Goal: Information Seeking & Learning: Learn about a topic

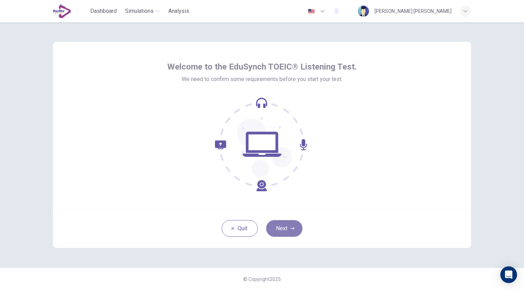
click at [290, 230] on icon "button" at bounding box center [292, 229] width 4 height 4
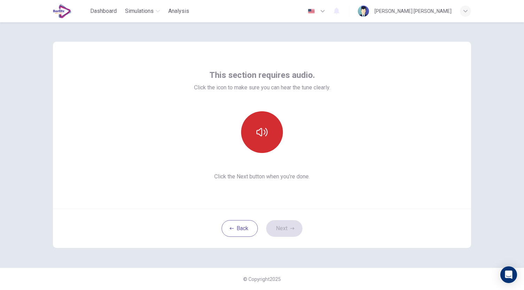
click at [272, 140] on button "button" at bounding box center [262, 132] width 42 height 42
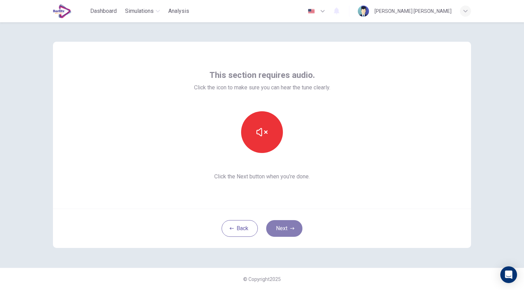
click at [293, 229] on icon "button" at bounding box center [292, 228] width 4 height 2
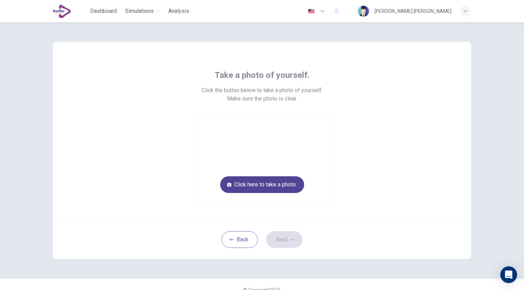
click at [286, 184] on button "Click here to take a photo" at bounding box center [262, 185] width 84 height 17
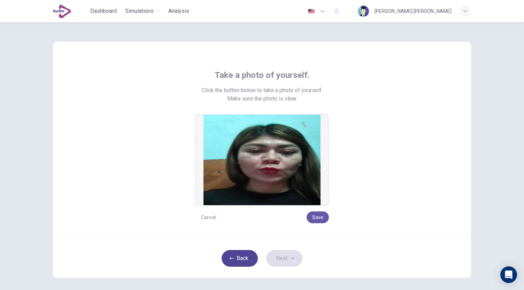
click at [252, 255] on button "Back" at bounding box center [240, 258] width 36 height 17
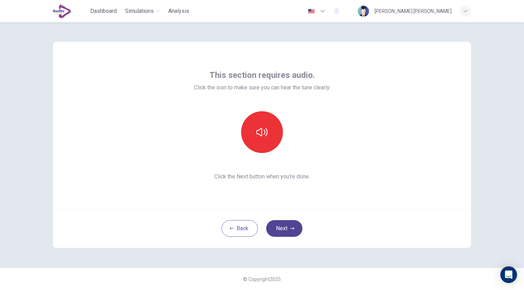
click at [285, 232] on button "Next" at bounding box center [284, 228] width 36 height 17
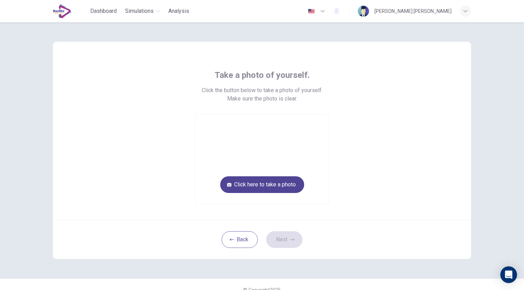
click at [289, 189] on button "Click here to take a photo" at bounding box center [262, 185] width 84 height 17
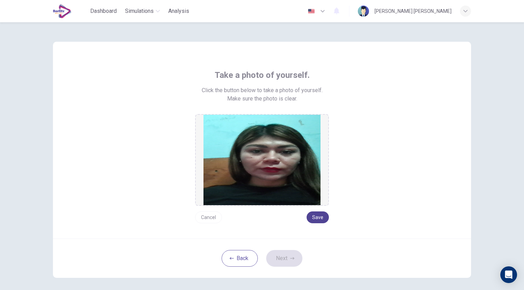
click at [319, 217] on button "Save" at bounding box center [317, 218] width 22 height 12
click at [294, 259] on button "Next" at bounding box center [284, 258] width 36 height 17
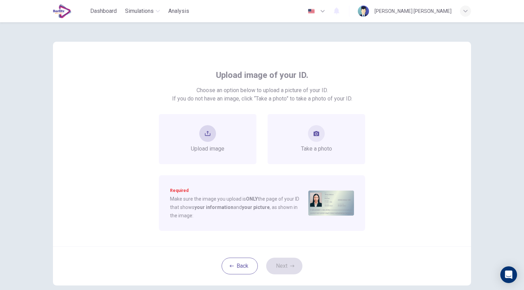
click at [235, 141] on div "Upload image" at bounding box center [208, 139] width 98 height 50
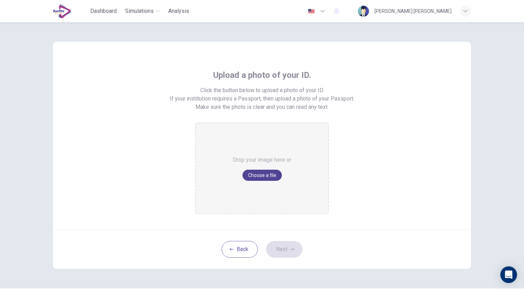
click at [259, 177] on button "Choose a file" at bounding box center [261, 175] width 39 height 11
click at [244, 249] on button "Back" at bounding box center [240, 249] width 36 height 17
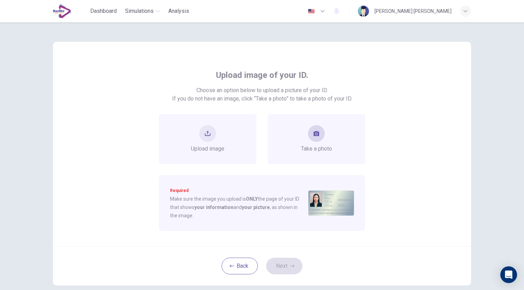
click at [343, 139] on div "Take a photo" at bounding box center [316, 139] width 98 height 50
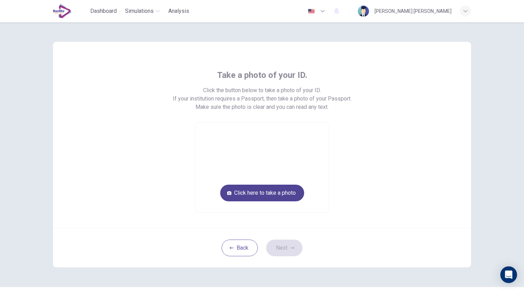
click at [261, 197] on button "Click here to take a photo" at bounding box center [262, 193] width 84 height 17
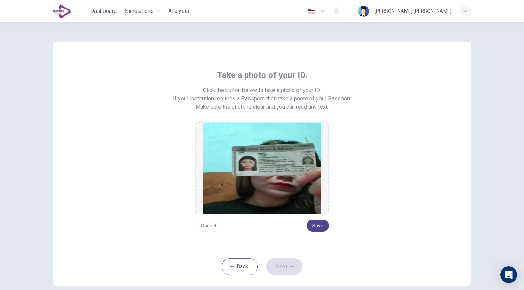
click at [315, 225] on button "Save" at bounding box center [317, 226] width 22 height 12
click at [291, 262] on button "Next" at bounding box center [284, 267] width 36 height 17
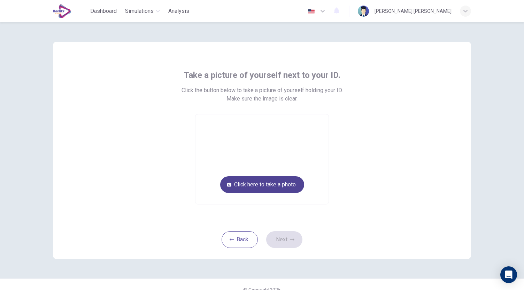
click at [273, 181] on button "Click here to take a photo" at bounding box center [262, 185] width 84 height 17
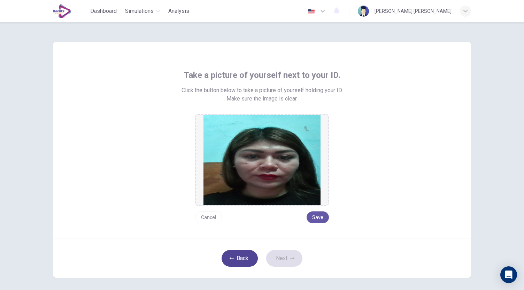
click at [237, 259] on button "Back" at bounding box center [240, 258] width 36 height 17
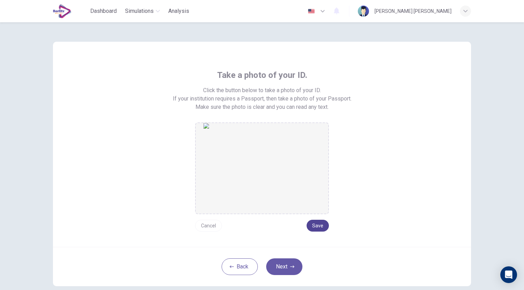
click at [314, 225] on button "Save" at bounding box center [317, 226] width 22 height 12
click at [284, 271] on button "Next" at bounding box center [284, 267] width 36 height 17
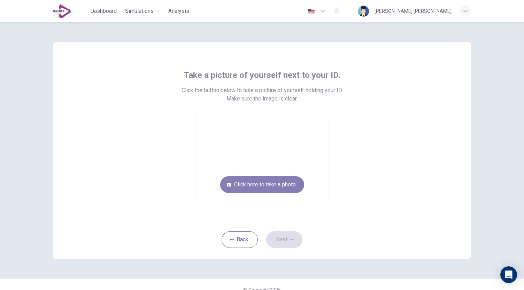
click at [259, 191] on button "Click here to take a photo" at bounding box center [262, 185] width 84 height 17
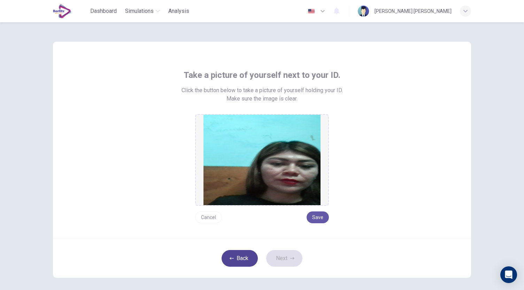
click at [237, 255] on button "Back" at bounding box center [240, 258] width 36 height 17
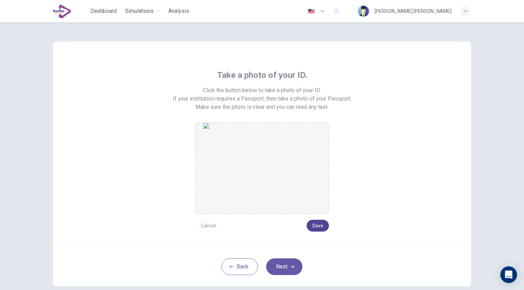
click at [313, 225] on button "Save" at bounding box center [317, 226] width 22 height 12
click at [282, 269] on button "Next" at bounding box center [284, 267] width 36 height 17
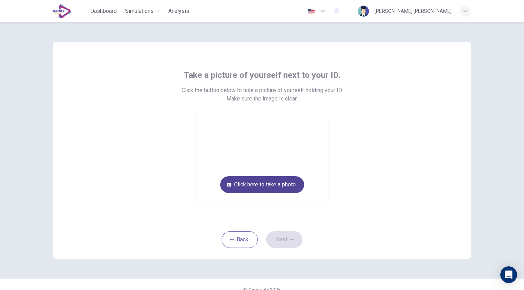
click at [275, 189] on button "Click here to take a photo" at bounding box center [262, 185] width 84 height 17
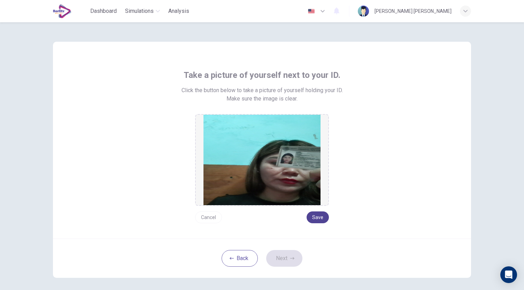
click at [312, 218] on button "Save" at bounding box center [317, 218] width 22 height 12
click at [288, 263] on button "Next" at bounding box center [284, 258] width 36 height 17
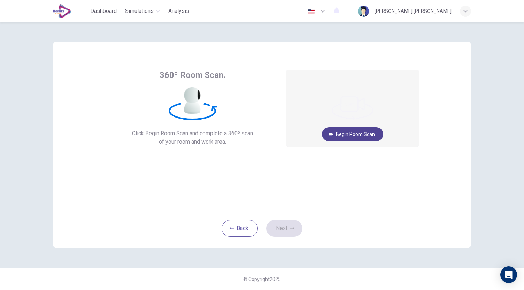
click at [358, 138] on button "Begin Room Scan" at bounding box center [352, 134] width 61 height 14
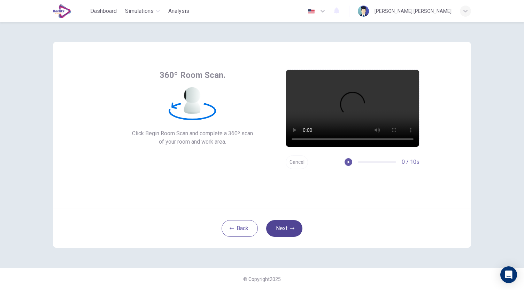
click at [281, 234] on button "Next" at bounding box center [284, 228] width 36 height 17
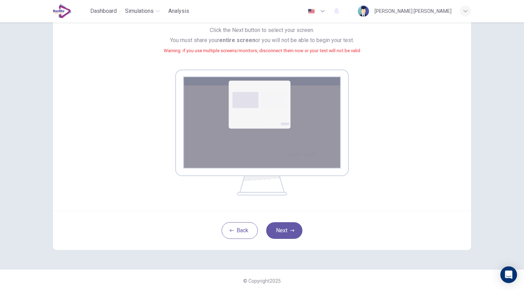
scroll to position [70, 0]
click at [284, 231] on button "Next" at bounding box center [284, 230] width 36 height 17
click at [282, 234] on button "Next" at bounding box center [284, 230] width 36 height 17
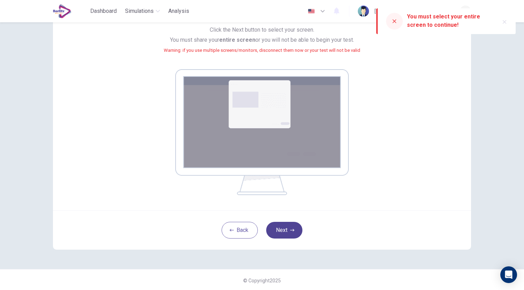
click at [290, 229] on icon "button" at bounding box center [292, 230] width 4 height 4
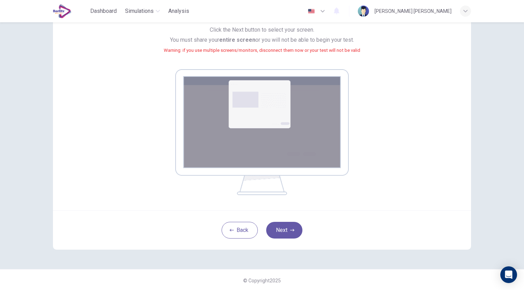
scroll to position [0, 0]
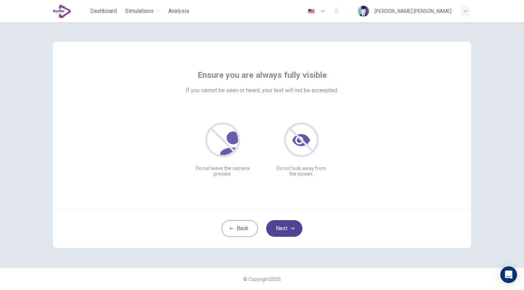
click at [277, 234] on button "Next" at bounding box center [284, 228] width 36 height 17
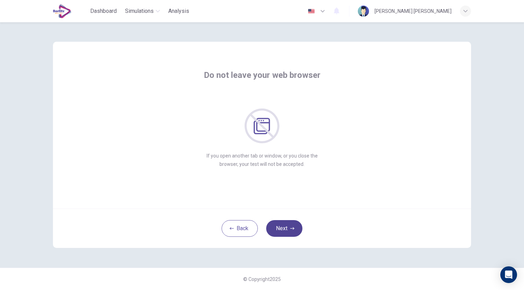
click at [277, 234] on button "Next" at bounding box center [284, 228] width 36 height 17
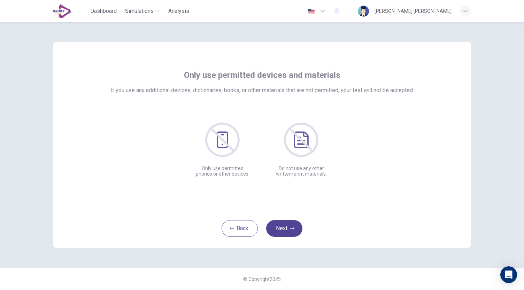
click at [277, 234] on button "Next" at bounding box center [284, 228] width 36 height 17
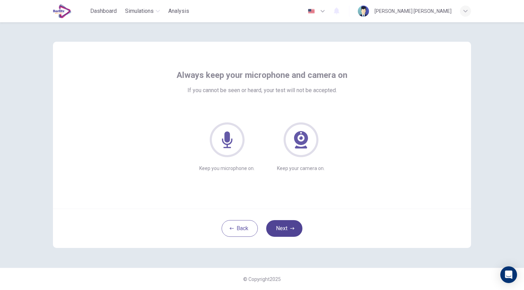
click at [277, 234] on button "Next" at bounding box center [284, 228] width 36 height 17
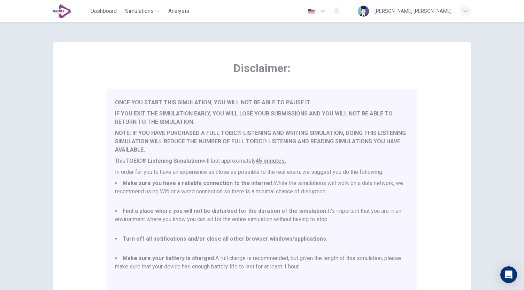
scroll to position [97, 0]
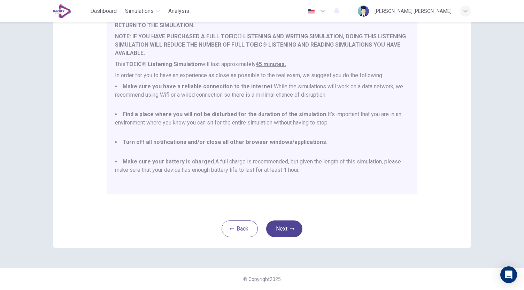
click at [286, 231] on button "Next" at bounding box center [284, 229] width 36 height 17
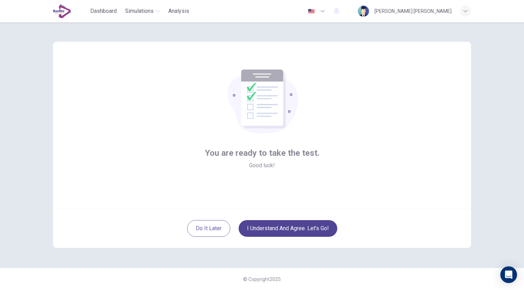
scroll to position [0, 0]
click at [286, 231] on button "I understand and agree. Let’s go!" at bounding box center [288, 228] width 99 height 17
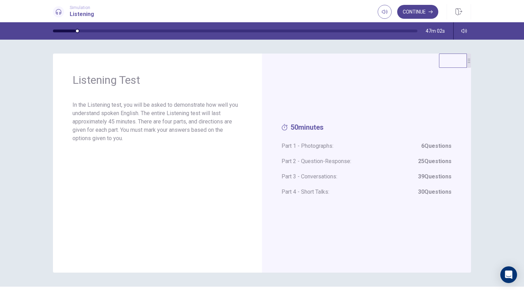
click at [415, 10] on button "Continue" at bounding box center [417, 12] width 41 height 14
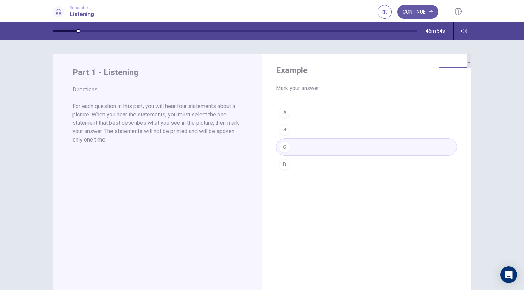
click at [295, 147] on div "A B C D" at bounding box center [366, 139] width 181 height 70
click at [419, 14] on button "Continue" at bounding box center [417, 12] width 41 height 14
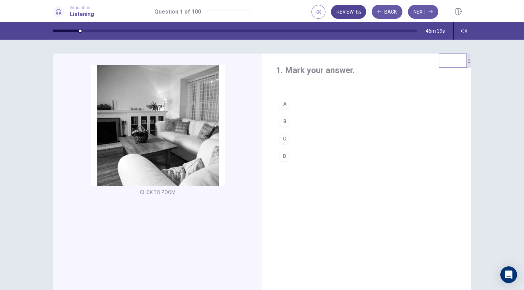
click at [344, 13] on button "Review" at bounding box center [348, 12] width 35 height 14
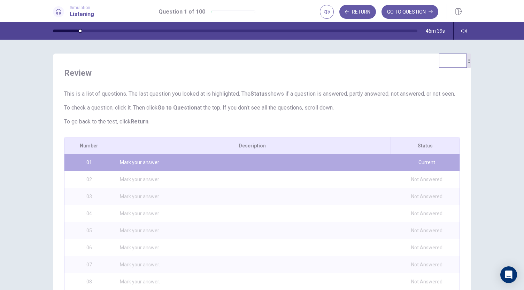
scroll to position [78, 0]
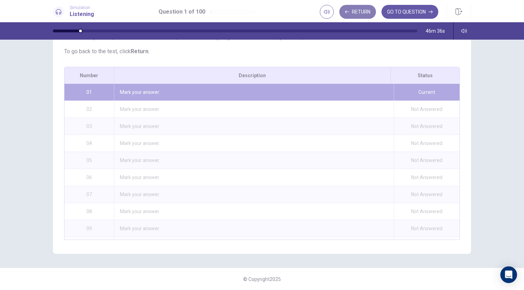
click at [356, 15] on button "Return" at bounding box center [357, 12] width 37 height 14
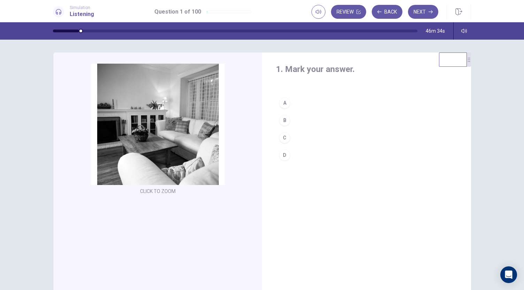
scroll to position [0, 0]
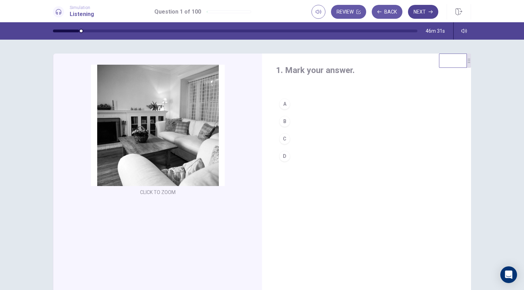
click at [419, 11] on button "Next" at bounding box center [423, 12] width 30 height 14
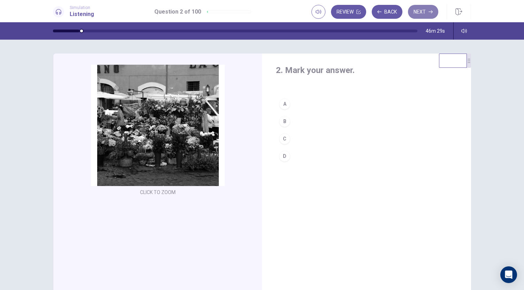
click at [419, 11] on button "Next" at bounding box center [423, 12] width 30 height 14
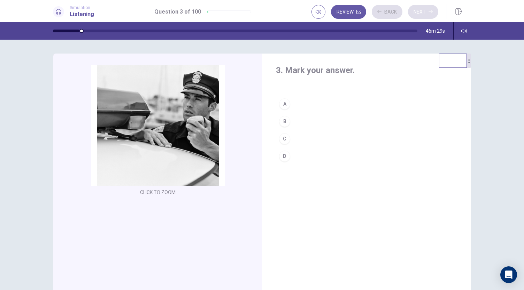
click at [419, 11] on div "Review Back Next" at bounding box center [374, 12] width 127 height 14
click at [419, 11] on button "Next" at bounding box center [423, 12] width 30 height 14
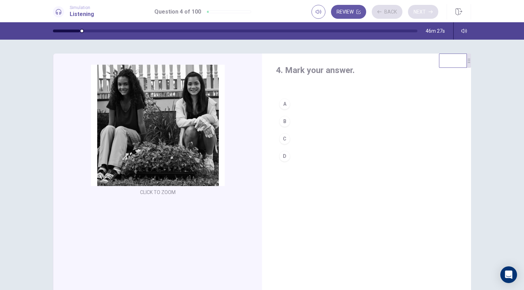
click at [419, 11] on div "Review Back Next" at bounding box center [374, 12] width 127 height 14
click at [419, 12] on button "Next" at bounding box center [423, 12] width 30 height 14
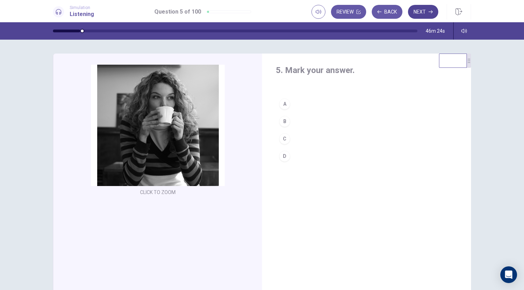
click at [419, 12] on button "Next" at bounding box center [423, 12] width 30 height 14
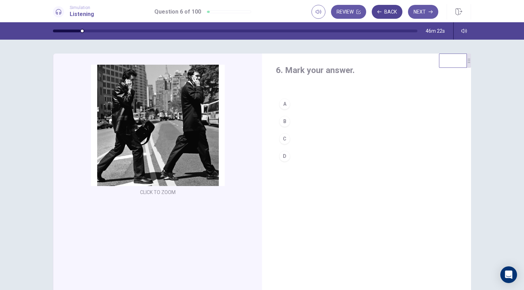
click at [381, 15] on button "Back" at bounding box center [387, 12] width 31 height 14
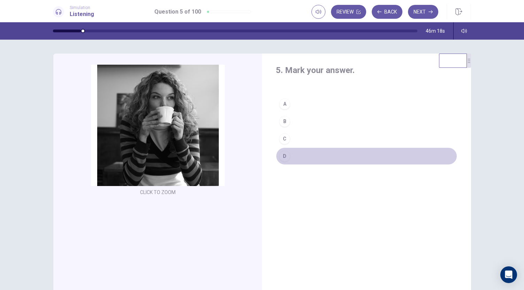
click at [285, 154] on div "D" at bounding box center [284, 156] width 11 height 11
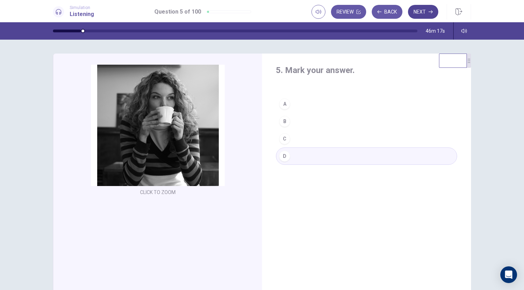
click at [427, 10] on button "Next" at bounding box center [423, 12] width 30 height 14
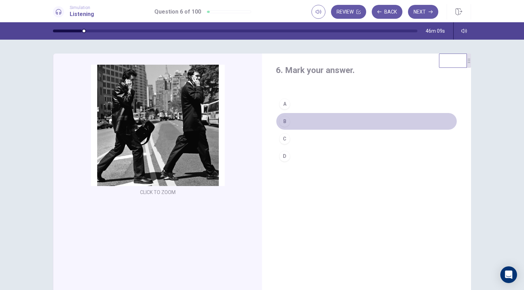
click at [331, 115] on button "B" at bounding box center [366, 121] width 181 height 17
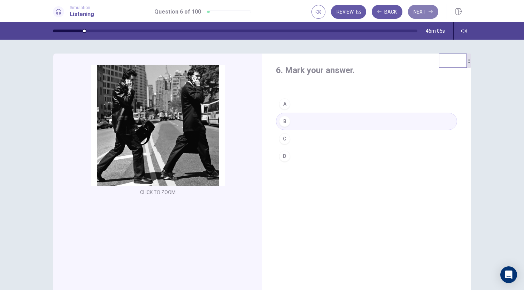
click at [421, 9] on button "Next" at bounding box center [423, 12] width 30 height 14
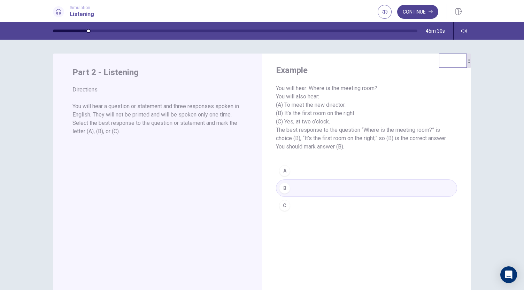
click at [420, 9] on button "Continue" at bounding box center [417, 12] width 41 height 14
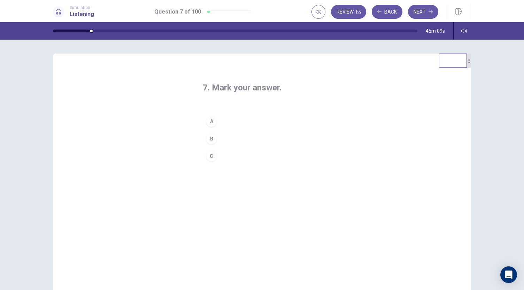
click at [217, 126] on button "A" at bounding box center [262, 121] width 118 height 17
click at [426, 12] on button "Next" at bounding box center [423, 12] width 30 height 14
click at [224, 122] on button "A" at bounding box center [262, 121] width 118 height 17
click at [424, 11] on button "Next" at bounding box center [423, 12] width 30 height 14
click at [227, 123] on button "A" at bounding box center [262, 121] width 118 height 17
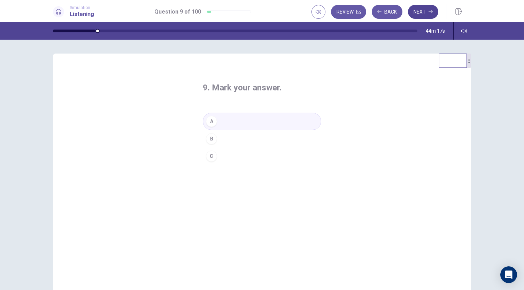
click at [421, 12] on button "Next" at bounding box center [423, 12] width 30 height 14
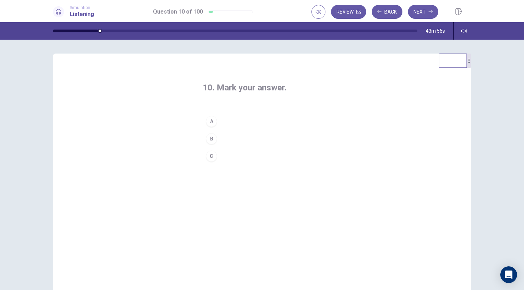
click at [227, 121] on button "A" at bounding box center [262, 121] width 118 height 17
click at [419, 14] on button "Next" at bounding box center [423, 12] width 30 height 14
click at [238, 147] on button "B" at bounding box center [262, 138] width 118 height 17
click at [429, 10] on icon "button" at bounding box center [430, 12] width 4 height 4
click at [231, 140] on button "B" at bounding box center [262, 138] width 118 height 17
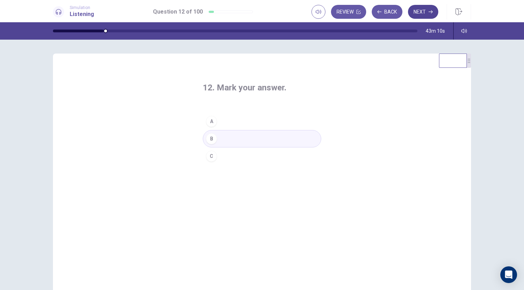
click at [433, 9] on button "Next" at bounding box center [423, 12] width 30 height 14
click at [238, 116] on button "A" at bounding box center [262, 121] width 118 height 17
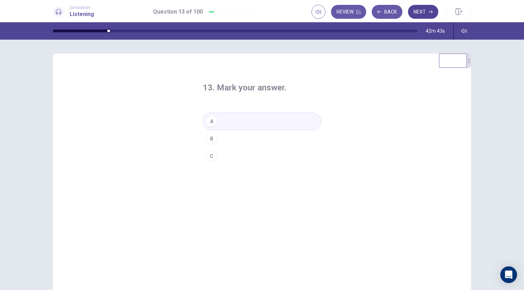
click at [419, 11] on button "Next" at bounding box center [423, 12] width 30 height 14
click at [242, 124] on button "A" at bounding box center [262, 121] width 118 height 17
click at [430, 15] on button "Next" at bounding box center [423, 12] width 30 height 14
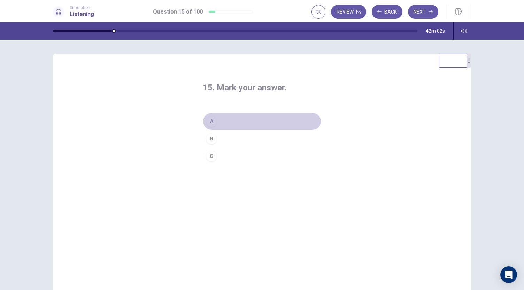
click at [215, 127] on button "A" at bounding box center [262, 121] width 118 height 17
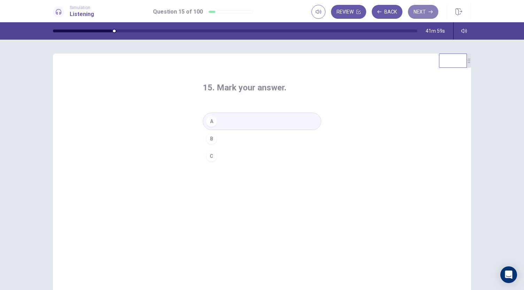
click at [417, 14] on button "Next" at bounding box center [423, 12] width 30 height 14
click at [233, 138] on button "B" at bounding box center [262, 138] width 118 height 17
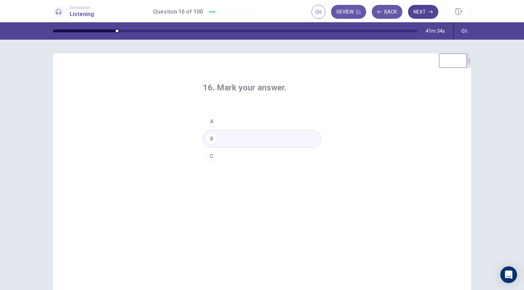
click at [416, 10] on button "Next" at bounding box center [423, 12] width 30 height 14
click at [236, 124] on button "A" at bounding box center [262, 121] width 118 height 17
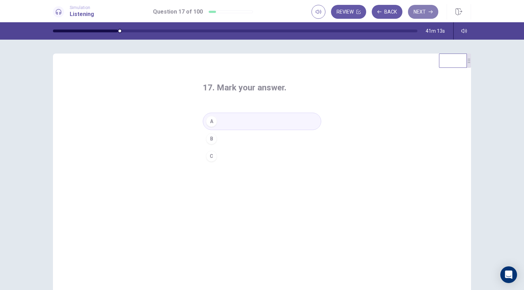
click at [418, 11] on button "Next" at bounding box center [423, 12] width 30 height 14
click at [231, 136] on button "B" at bounding box center [262, 138] width 118 height 17
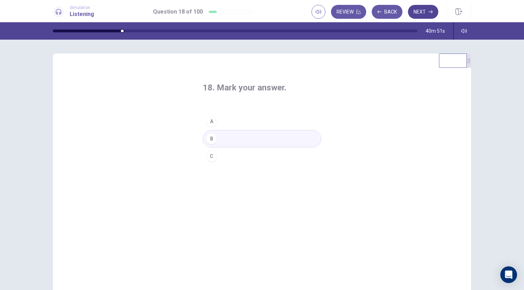
click at [429, 12] on icon "button" at bounding box center [430, 12] width 4 height 4
click at [223, 118] on button "A" at bounding box center [262, 121] width 118 height 17
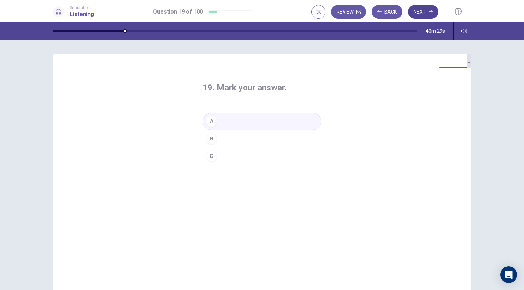
click at [431, 12] on icon "button" at bounding box center [430, 12] width 4 height 4
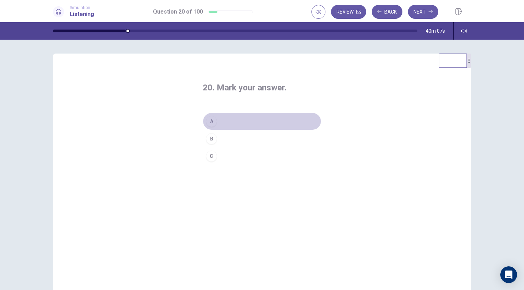
click at [212, 121] on div "A" at bounding box center [211, 121] width 11 height 11
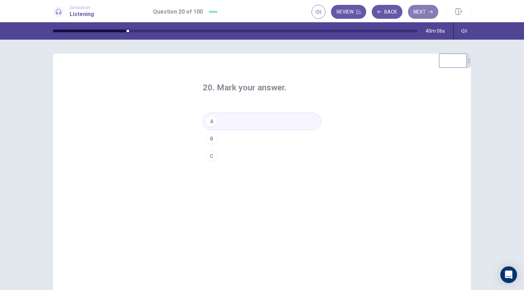
click at [424, 13] on button "Next" at bounding box center [423, 12] width 30 height 14
click at [230, 137] on button "B" at bounding box center [262, 138] width 118 height 17
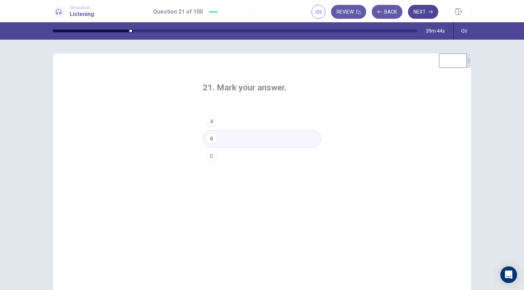
click at [430, 14] on button "Next" at bounding box center [423, 12] width 30 height 14
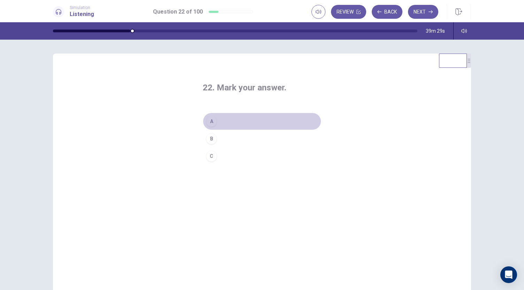
click at [247, 121] on button "A" at bounding box center [262, 121] width 118 height 17
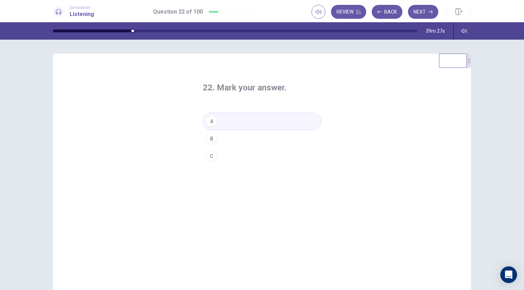
click at [240, 132] on button "B" at bounding box center [262, 138] width 118 height 17
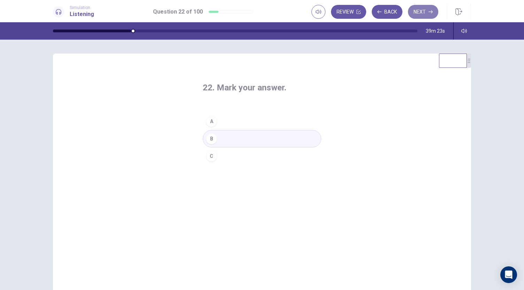
click at [418, 11] on button "Next" at bounding box center [423, 12] width 30 height 14
click at [224, 135] on button "B" at bounding box center [262, 138] width 118 height 17
click at [409, 10] on button "Next" at bounding box center [423, 12] width 30 height 14
click at [231, 141] on button "B" at bounding box center [262, 138] width 118 height 17
click at [231, 155] on button "C" at bounding box center [262, 156] width 118 height 17
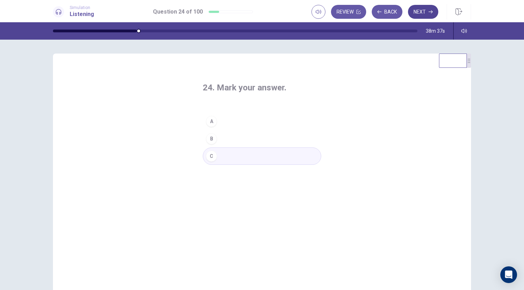
click at [420, 13] on button "Next" at bounding box center [423, 12] width 30 height 14
click at [217, 133] on button "B" at bounding box center [262, 138] width 118 height 17
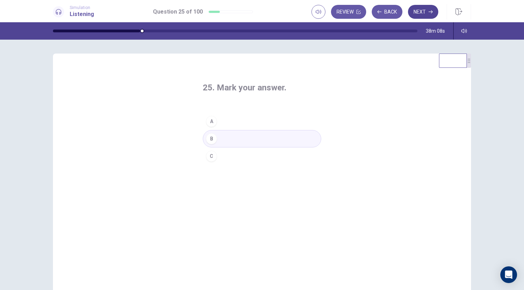
click at [421, 12] on button "Next" at bounding box center [423, 12] width 30 height 14
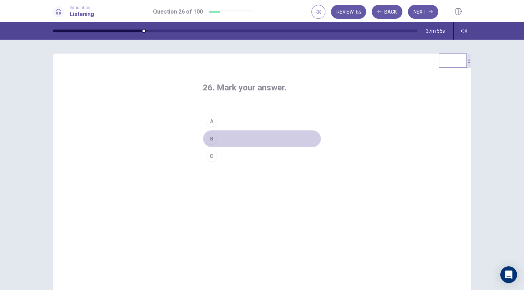
click at [230, 134] on button "B" at bounding box center [262, 138] width 118 height 17
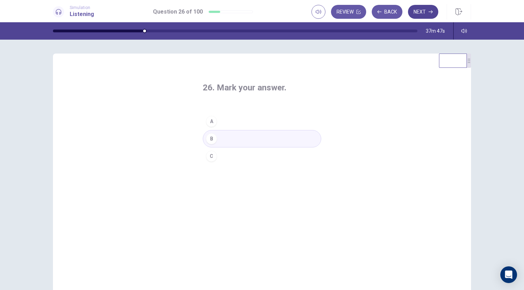
click at [414, 14] on button "Next" at bounding box center [423, 12] width 30 height 14
click at [227, 156] on button "C" at bounding box center [262, 156] width 118 height 17
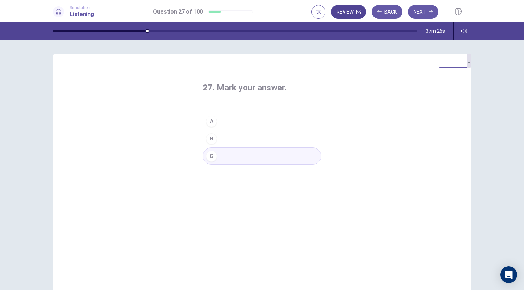
click at [350, 15] on button "Review" at bounding box center [348, 12] width 35 height 14
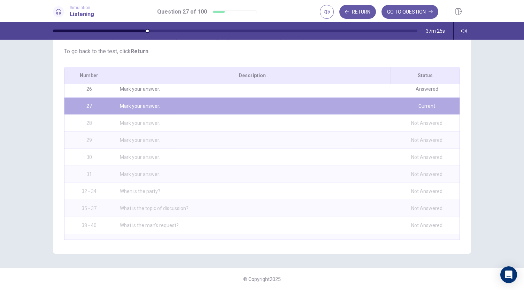
scroll to position [440, 0]
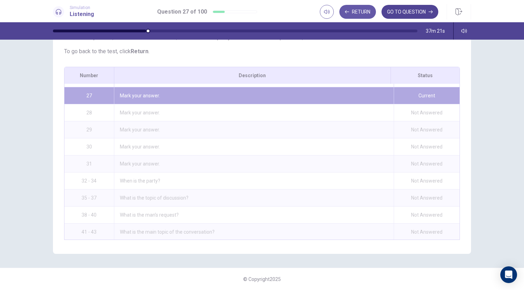
click at [426, 15] on button "GO TO QUESTION" at bounding box center [409, 12] width 57 height 14
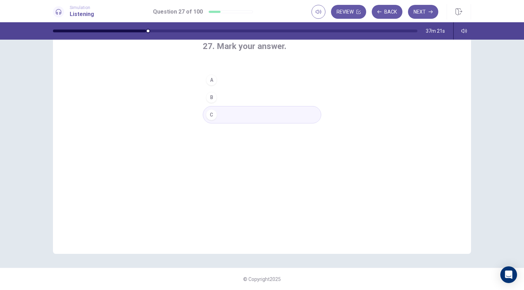
scroll to position [41, 0]
click at [418, 13] on button "Next" at bounding box center [423, 12] width 30 height 14
click at [226, 77] on button "A" at bounding box center [262, 79] width 118 height 17
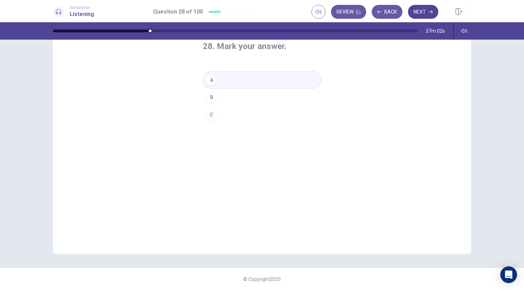
click at [426, 10] on button "Next" at bounding box center [423, 12] width 30 height 14
drag, startPoint x: 459, startPoint y: 12, endPoint x: 323, endPoint y: 31, distance: 136.8
click at [459, 12] on icon "button" at bounding box center [458, 11] width 7 height 7
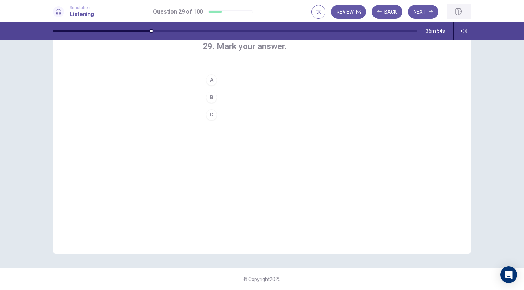
click at [457, 9] on icon "button" at bounding box center [458, 11] width 7 height 7
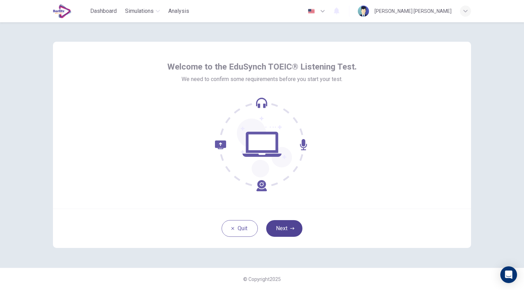
click at [282, 228] on button "Next" at bounding box center [284, 228] width 36 height 17
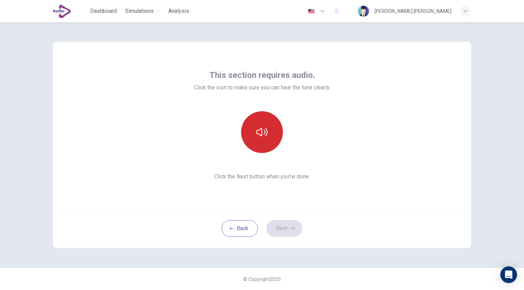
click at [277, 144] on button "button" at bounding box center [262, 132] width 42 height 42
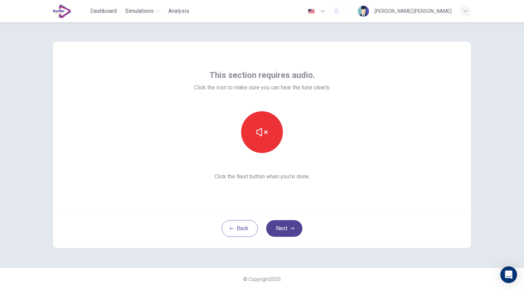
click at [287, 226] on button "Next" at bounding box center [284, 228] width 36 height 17
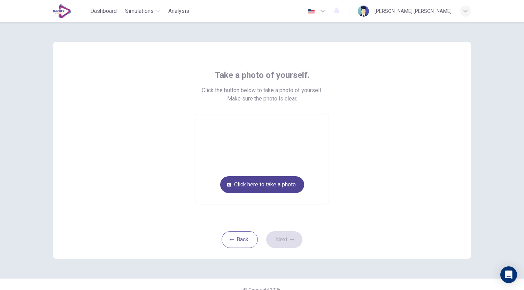
click at [288, 186] on button "Click here to take a photo" at bounding box center [262, 185] width 84 height 17
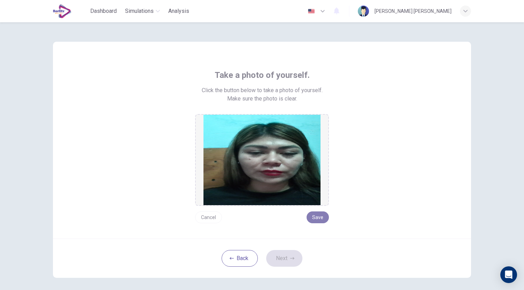
click at [317, 215] on button "Save" at bounding box center [317, 218] width 22 height 12
click at [290, 260] on icon "button" at bounding box center [292, 259] width 4 height 4
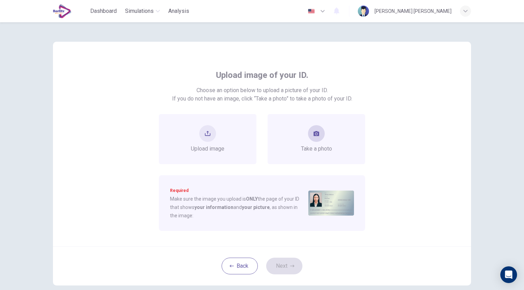
click at [311, 155] on div "Take a photo" at bounding box center [316, 139] width 98 height 50
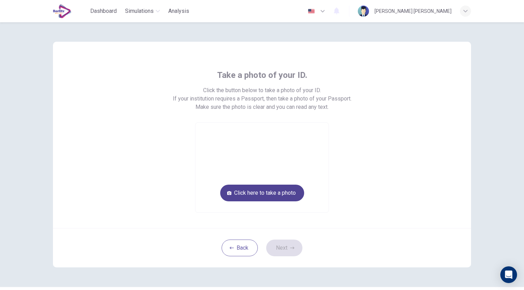
click at [270, 191] on button "Click here to take a photo" at bounding box center [262, 193] width 84 height 17
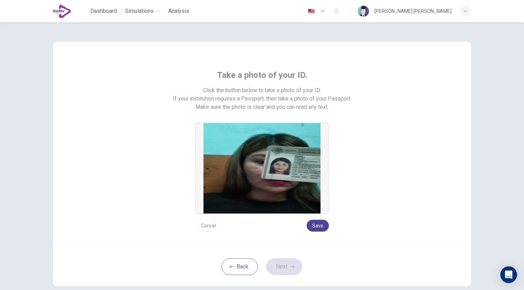
click at [317, 225] on button "Save" at bounding box center [317, 226] width 22 height 12
click at [288, 272] on button "Next" at bounding box center [284, 267] width 36 height 17
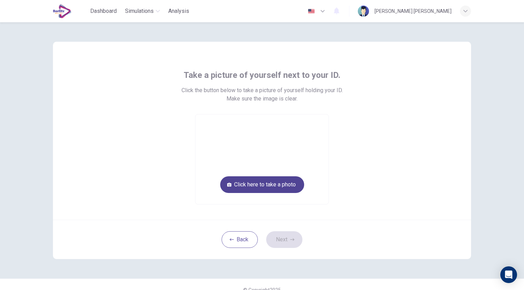
click at [281, 185] on button "Click here to take a photo" at bounding box center [262, 185] width 84 height 17
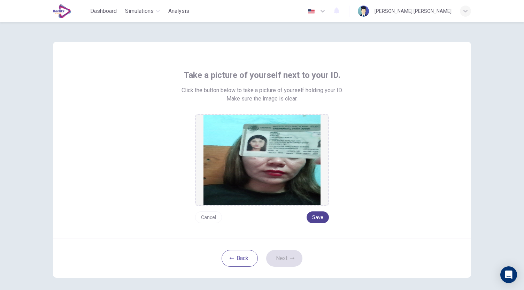
click at [314, 217] on button "Save" at bounding box center [317, 218] width 22 height 12
click at [283, 258] on button "Next" at bounding box center [284, 258] width 36 height 17
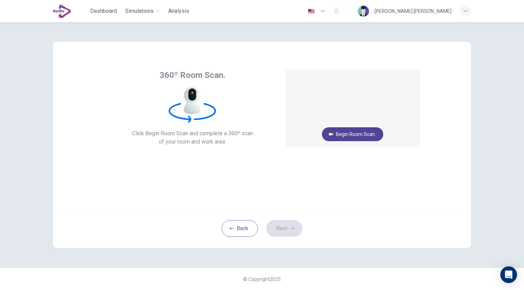
click at [350, 132] on button "Begin Room Scan" at bounding box center [352, 134] width 61 height 14
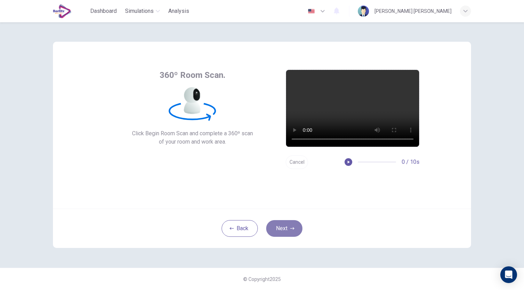
click at [294, 225] on button "Next" at bounding box center [284, 228] width 36 height 17
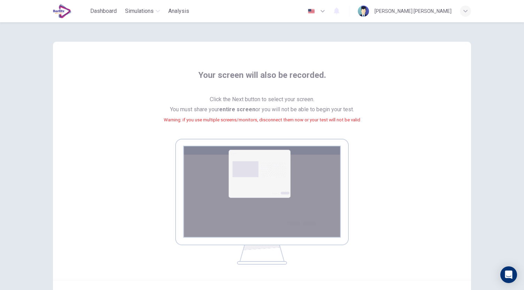
click at [302, 174] on img at bounding box center [261, 202] width 173 height 126
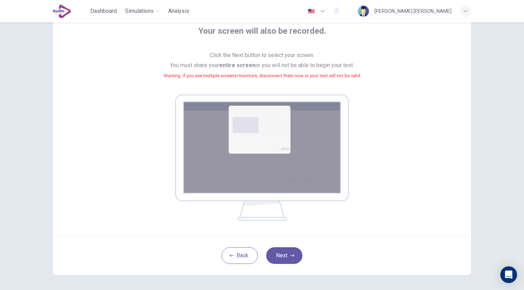
scroll to position [46, 0]
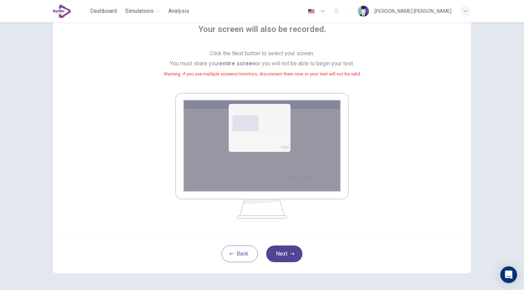
click at [281, 258] on button "Next" at bounding box center [284, 254] width 36 height 17
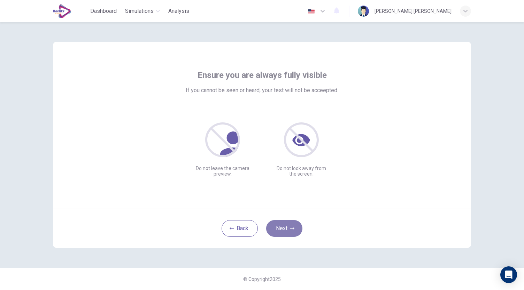
click at [291, 233] on button "Next" at bounding box center [284, 228] width 36 height 17
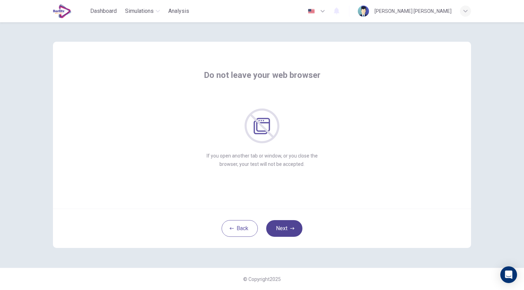
click at [291, 233] on button "Next" at bounding box center [284, 228] width 36 height 17
click at [290, 227] on icon "button" at bounding box center [292, 229] width 4 height 4
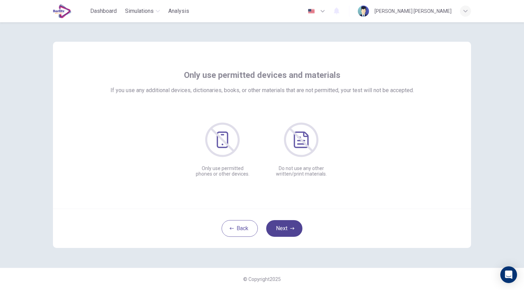
click at [290, 227] on icon "button" at bounding box center [292, 229] width 4 height 4
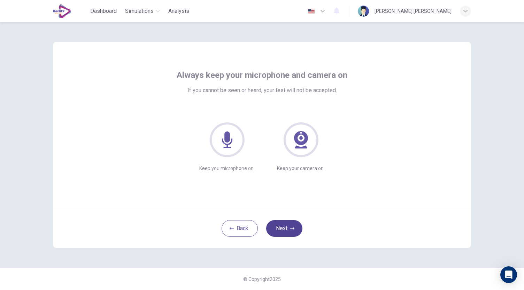
click at [292, 230] on icon "button" at bounding box center [292, 229] width 4 height 4
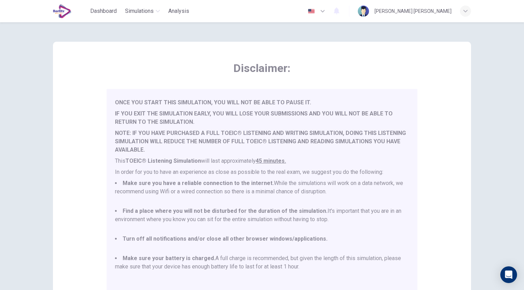
scroll to position [97, 0]
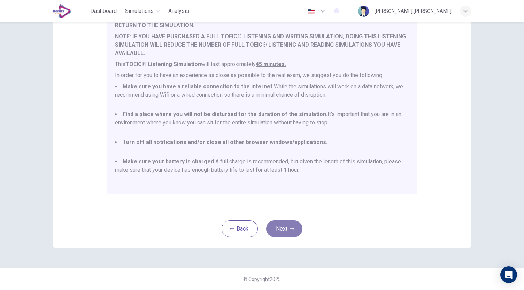
click at [292, 228] on icon "button" at bounding box center [292, 229] width 4 height 4
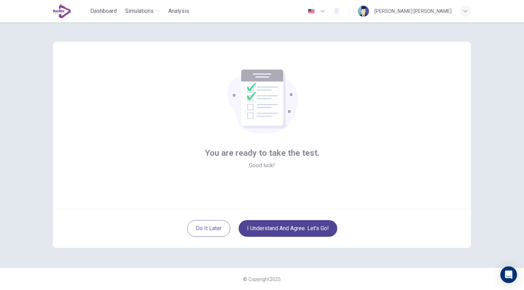
click at [433, 69] on div "You are ready to take the test. Good luck!" at bounding box center [262, 125] width 418 height 167
click at [280, 227] on button "I understand and agree. Let’s go!" at bounding box center [288, 228] width 99 height 17
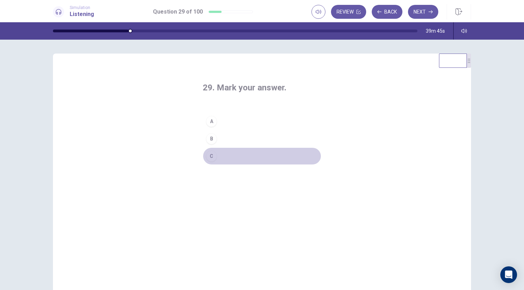
click at [241, 149] on button "C" at bounding box center [262, 156] width 118 height 17
click at [255, 132] on button "B" at bounding box center [262, 138] width 118 height 17
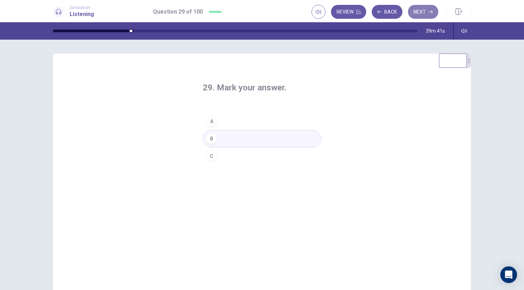
click at [420, 10] on button "Next" at bounding box center [423, 12] width 30 height 14
click at [227, 147] on button "B" at bounding box center [262, 138] width 118 height 17
click at [420, 11] on button "Next" at bounding box center [423, 12] width 30 height 14
click at [228, 143] on button "B" at bounding box center [262, 138] width 118 height 17
click at [417, 14] on button "Next" at bounding box center [423, 12] width 30 height 14
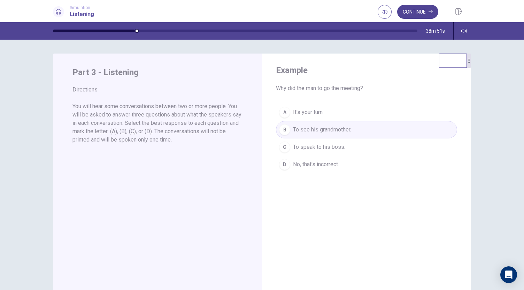
click at [418, 13] on button "Continue" at bounding box center [417, 12] width 41 height 14
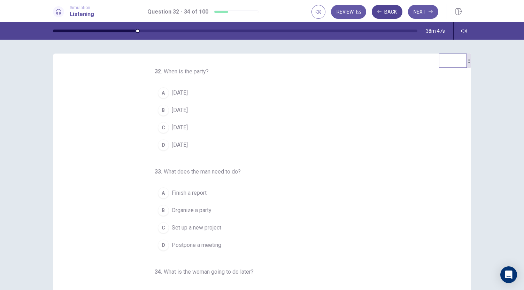
click at [397, 8] on button "Back" at bounding box center [387, 12] width 31 height 14
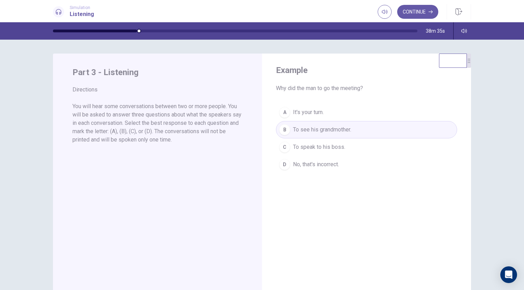
click at [318, 152] on div "A It's your turn. B To see his grandmother. C To speak to his boss. D No, that'…" at bounding box center [366, 139] width 181 height 70
click at [410, 9] on button "Continue" at bounding box center [417, 12] width 41 height 14
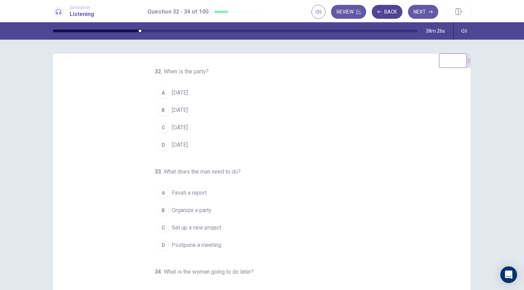
click at [394, 8] on button "Back" at bounding box center [387, 12] width 31 height 14
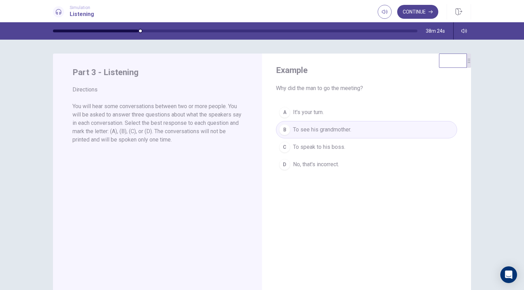
click at [417, 10] on button "Continue" at bounding box center [417, 12] width 41 height 14
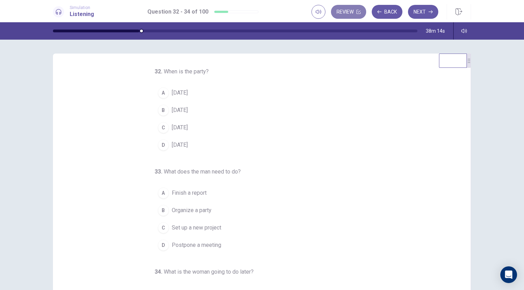
click at [356, 9] on button "Review" at bounding box center [348, 12] width 35 height 14
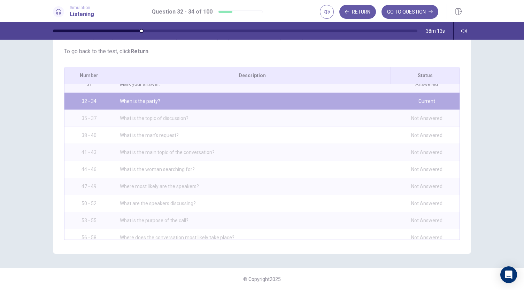
scroll to position [525, 0]
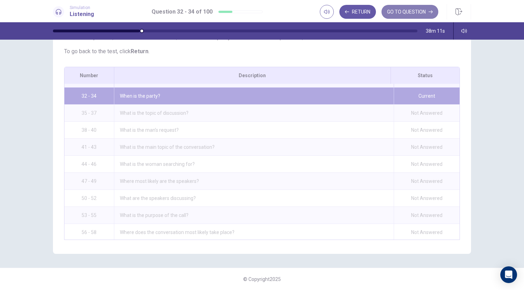
click at [409, 9] on button "GO TO QUESTION" at bounding box center [409, 12] width 57 height 14
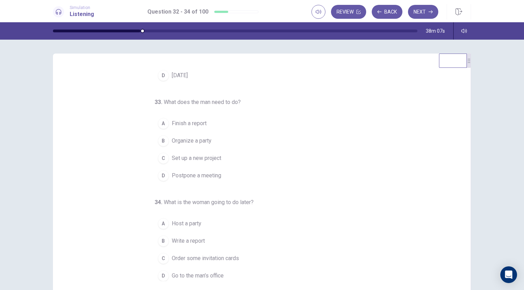
scroll to position [41, 0]
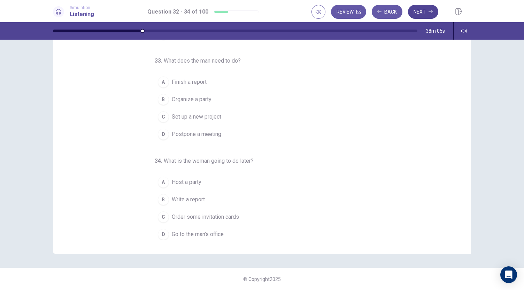
click at [428, 15] on button "Next" at bounding box center [423, 12] width 30 height 14
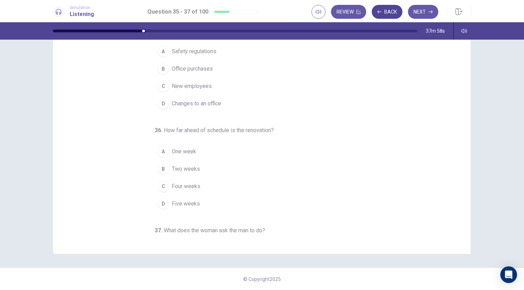
click at [393, 8] on button "Back" at bounding box center [387, 12] width 31 height 14
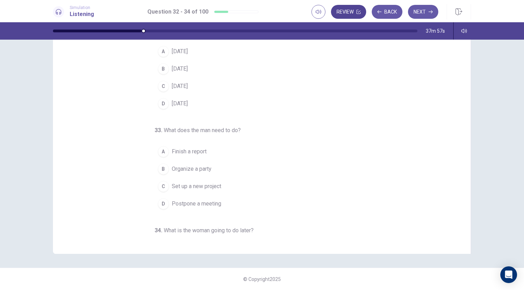
click at [354, 16] on button "Review" at bounding box center [348, 12] width 35 height 14
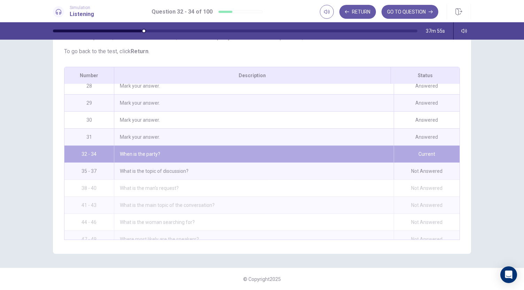
scroll to position [462, 0]
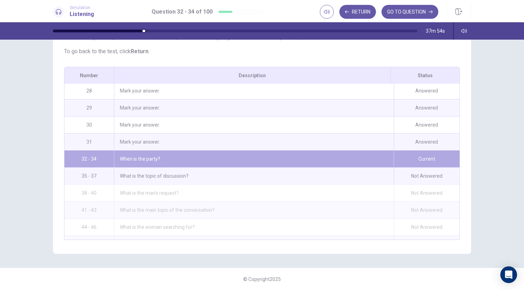
click at [261, 142] on div "Mark your answer." at bounding box center [254, 142] width 280 height 17
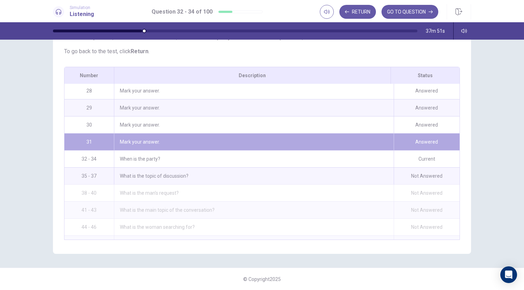
click at [415, 143] on div "Answered" at bounding box center [427, 142] width 66 height 17
click at [410, 12] on button "GO TO QUESTION" at bounding box center [409, 12] width 57 height 14
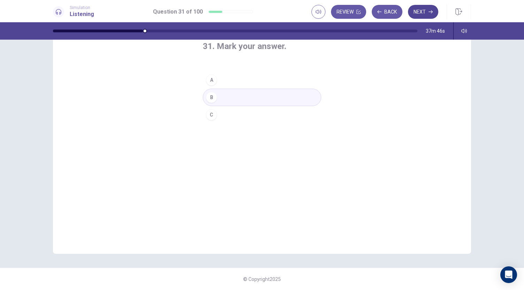
click at [416, 8] on button "Next" at bounding box center [423, 12] width 30 height 14
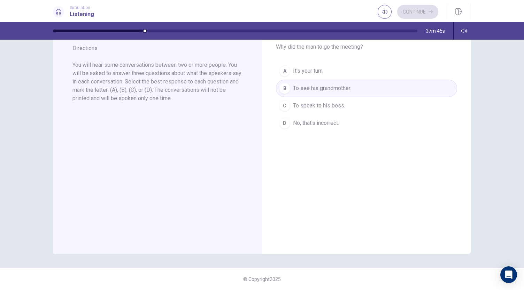
scroll to position [0, 0]
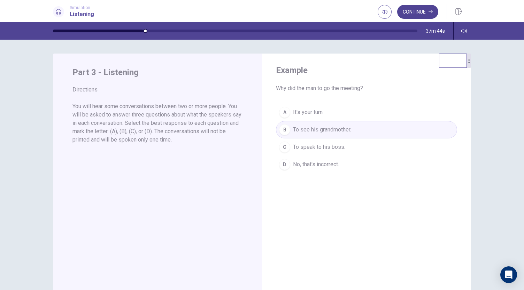
click at [419, 11] on button "Continue" at bounding box center [417, 12] width 41 height 14
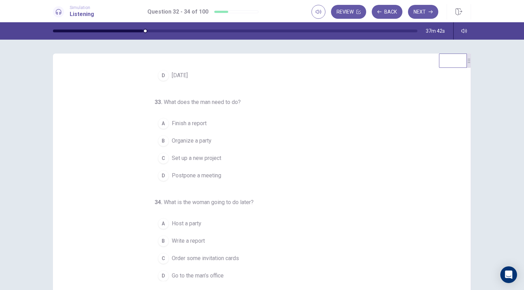
scroll to position [41, 0]
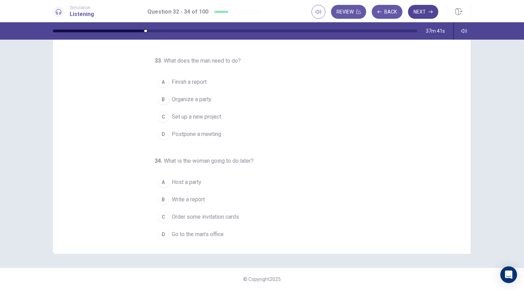
click at [428, 9] on button "Next" at bounding box center [423, 12] width 30 height 14
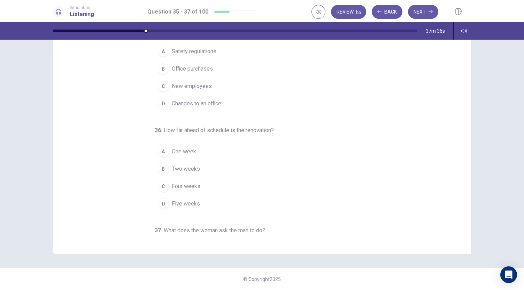
scroll to position [0, 0]
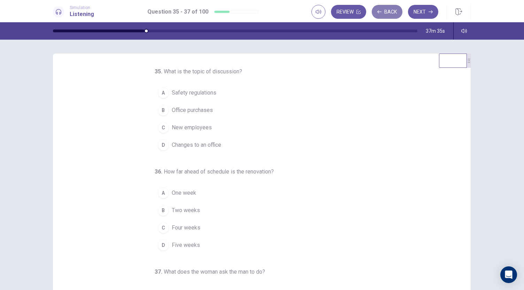
click at [386, 8] on button "Back" at bounding box center [387, 12] width 31 height 14
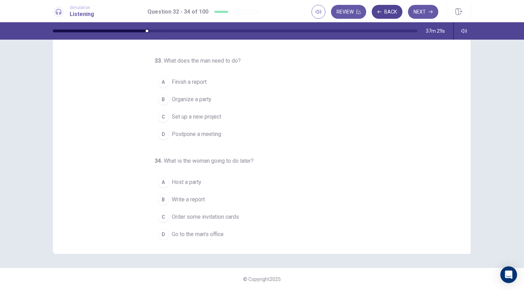
click at [388, 9] on button "Back" at bounding box center [387, 12] width 31 height 14
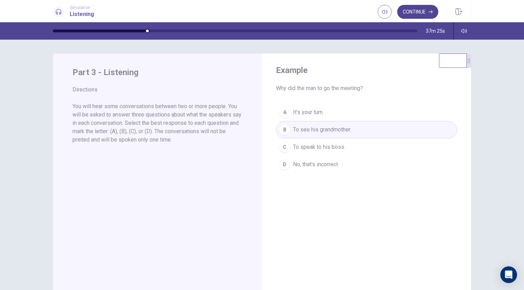
click at [414, 11] on button "Continue" at bounding box center [417, 12] width 41 height 14
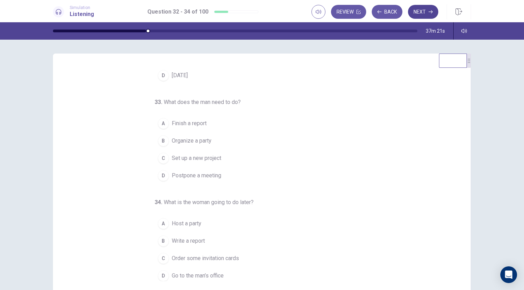
click at [421, 17] on button "Next" at bounding box center [423, 12] width 30 height 14
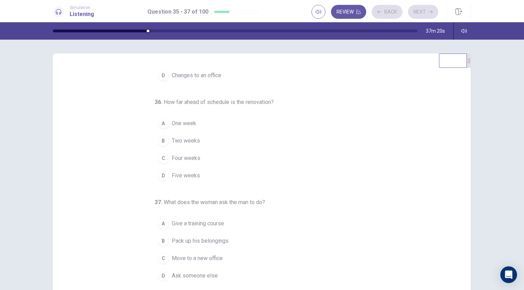
scroll to position [41, 0]
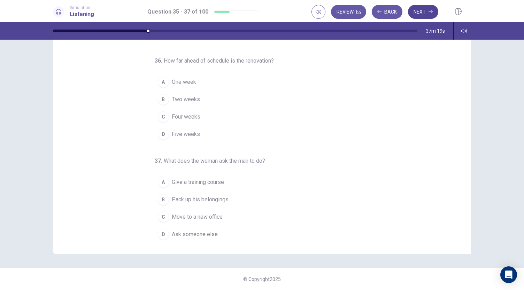
click at [430, 7] on button "Next" at bounding box center [423, 12] width 30 height 14
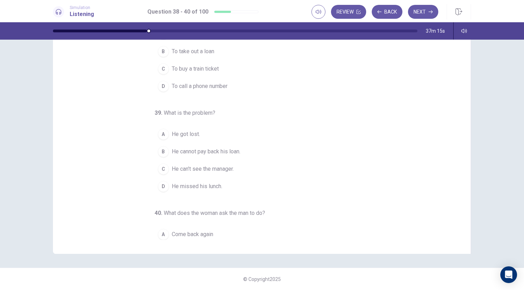
scroll to position [0, 0]
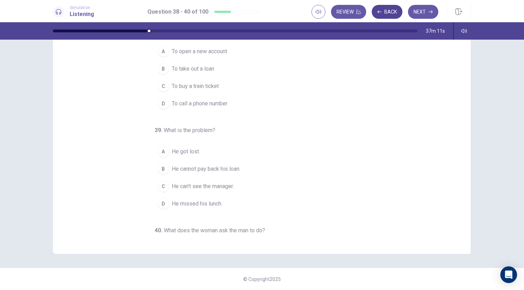
click at [389, 13] on button "Back" at bounding box center [387, 12] width 31 height 14
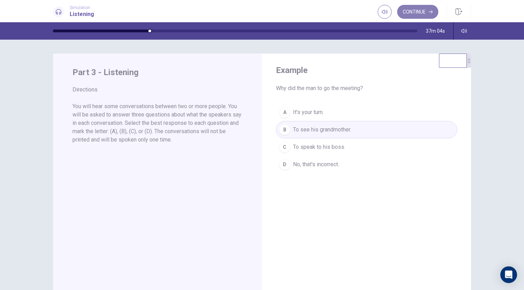
click at [405, 13] on button "Continue" at bounding box center [417, 12] width 41 height 14
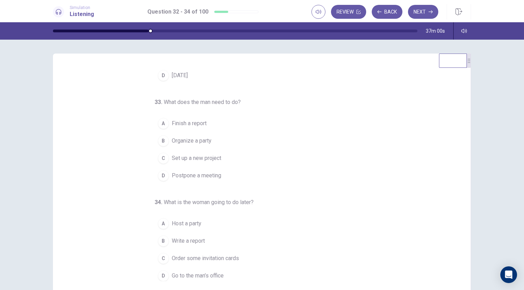
scroll to position [41, 0]
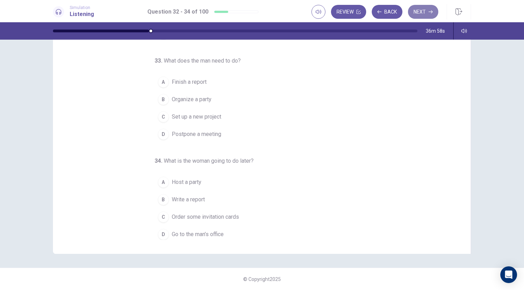
click at [421, 13] on button "Next" at bounding box center [423, 12] width 30 height 14
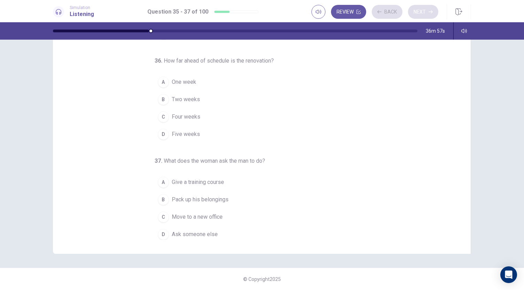
click at [421, 13] on div "Review Back Next" at bounding box center [374, 12] width 127 height 14
click at [415, 11] on button "Next" at bounding box center [423, 12] width 30 height 14
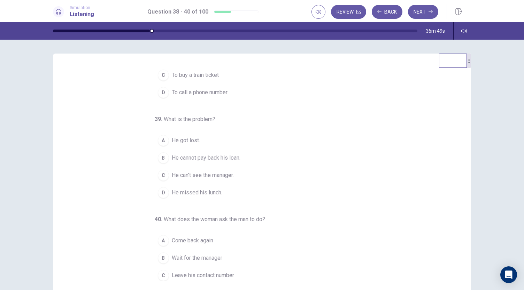
scroll to position [70, 0]
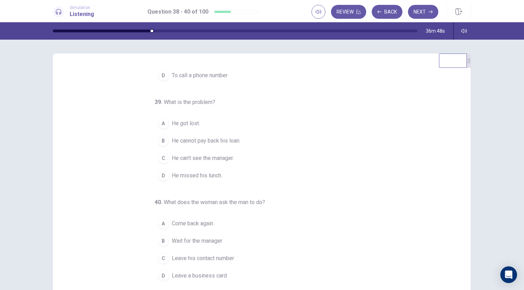
drag, startPoint x: 458, startPoint y: 16, endPoint x: 297, endPoint y: 32, distance: 161.7
click at [458, 16] on button "button" at bounding box center [458, 11] width 24 height 15
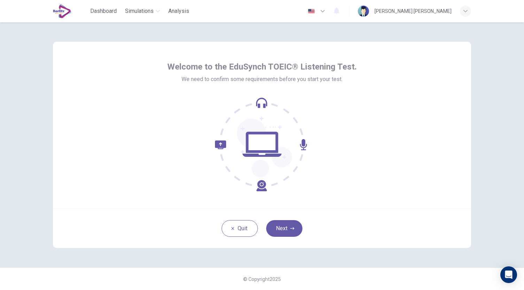
click at [373, 268] on div "Welcome to the EduSynch TOEIC® Listening Test. We need to confirm some requirem…" at bounding box center [262, 145] width 440 height 246
click at [283, 227] on button "Next" at bounding box center [284, 228] width 36 height 17
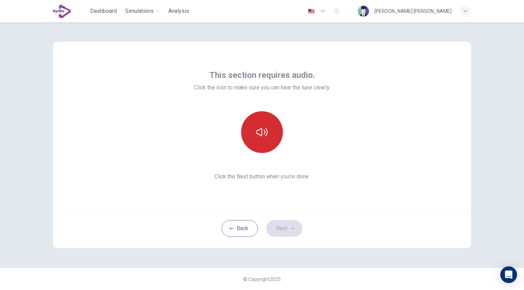
click at [263, 125] on button "button" at bounding box center [262, 132] width 42 height 42
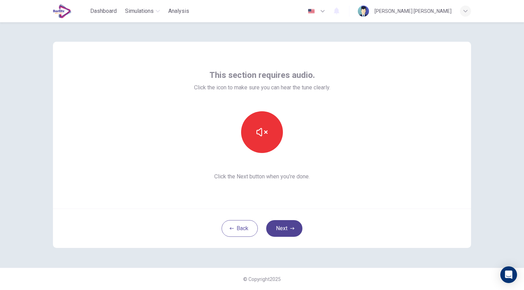
click at [290, 225] on button "Next" at bounding box center [284, 228] width 36 height 17
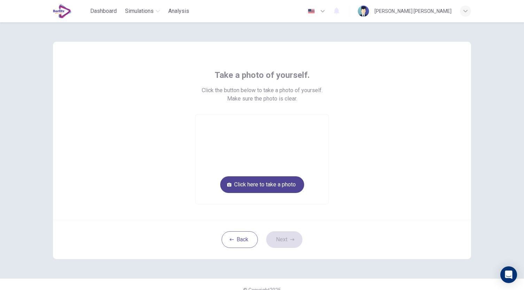
click at [286, 183] on button "Click here to take a photo" at bounding box center [262, 185] width 84 height 17
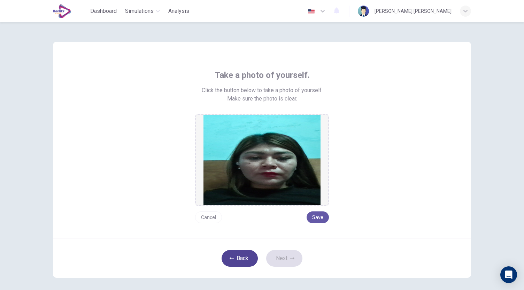
click at [241, 252] on button "Back" at bounding box center [240, 258] width 36 height 17
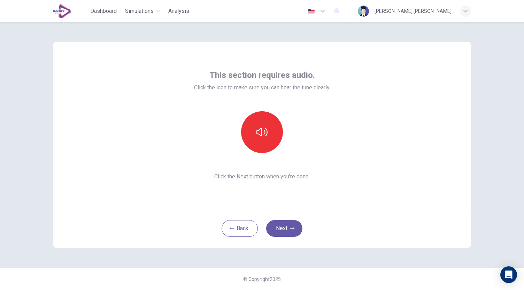
click at [264, 155] on div "This section requires audio. Click the icon to make sure you can hear the tune …" at bounding box center [262, 125] width 136 height 111
click at [259, 143] on button "button" at bounding box center [262, 132] width 42 height 42
click at [282, 232] on button "Next" at bounding box center [284, 228] width 36 height 17
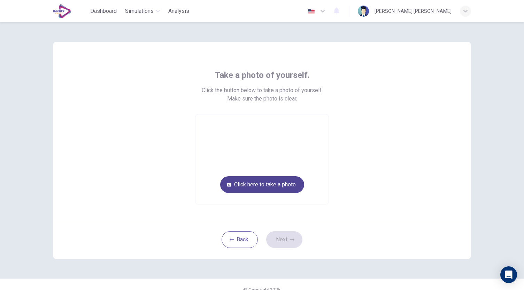
click at [287, 185] on button "Click here to take a photo" at bounding box center [262, 185] width 84 height 17
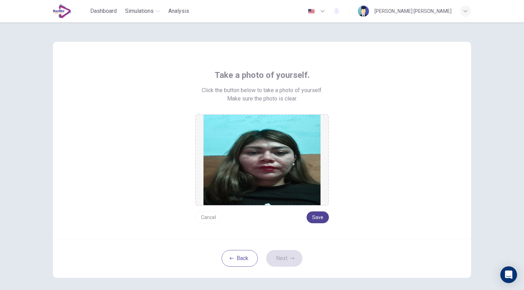
click at [317, 220] on button "Save" at bounding box center [317, 218] width 22 height 12
click at [290, 259] on icon "button" at bounding box center [292, 259] width 4 height 4
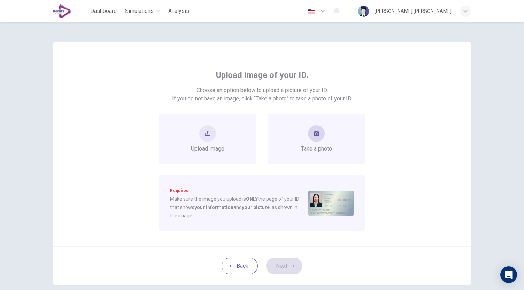
click at [315, 156] on div "Take a photo" at bounding box center [316, 139] width 98 height 50
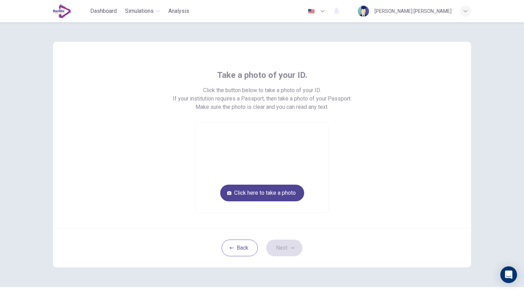
click at [288, 188] on button "Click here to take a photo" at bounding box center [262, 193] width 84 height 17
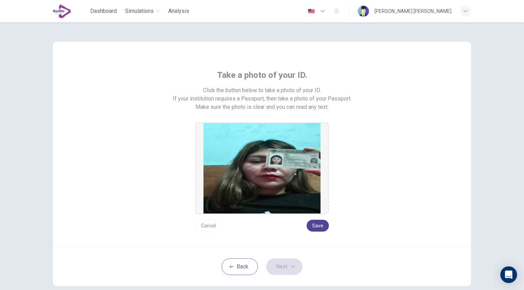
click at [311, 224] on button "Save" at bounding box center [317, 226] width 22 height 12
click at [290, 264] on button "Next" at bounding box center [284, 267] width 36 height 17
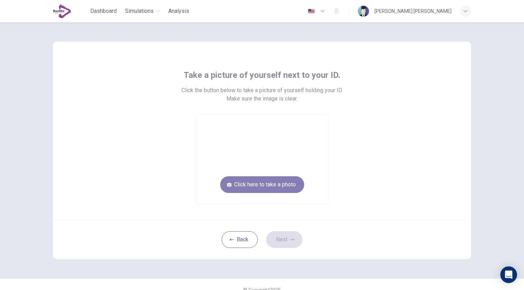
click at [281, 188] on button "Click here to take a photo" at bounding box center [262, 185] width 84 height 17
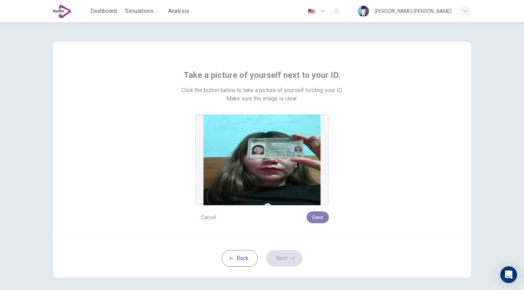
click at [319, 220] on button "Save" at bounding box center [317, 218] width 22 height 12
click at [287, 264] on button "Next" at bounding box center [284, 258] width 36 height 17
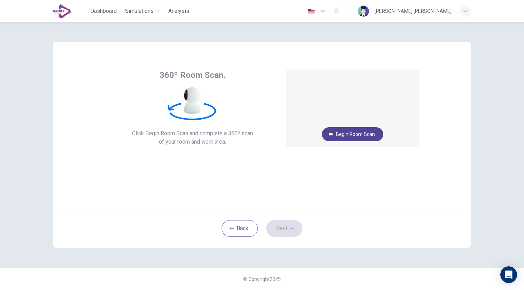
click at [364, 131] on button "Begin Room Scan" at bounding box center [352, 134] width 61 height 14
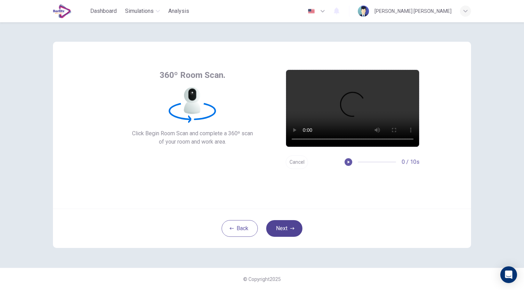
click at [286, 230] on button "Next" at bounding box center [284, 228] width 36 height 17
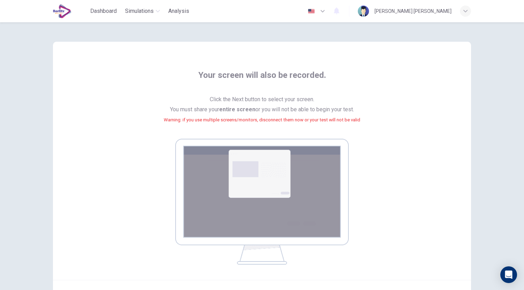
click at [281, 183] on img at bounding box center [261, 202] width 173 height 126
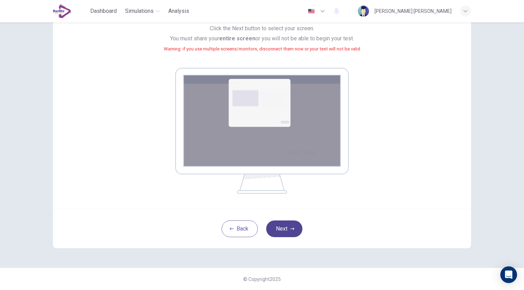
click at [286, 227] on button "Next" at bounding box center [284, 229] width 36 height 17
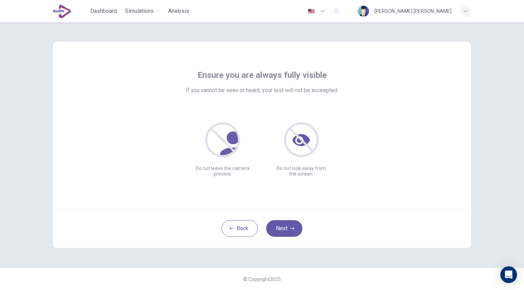
scroll to position [0, 0]
click at [293, 227] on icon "button" at bounding box center [292, 229] width 4 height 4
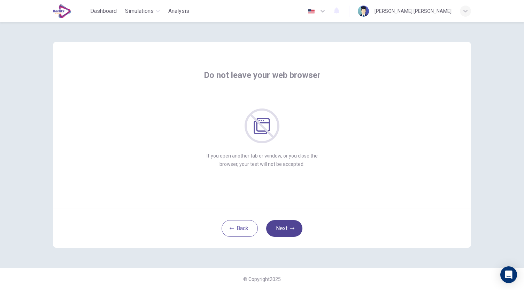
click at [293, 227] on icon "button" at bounding box center [292, 229] width 4 height 4
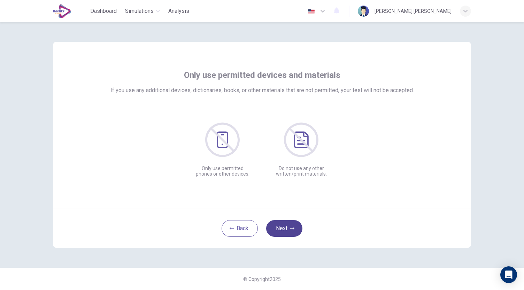
click at [293, 227] on icon "button" at bounding box center [292, 229] width 4 height 4
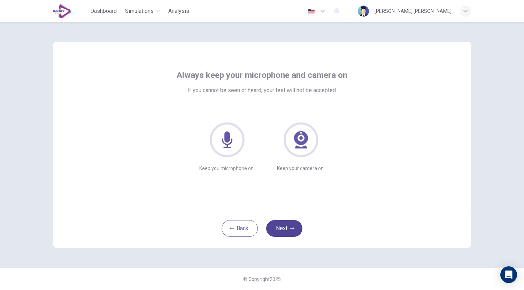
click at [293, 227] on icon "button" at bounding box center [292, 229] width 4 height 4
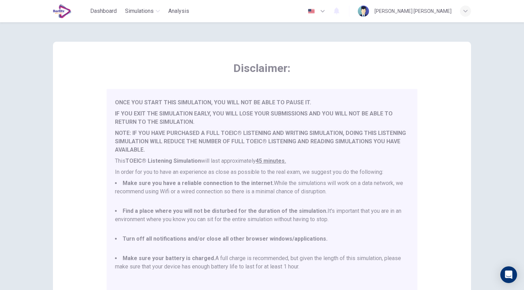
scroll to position [97, 0]
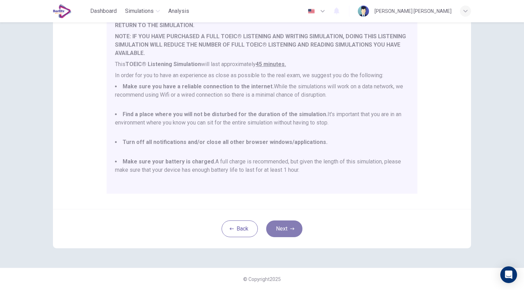
click at [287, 228] on button "Next" at bounding box center [284, 229] width 36 height 17
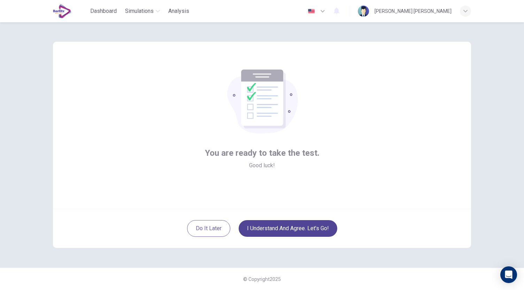
click at [294, 226] on button "I understand and agree. Let’s go!" at bounding box center [288, 228] width 99 height 17
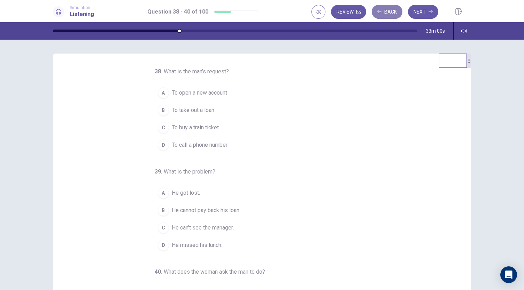
click at [392, 13] on button "Back" at bounding box center [387, 12] width 31 height 14
click at [382, 14] on button "Back" at bounding box center [387, 12] width 31 height 14
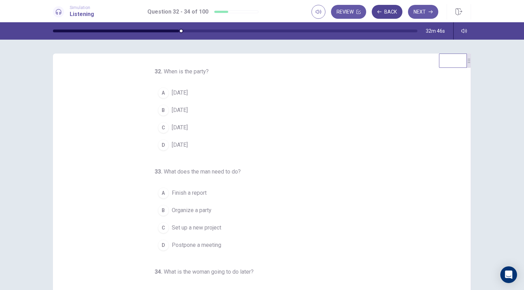
click at [387, 14] on button "Back" at bounding box center [387, 12] width 31 height 14
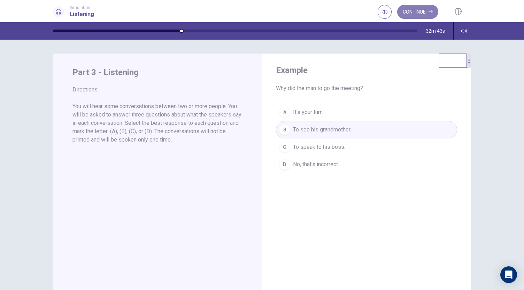
click at [420, 10] on button "Continue" at bounding box center [417, 12] width 41 height 14
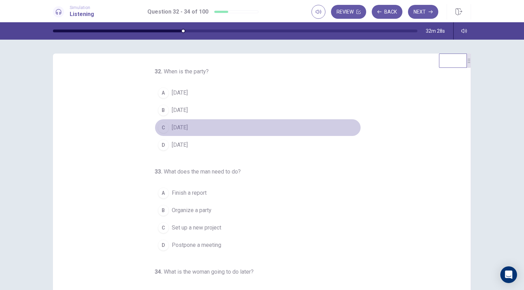
click at [201, 133] on button "C Next Monday" at bounding box center [258, 127] width 206 height 17
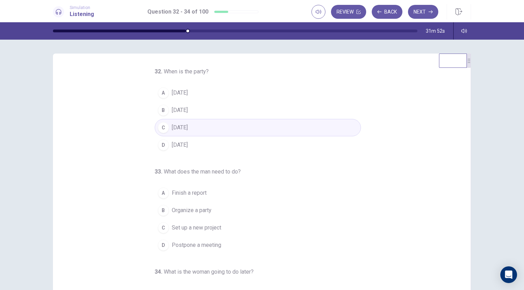
scroll to position [41, 0]
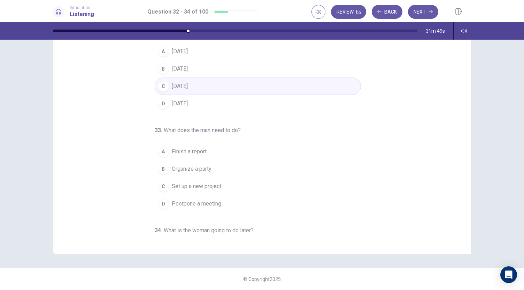
click at [203, 148] on span "Finish a report" at bounding box center [189, 152] width 35 height 8
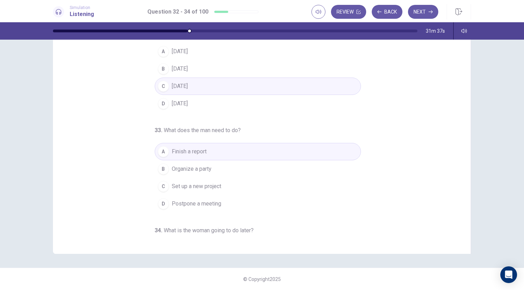
scroll to position [70, 0]
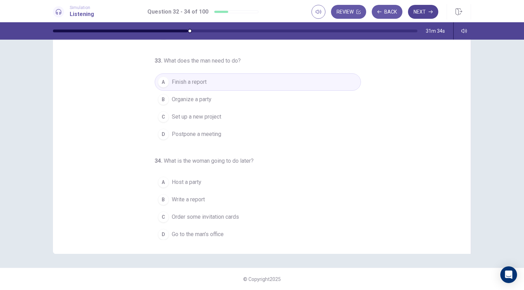
click at [417, 16] on button "Next" at bounding box center [423, 12] width 30 height 14
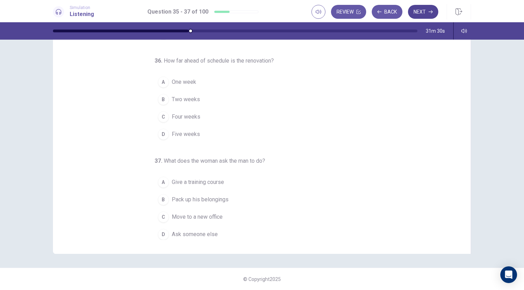
click at [431, 13] on icon "button" at bounding box center [430, 11] width 4 height 3
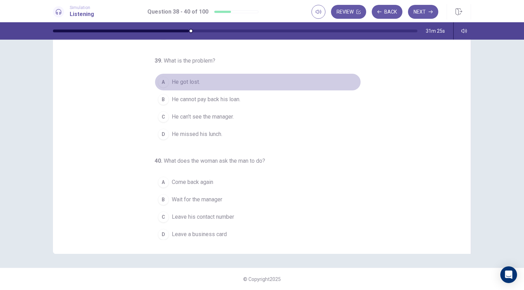
click at [191, 84] on span "He got lost." at bounding box center [186, 82] width 28 height 8
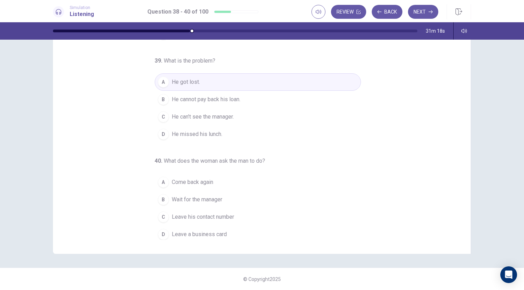
click at [211, 200] on span "Wait for the manager" at bounding box center [197, 200] width 51 height 8
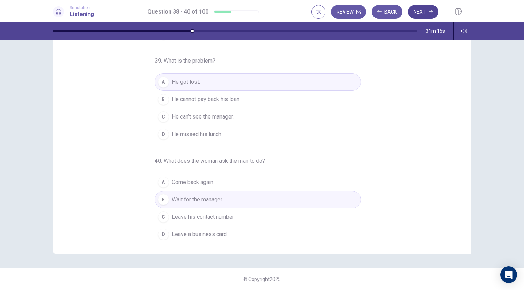
click at [424, 14] on button "Next" at bounding box center [423, 12] width 30 height 14
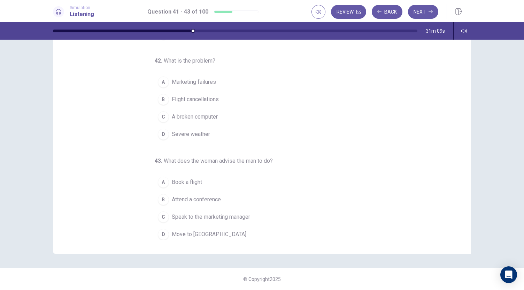
click at [207, 85] on span "Marketing failures" at bounding box center [194, 82] width 44 height 8
click at [208, 196] on span "Attend a conference" at bounding box center [196, 200] width 49 height 8
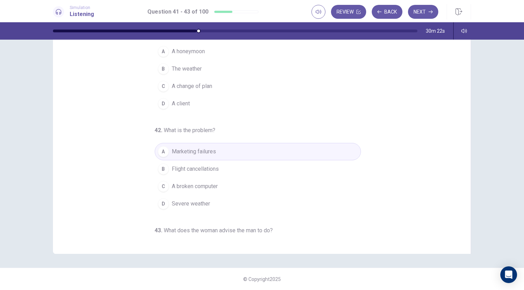
scroll to position [0, 0]
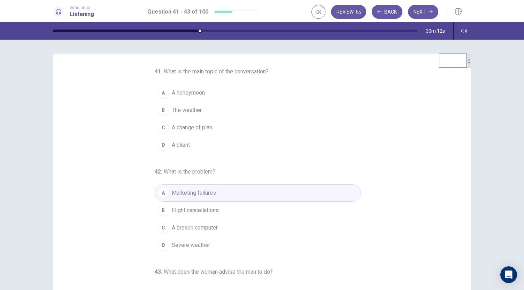
click at [186, 144] on span "A client" at bounding box center [181, 145] width 18 height 8
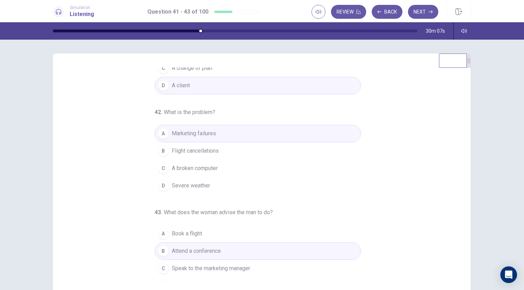
scroll to position [70, 0]
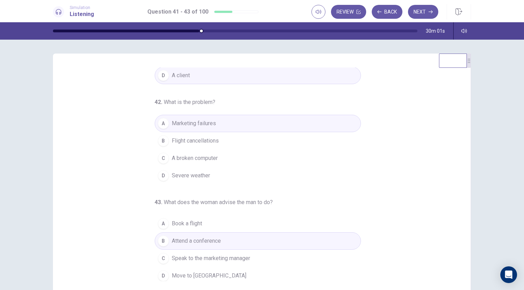
click at [222, 138] on button "B Flight cancellations" at bounding box center [258, 140] width 206 height 17
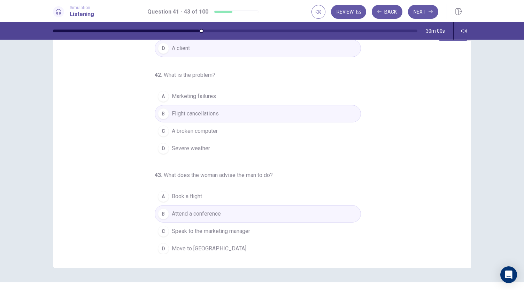
scroll to position [41, 0]
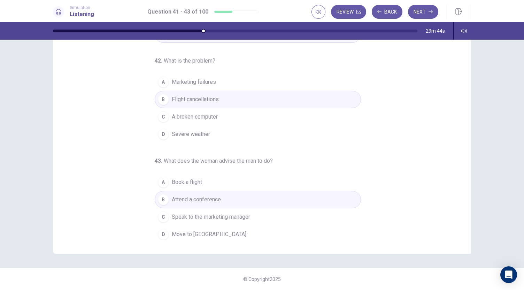
click at [202, 215] on span "Speak to the marketing manager" at bounding box center [211, 217] width 78 height 8
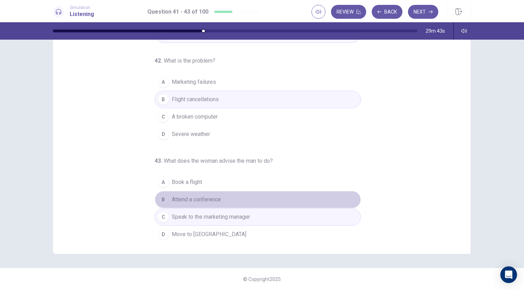
click at [196, 196] on span "Attend a conference" at bounding box center [196, 200] width 49 height 8
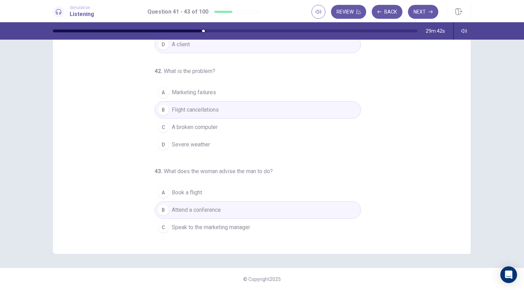
scroll to position [70, 0]
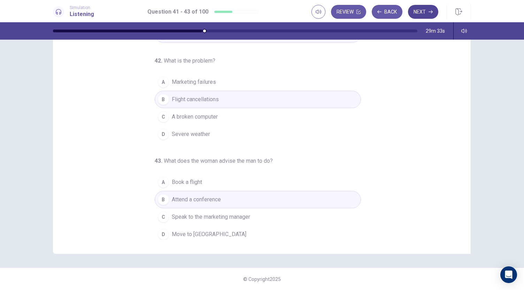
click at [423, 15] on button "Next" at bounding box center [423, 12] width 30 height 14
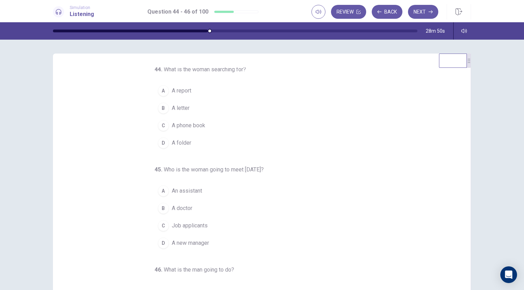
scroll to position [0, 0]
click at [183, 145] on span "A folder" at bounding box center [182, 145] width 20 height 8
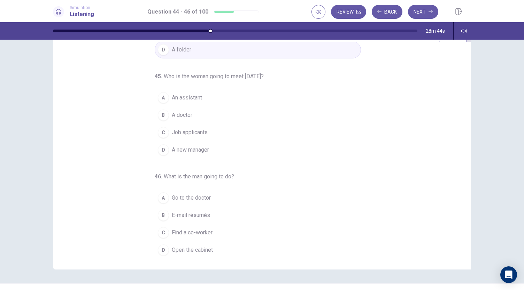
scroll to position [41, 0]
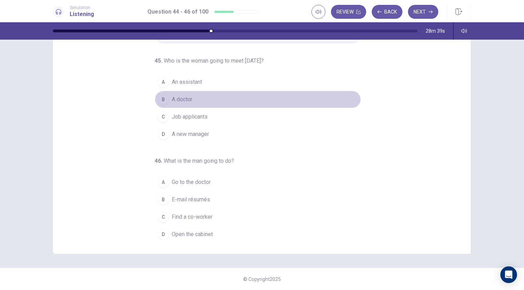
click at [201, 100] on button "B A doctor" at bounding box center [258, 99] width 206 height 17
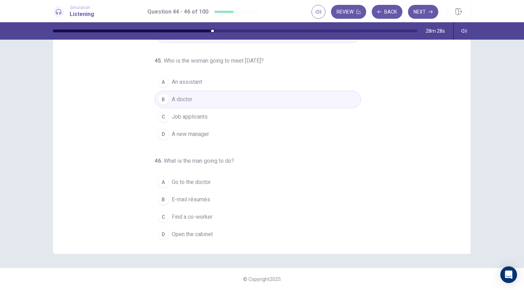
click at [203, 181] on span "Go to the doctor" at bounding box center [191, 182] width 39 height 8
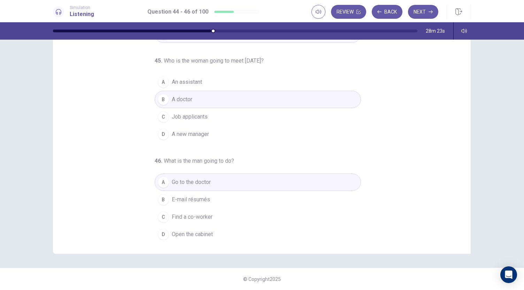
click at [201, 197] on span "E-mail résumés" at bounding box center [191, 200] width 38 height 8
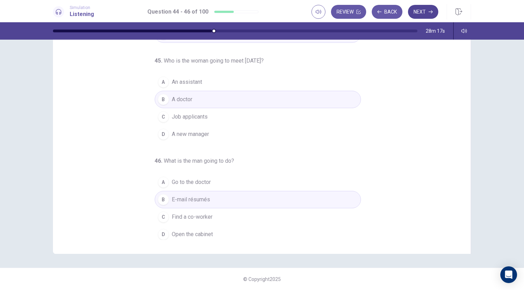
click at [422, 10] on button "Next" at bounding box center [423, 12] width 30 height 14
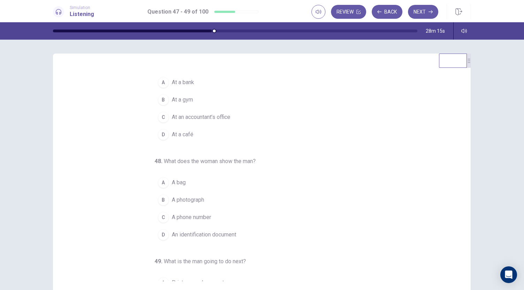
scroll to position [0, 0]
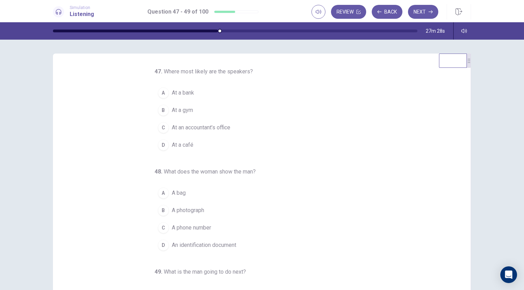
click at [191, 94] on span "At a bank" at bounding box center [183, 93] width 22 height 8
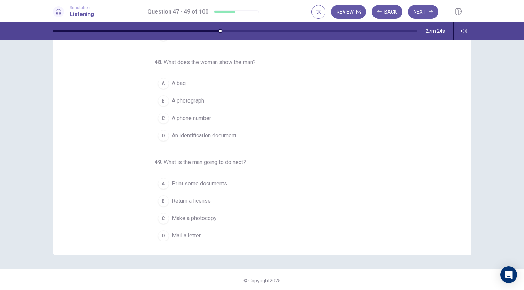
scroll to position [41, 0]
click at [220, 134] on span "An identification document" at bounding box center [204, 134] width 64 height 8
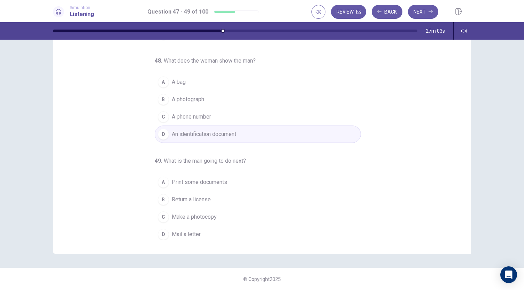
click at [203, 199] on span "Return a license" at bounding box center [191, 200] width 39 height 8
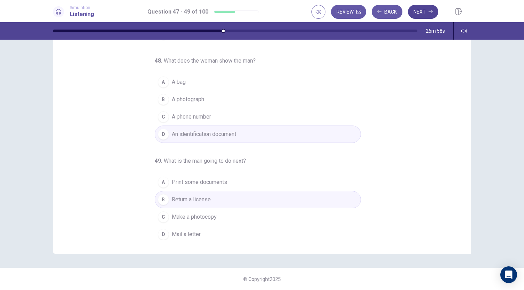
click at [430, 10] on icon "button" at bounding box center [430, 12] width 4 height 4
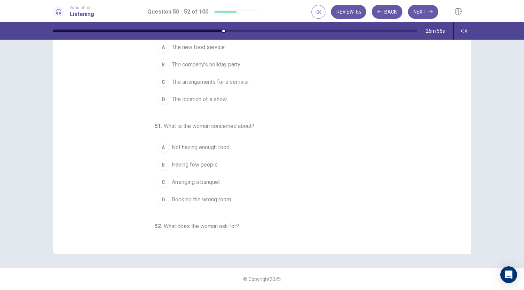
scroll to position [70, 0]
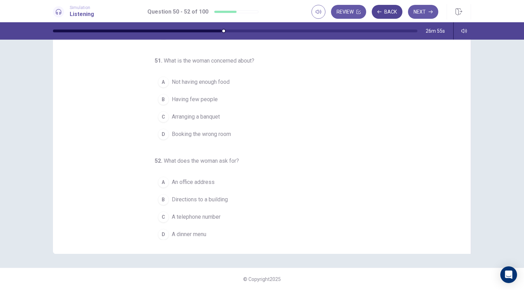
click at [391, 15] on button "Back" at bounding box center [387, 12] width 31 height 14
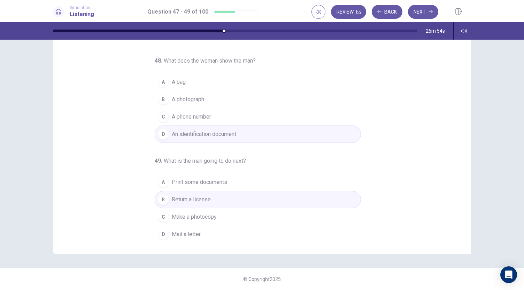
click at [200, 216] on span "Make a photocopy" at bounding box center [194, 217] width 45 height 8
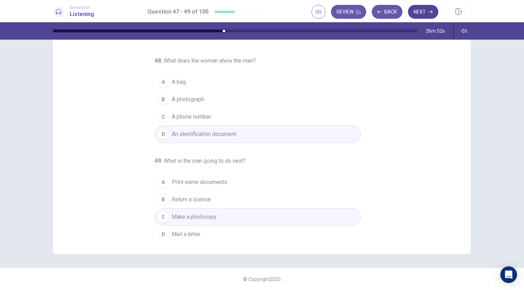
click at [419, 8] on button "Next" at bounding box center [423, 12] width 30 height 14
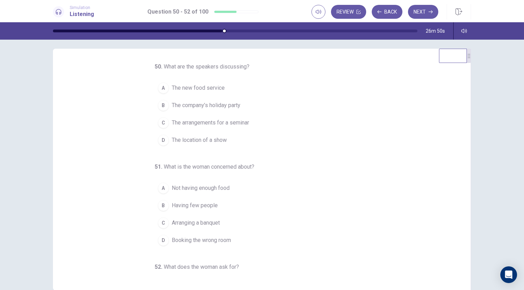
scroll to position [0, 0]
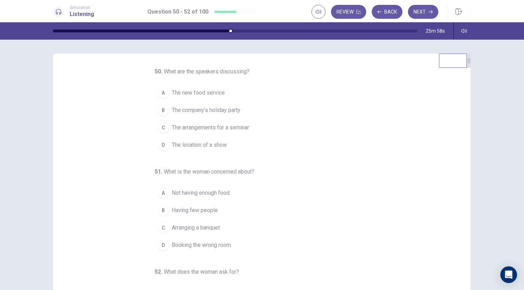
click at [218, 112] on span "The company’s holiday party" at bounding box center [206, 110] width 69 height 8
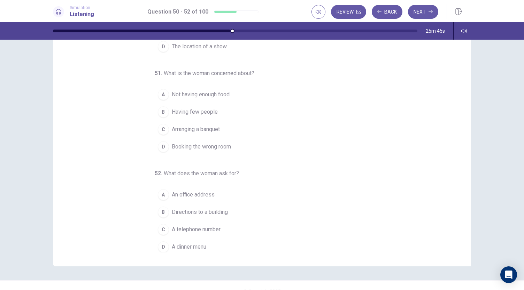
scroll to position [41, 0]
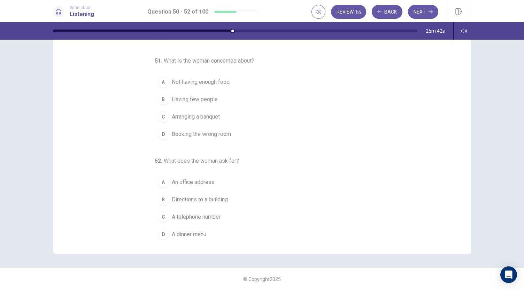
click at [202, 135] on span "Booking the wrong room" at bounding box center [201, 134] width 59 height 8
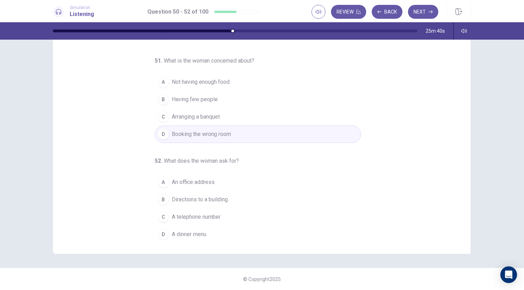
click at [206, 215] on span "A telephone number" at bounding box center [196, 217] width 49 height 8
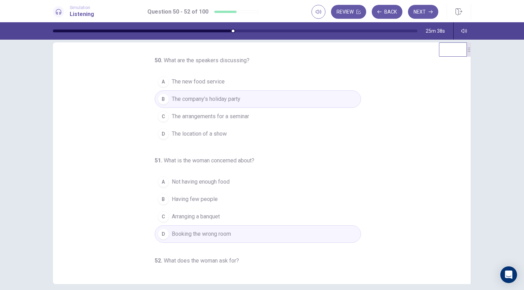
scroll to position [11, 0]
click at [421, 13] on button "Next" at bounding box center [423, 12] width 30 height 14
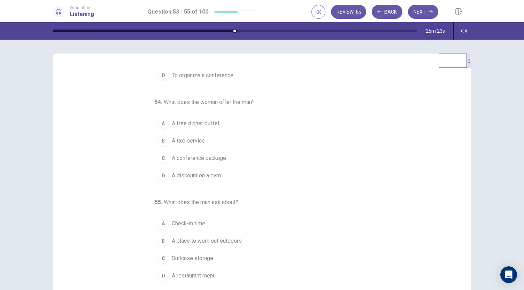
scroll to position [0, 0]
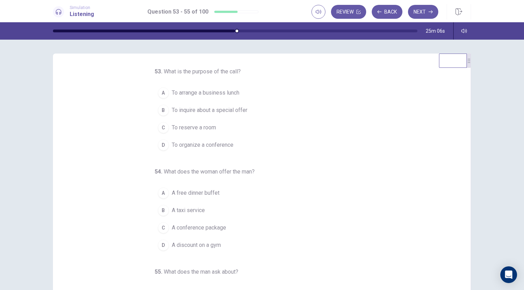
click at [203, 144] on span "To organize a conference" at bounding box center [203, 145] width 62 height 8
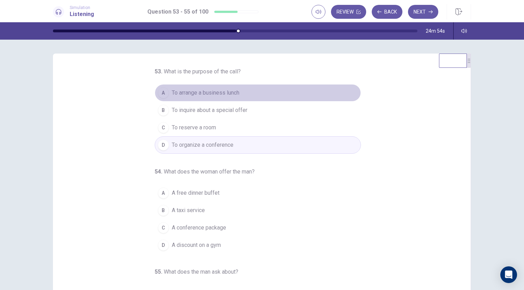
click at [226, 92] on span "To arrange a business lunch" at bounding box center [206, 93] width 68 height 8
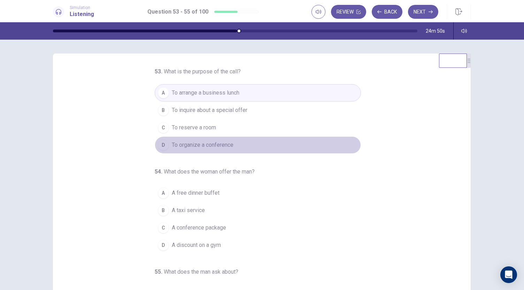
click at [220, 145] on span "To organize a conference" at bounding box center [203, 145] width 62 height 8
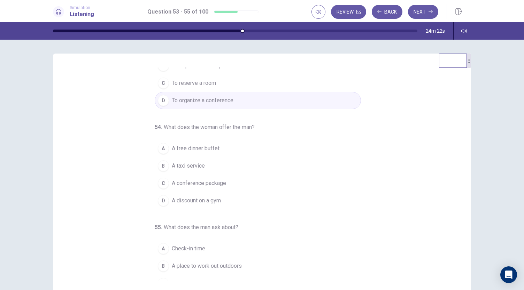
scroll to position [70, 0]
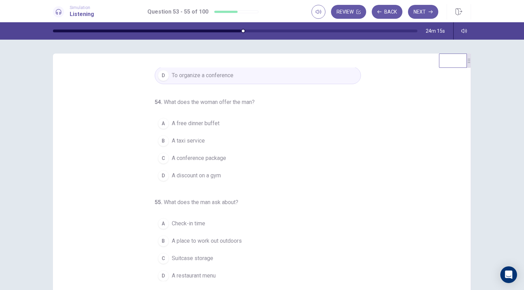
click at [217, 124] on button "A A free dinner buffet" at bounding box center [258, 123] width 206 height 17
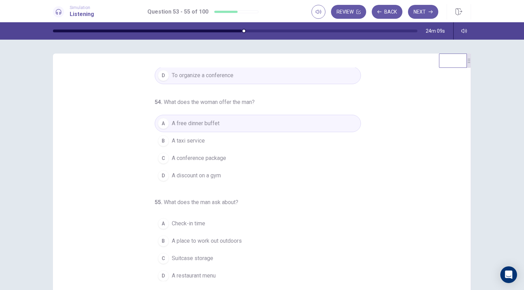
click at [211, 160] on span "A conference package" at bounding box center [199, 158] width 54 height 8
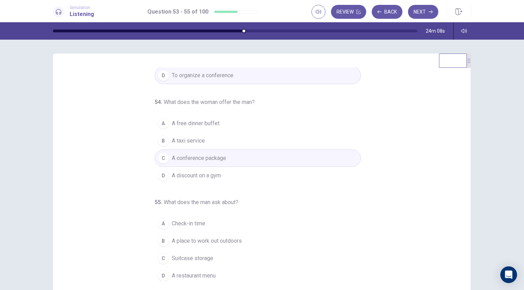
scroll to position [41, 0]
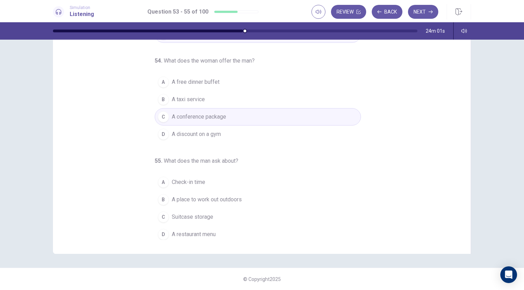
click at [220, 200] on span "A place to work out outdoors" at bounding box center [207, 200] width 70 height 8
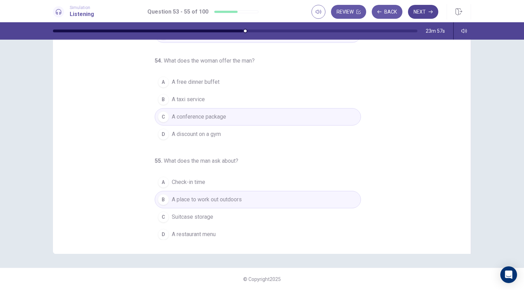
click at [421, 13] on button "Next" at bounding box center [423, 12] width 30 height 14
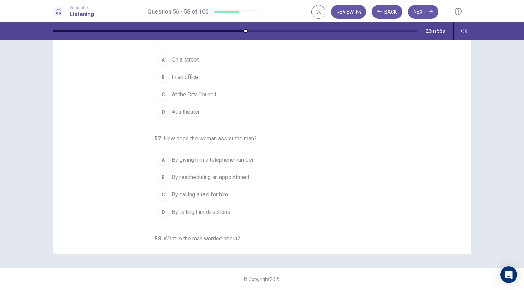
scroll to position [0, 0]
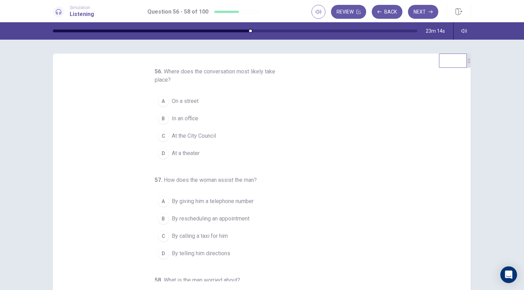
click at [219, 139] on button "C At the City Council" at bounding box center [258, 135] width 206 height 17
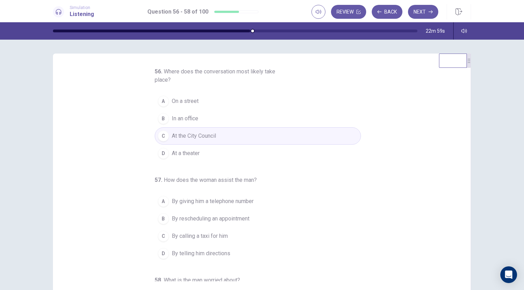
click at [194, 100] on span "On a street" at bounding box center [185, 101] width 27 height 8
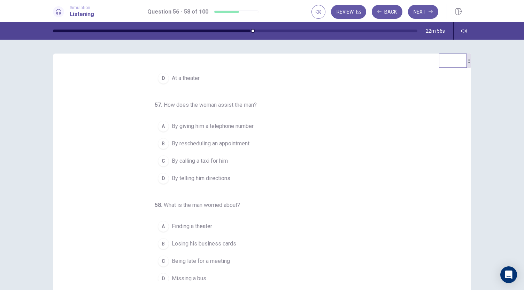
scroll to position [78, 0]
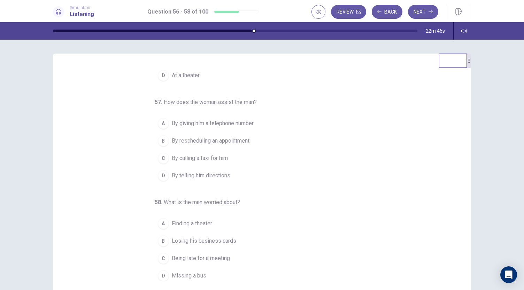
click at [225, 177] on span "By telling him directions" at bounding box center [201, 176] width 59 height 8
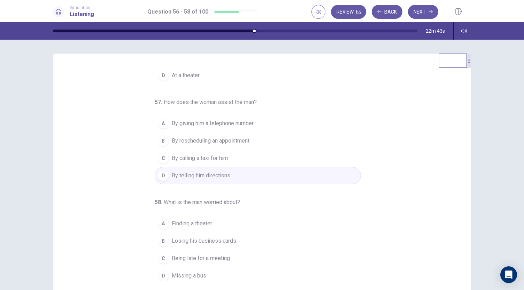
scroll to position [41, 0]
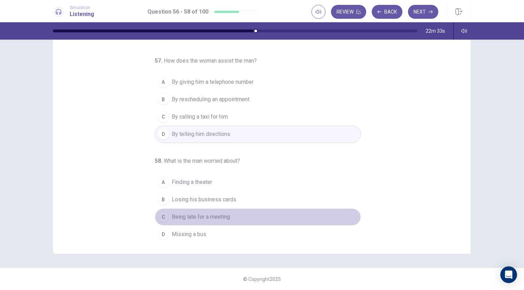
click at [218, 218] on span "Being late for a meeting" at bounding box center [201, 217] width 58 height 8
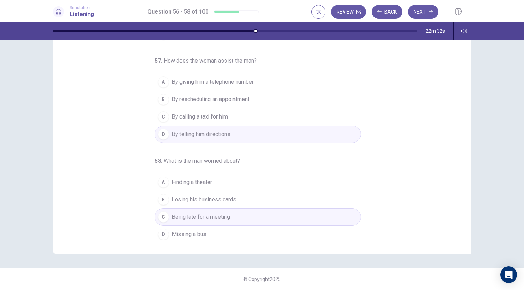
scroll to position [0, 0]
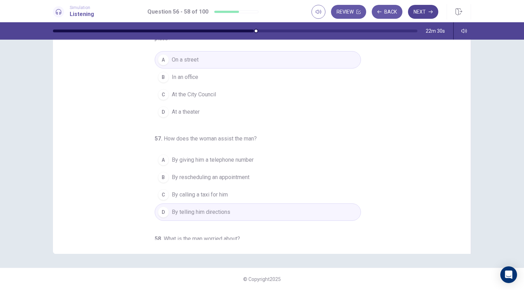
click at [422, 11] on button "Next" at bounding box center [423, 12] width 30 height 14
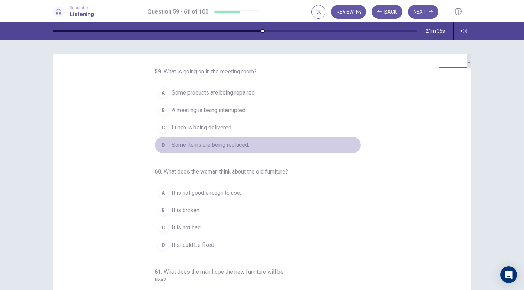
click at [235, 142] on span "Some items are being replaced." at bounding box center [210, 145] width 77 height 8
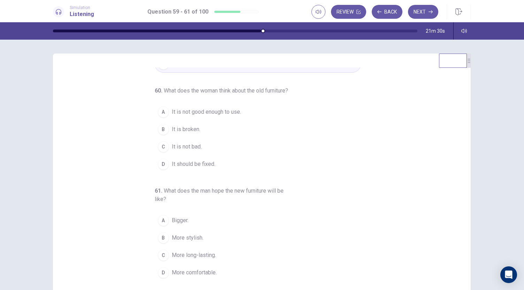
scroll to position [86, 0]
click at [206, 149] on button "C It is not bad." at bounding box center [258, 146] width 206 height 17
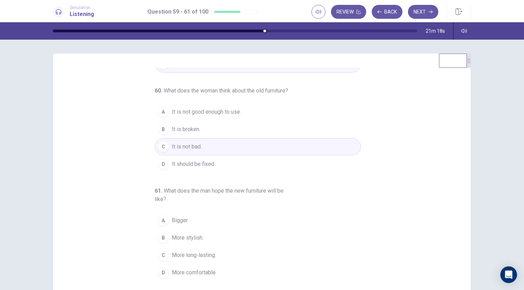
click at [240, 112] on button "A It is not good enough to use." at bounding box center [258, 111] width 206 height 17
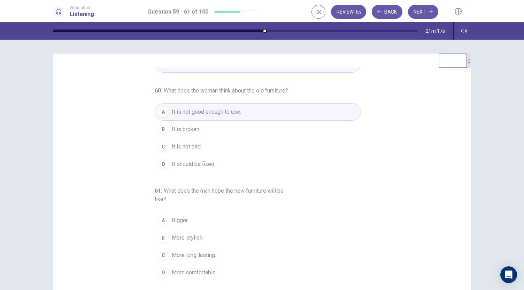
scroll to position [41, 0]
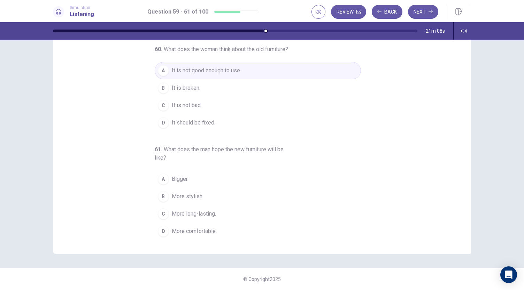
click at [203, 226] on button "D More comfortable." at bounding box center [258, 231] width 206 height 17
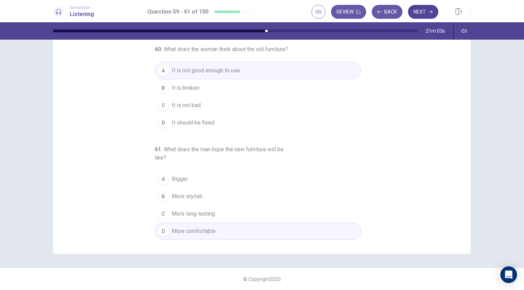
click at [422, 16] on button "Next" at bounding box center [423, 12] width 30 height 14
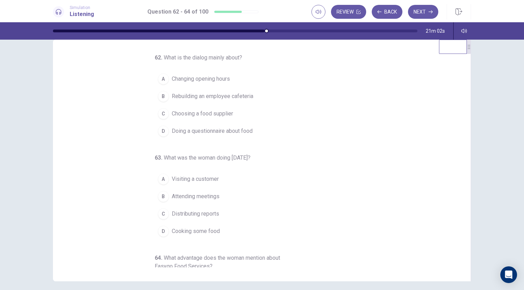
scroll to position [0, 0]
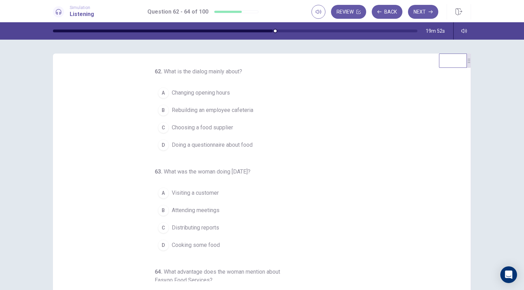
click at [231, 129] on button "C Choosing a food supplier" at bounding box center [258, 127] width 206 height 17
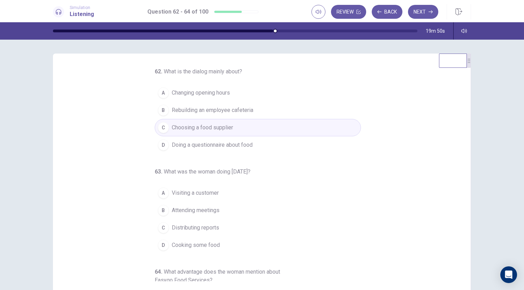
click at [236, 146] on span "Doing a questionnaire about food" at bounding box center [212, 145] width 81 height 8
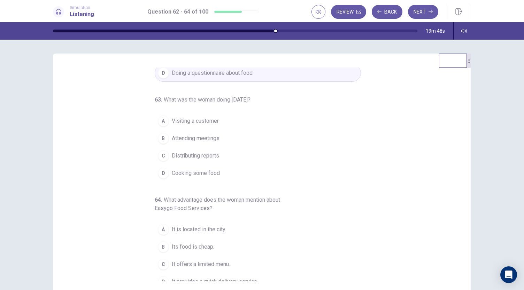
scroll to position [78, 0]
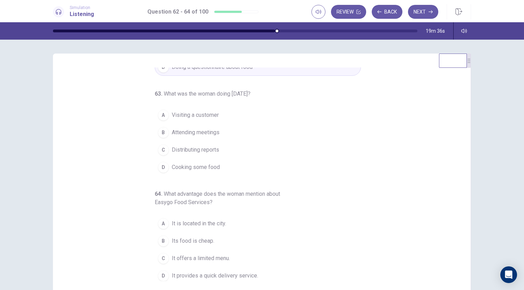
click at [210, 114] on span "Visiting a customer" at bounding box center [195, 115] width 47 height 8
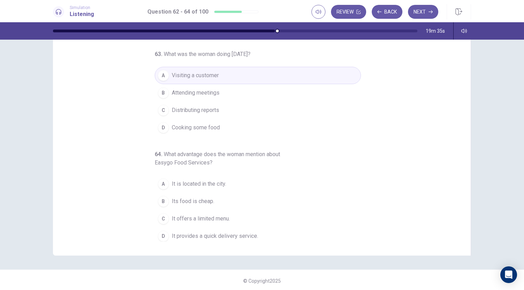
scroll to position [41, 0]
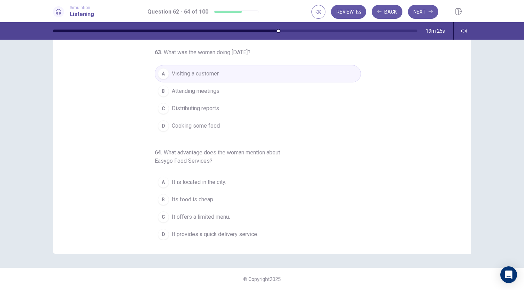
click at [228, 202] on button "B Its food is cheap." at bounding box center [258, 199] width 206 height 17
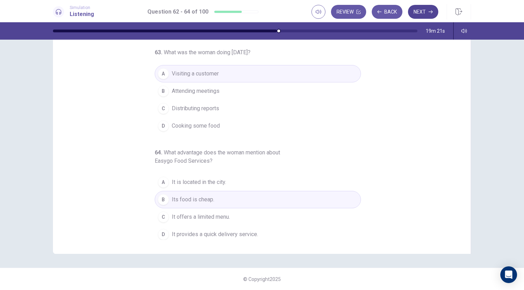
click at [418, 11] on button "Next" at bounding box center [423, 12] width 30 height 14
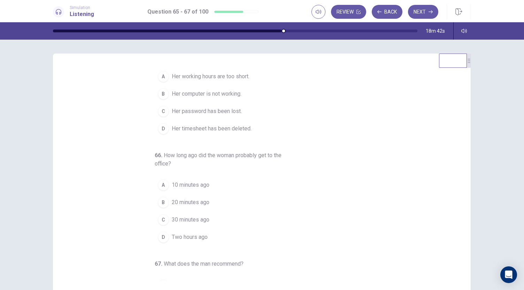
scroll to position [0, 0]
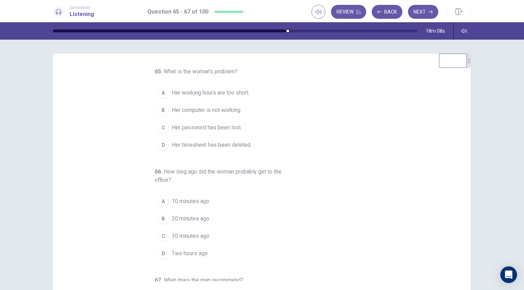
click at [240, 112] on button "B Her computer is not working." at bounding box center [258, 110] width 206 height 17
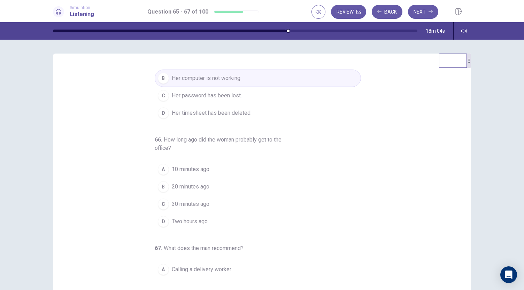
scroll to position [78, 0]
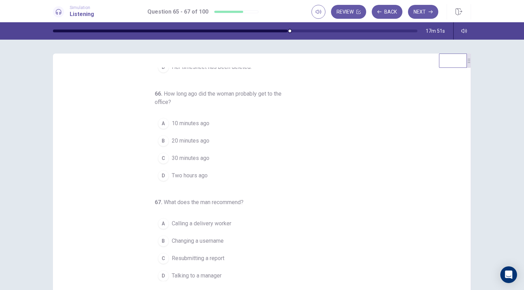
click at [209, 140] on button "B 20 minutes ago" at bounding box center [258, 140] width 206 height 17
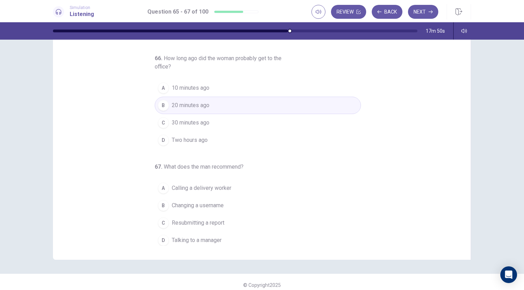
scroll to position [41, 0]
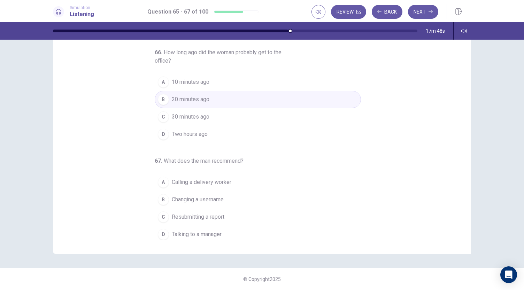
click at [217, 120] on button "C 30 minutes ago" at bounding box center [258, 116] width 206 height 17
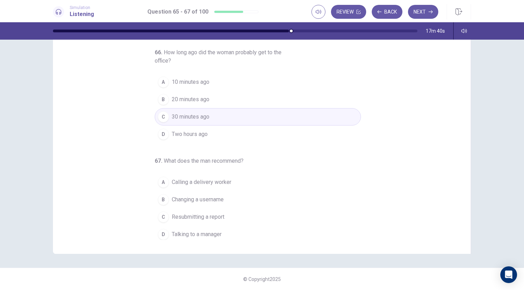
click at [223, 183] on span "Calling a delivery worker" at bounding box center [202, 182] width 60 height 8
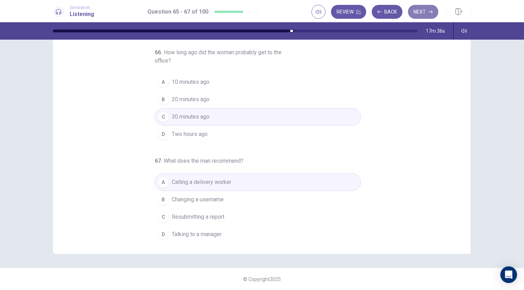
click at [428, 9] on button "Next" at bounding box center [423, 12] width 30 height 14
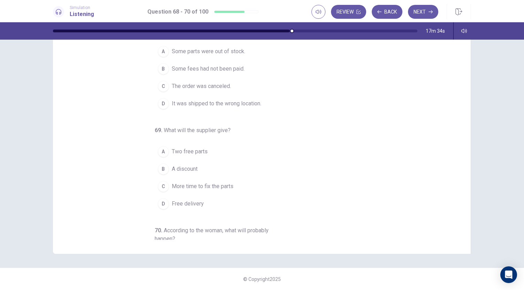
scroll to position [0, 0]
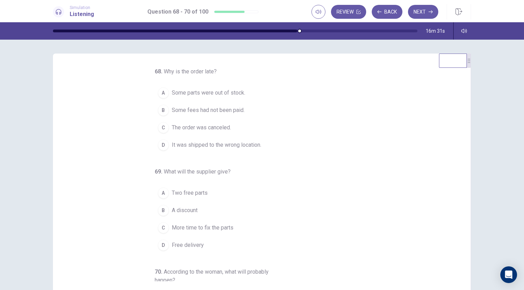
click at [221, 123] on button "C The order was canceled." at bounding box center [258, 127] width 206 height 17
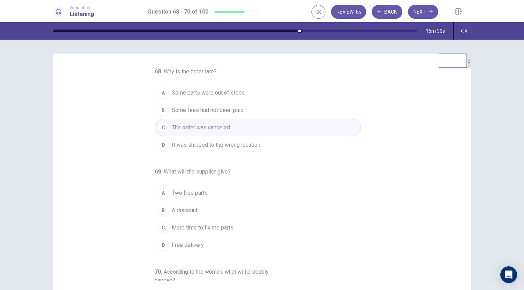
scroll to position [78, 0]
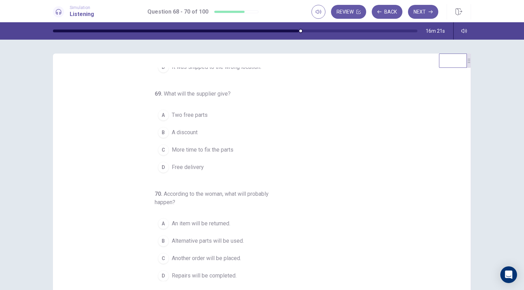
click at [214, 146] on span "More time to fix the parts" at bounding box center [203, 150] width 62 height 8
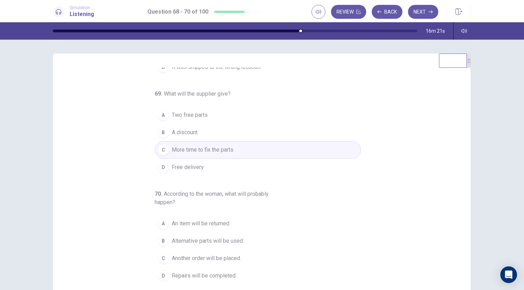
scroll to position [41, 0]
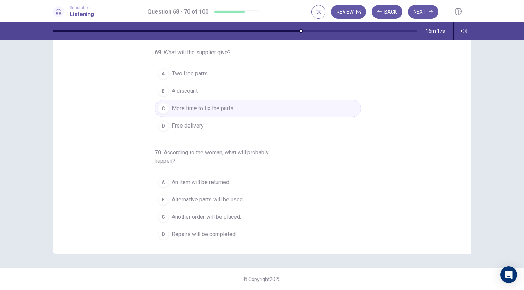
click at [200, 130] on button "D Free delivery" at bounding box center [258, 125] width 206 height 17
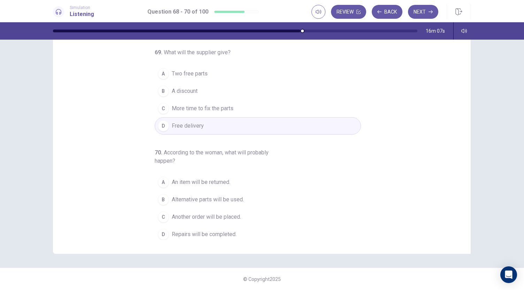
click at [200, 184] on span "An item will be returned." at bounding box center [201, 182] width 59 height 8
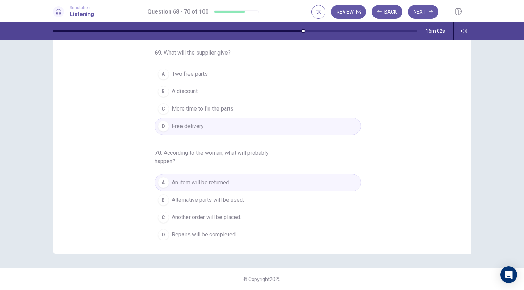
scroll to position [78, 0]
click at [429, 16] on button "Next" at bounding box center [423, 12] width 30 height 14
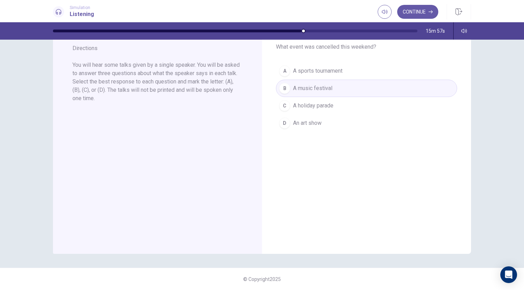
scroll to position [0, 0]
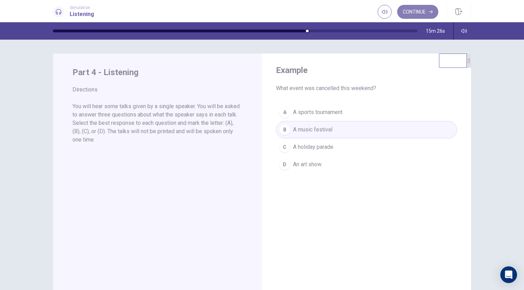
click at [418, 11] on button "Continue" at bounding box center [417, 12] width 41 height 14
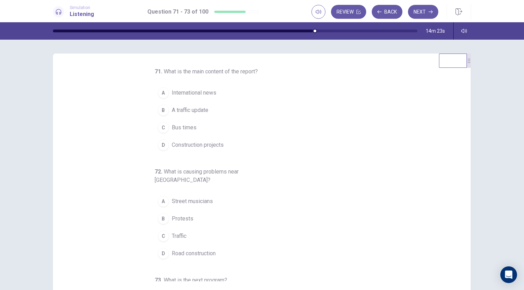
click at [210, 110] on button "B A traffic update" at bounding box center [258, 110] width 206 height 17
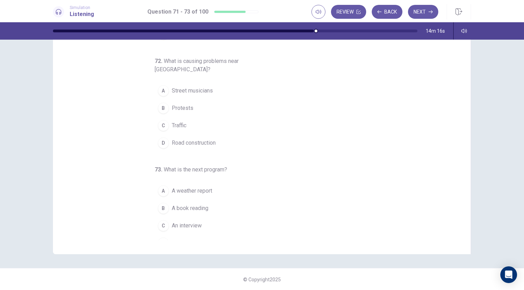
scroll to position [41, 0]
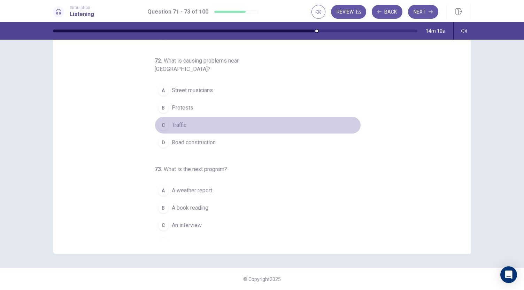
click at [200, 119] on button "C Traffic" at bounding box center [258, 125] width 206 height 17
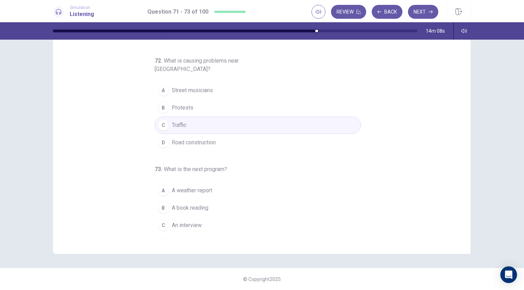
click at [217, 134] on button "D Road construction" at bounding box center [258, 142] width 206 height 17
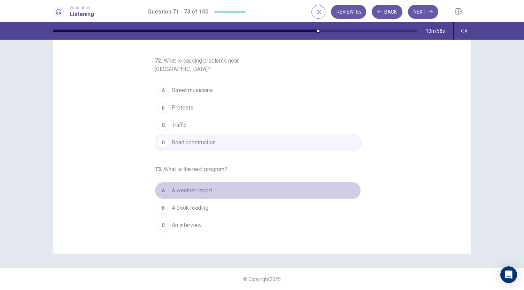
click at [204, 187] on span "A weather report" at bounding box center [192, 191] width 40 height 8
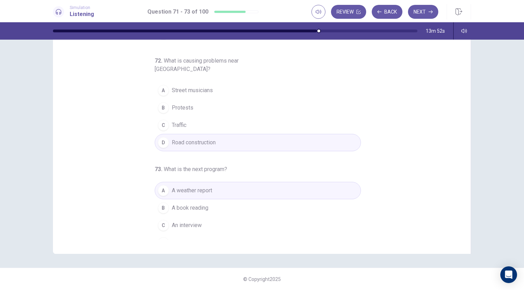
scroll to position [0, 0]
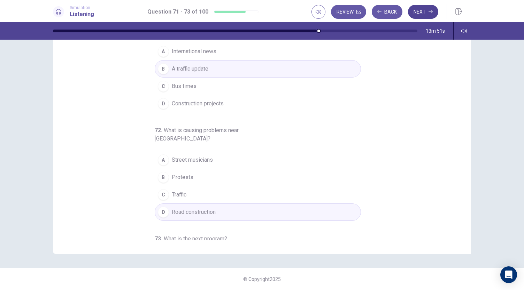
click at [428, 11] on icon "button" at bounding box center [430, 12] width 4 height 4
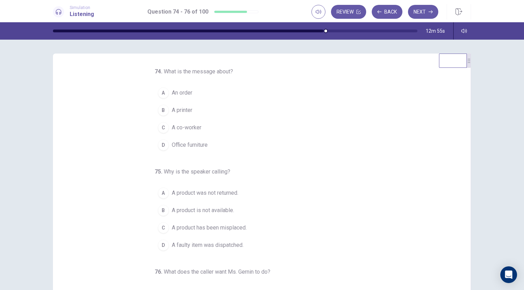
click at [200, 147] on span "Office furniture" at bounding box center [190, 145] width 36 height 8
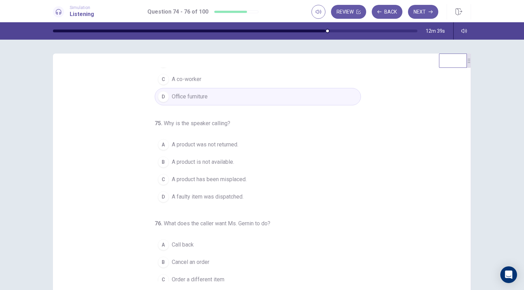
scroll to position [10, 0]
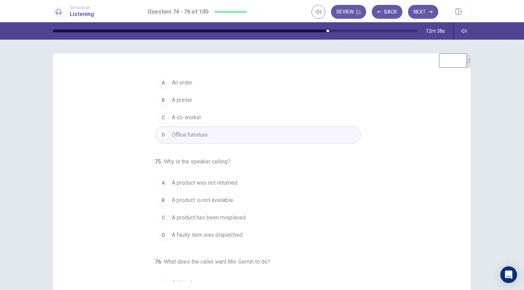
click at [199, 86] on button "A An order" at bounding box center [258, 82] width 206 height 17
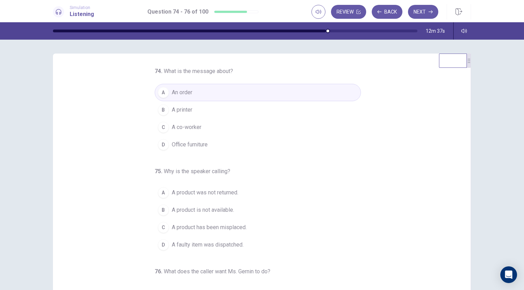
scroll to position [0, 0]
click at [198, 145] on span "Office furniture" at bounding box center [190, 145] width 36 height 8
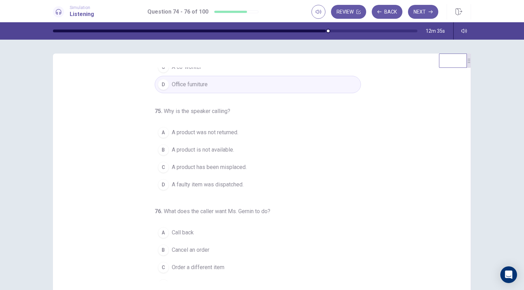
scroll to position [70, 0]
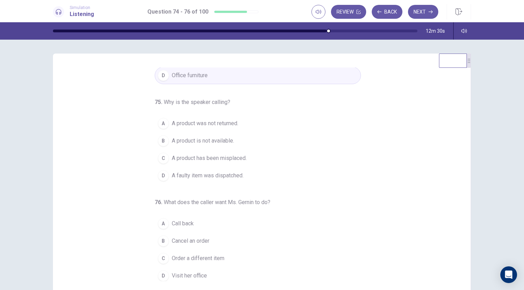
click at [221, 172] on span "A faulty item was dispatched." at bounding box center [208, 176] width 72 height 8
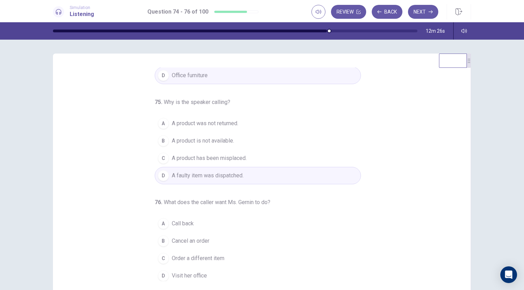
scroll to position [41, 0]
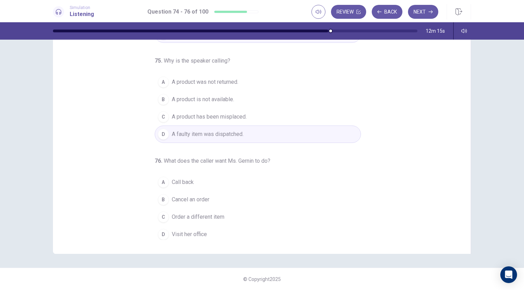
click at [201, 231] on span "Visit her office" at bounding box center [189, 235] width 35 height 8
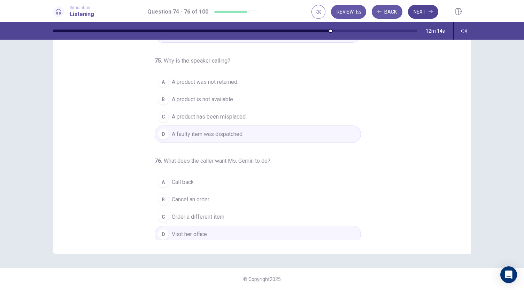
click at [418, 12] on button "Next" at bounding box center [423, 12] width 30 height 14
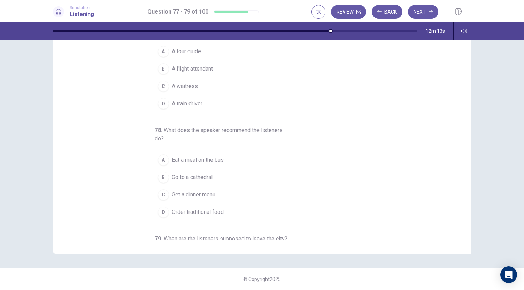
scroll to position [0, 0]
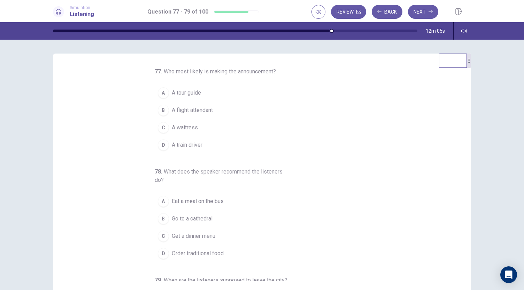
click at [207, 112] on span "A flight attendant" at bounding box center [192, 110] width 41 height 8
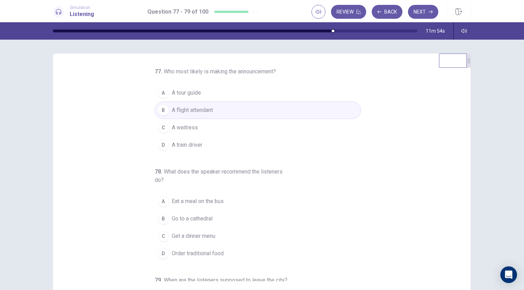
click at [223, 93] on button "A A tour guide" at bounding box center [258, 92] width 206 height 17
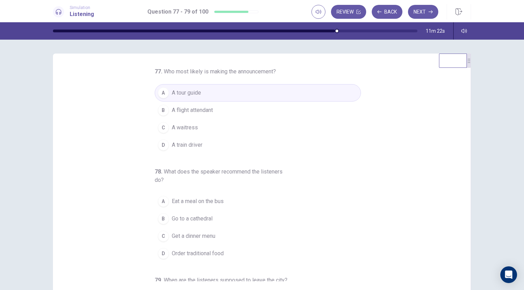
click at [235, 85] on button "A A tour guide" at bounding box center [258, 92] width 206 height 17
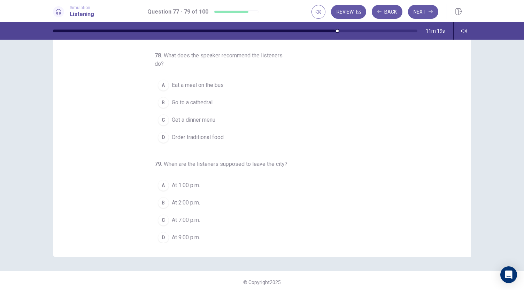
scroll to position [39, 0]
click at [211, 140] on button "D Order traditional food" at bounding box center [258, 136] width 206 height 17
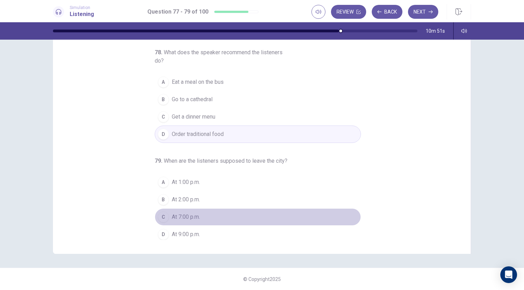
click at [198, 213] on span "At 7:00 p.m." at bounding box center [186, 217] width 28 height 8
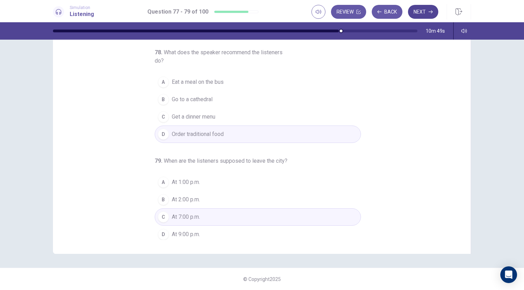
click at [423, 10] on button "Next" at bounding box center [423, 12] width 30 height 14
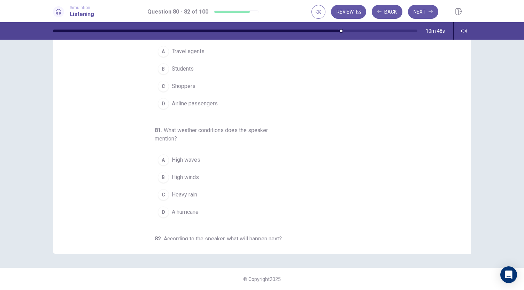
scroll to position [0, 0]
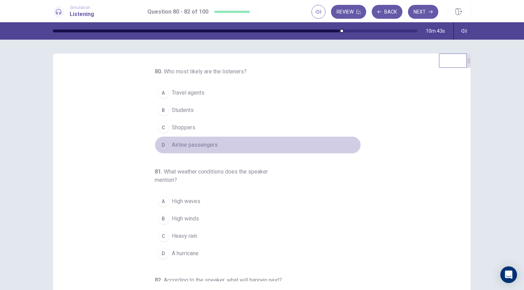
click at [201, 143] on span "Airline passengers" at bounding box center [195, 145] width 46 height 8
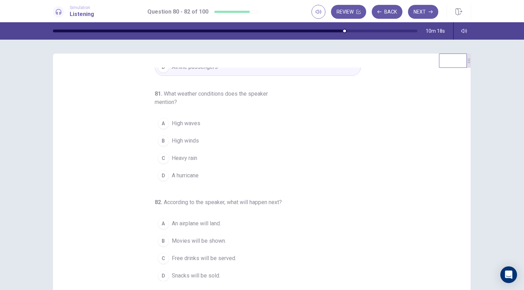
click at [203, 125] on button "A High waves" at bounding box center [258, 123] width 206 height 17
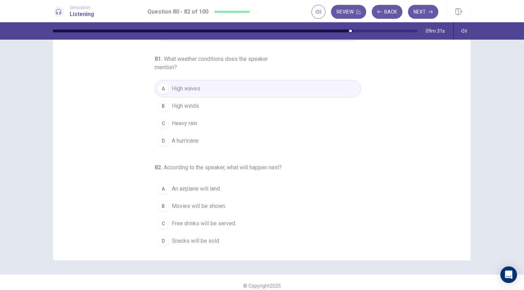
scroll to position [41, 0]
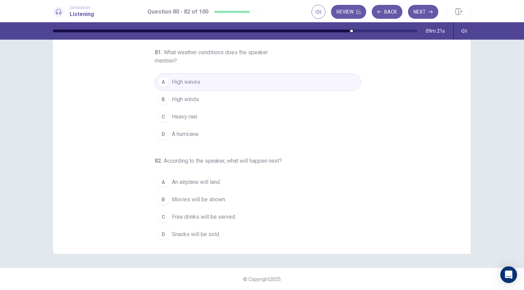
click at [222, 217] on span "Free drinks will be served." at bounding box center [204, 217] width 64 height 8
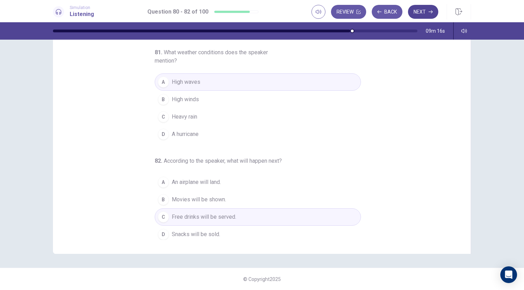
click at [425, 13] on button "Next" at bounding box center [423, 12] width 30 height 14
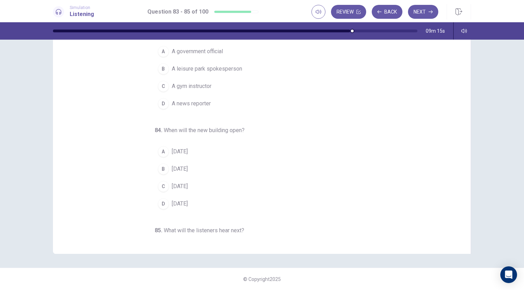
scroll to position [0, 0]
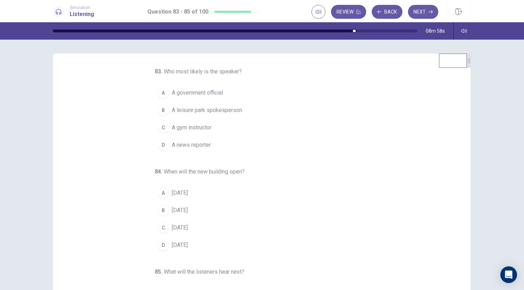
click at [204, 125] on span "A gym instructor" at bounding box center [192, 128] width 40 height 8
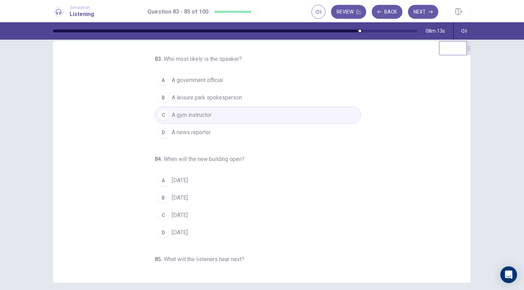
scroll to position [12, 0]
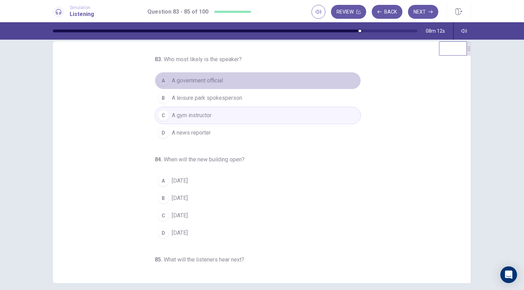
click at [212, 80] on span "A government official" at bounding box center [197, 81] width 51 height 8
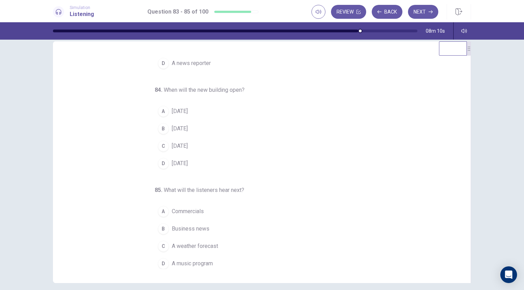
scroll to position [70, 0]
click at [188, 111] on span "In two years" at bounding box center [180, 111] width 16 height 8
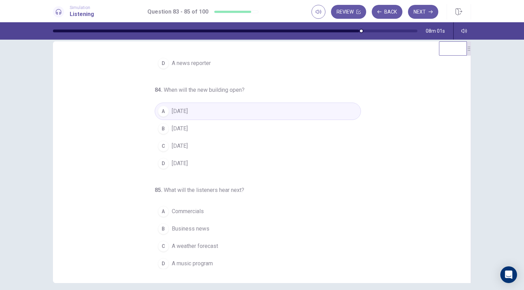
scroll to position [41, 0]
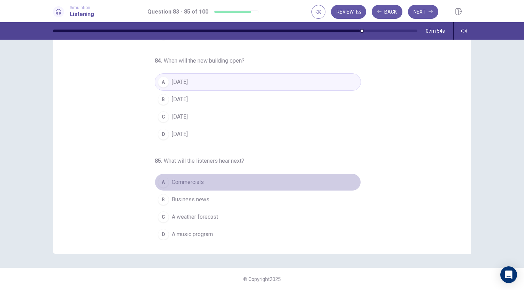
click at [201, 181] on span "Commercials" at bounding box center [188, 182] width 32 height 8
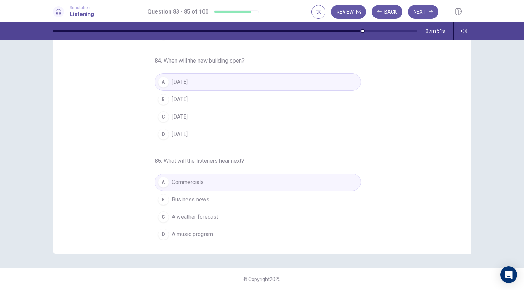
scroll to position [0, 0]
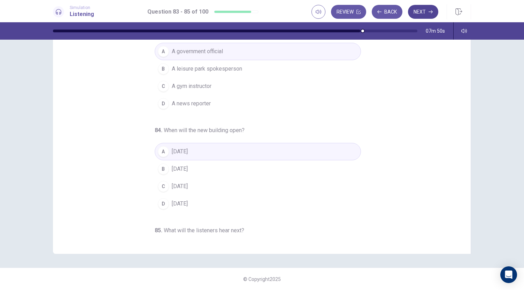
click at [428, 10] on button "Next" at bounding box center [423, 12] width 30 height 14
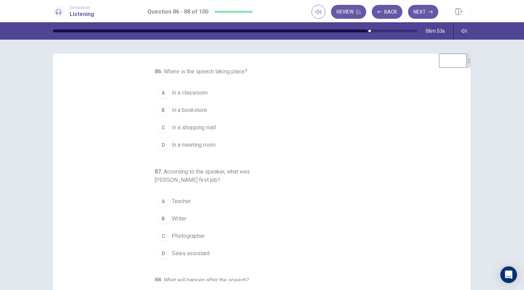
click at [211, 146] on span "In a meeting room" at bounding box center [194, 145] width 44 height 8
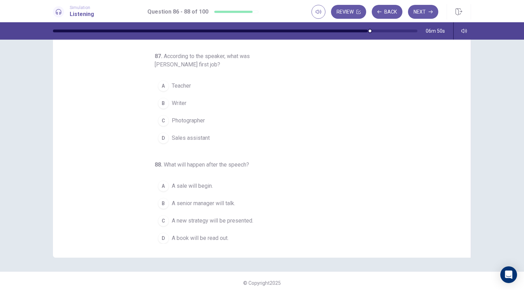
scroll to position [41, 0]
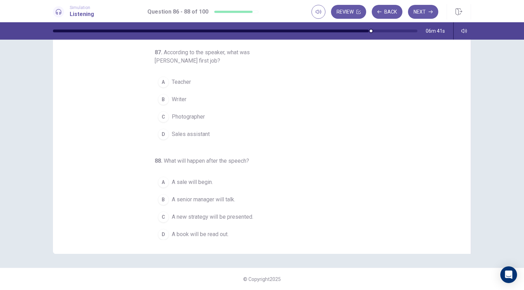
click at [185, 83] on span "Teacher" at bounding box center [181, 82] width 19 height 8
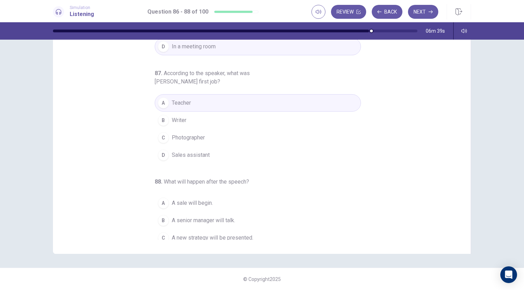
scroll to position [78, 0]
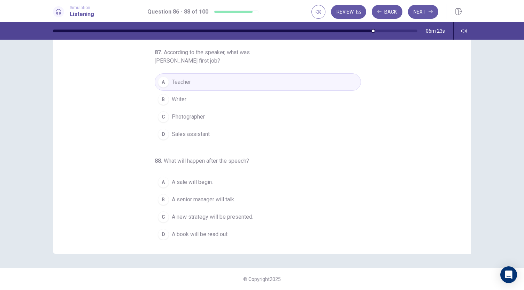
click at [228, 197] on span "A senior manager will talk." at bounding box center [203, 200] width 63 height 8
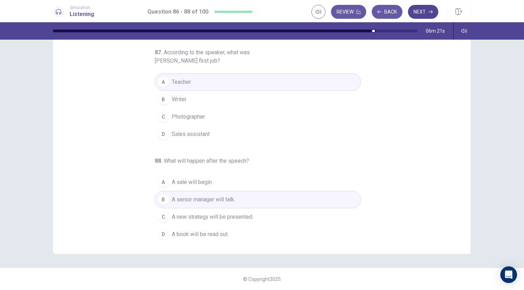
click at [423, 12] on button "Next" at bounding box center [423, 12] width 30 height 14
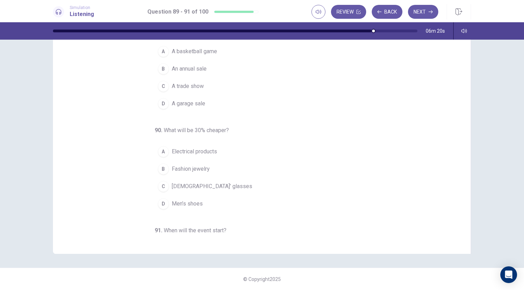
scroll to position [0, 0]
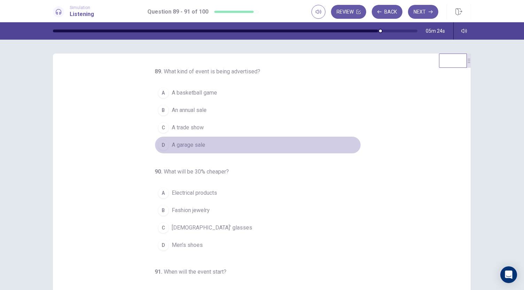
click at [205, 142] on button "D A garage sale" at bounding box center [258, 145] width 206 height 17
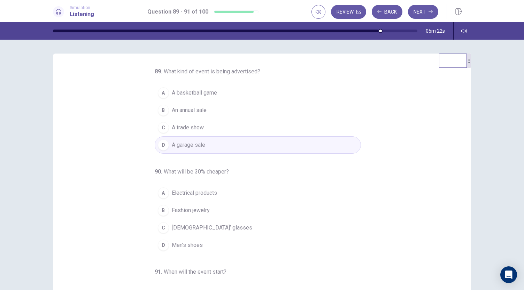
click at [195, 108] on span "An annual sale" at bounding box center [189, 110] width 35 height 8
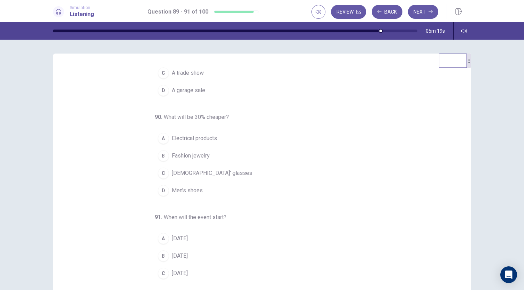
scroll to position [70, 0]
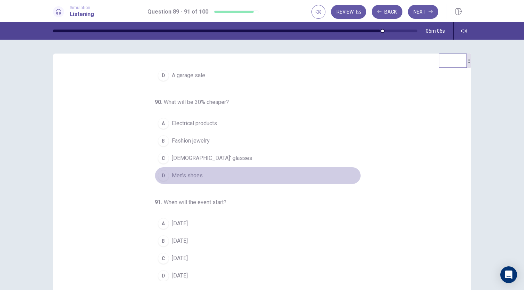
click at [205, 171] on button "D Men’s shoes" at bounding box center [258, 175] width 206 height 17
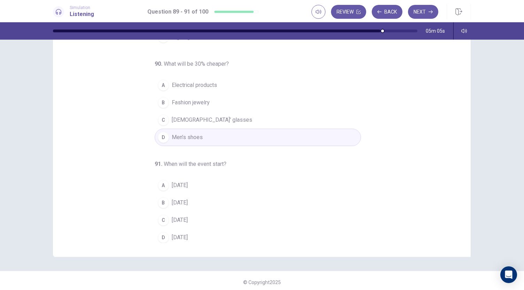
scroll to position [41, 0]
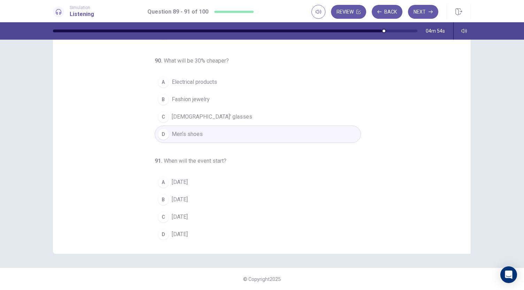
click at [201, 178] on button "A On Thursday" at bounding box center [258, 182] width 206 height 17
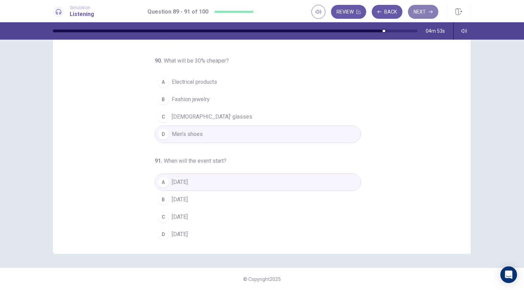
click at [414, 14] on button "Next" at bounding box center [423, 12] width 30 height 14
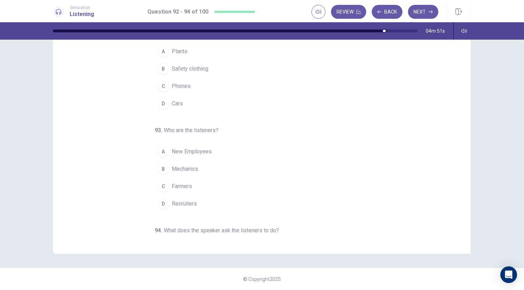
scroll to position [0, 0]
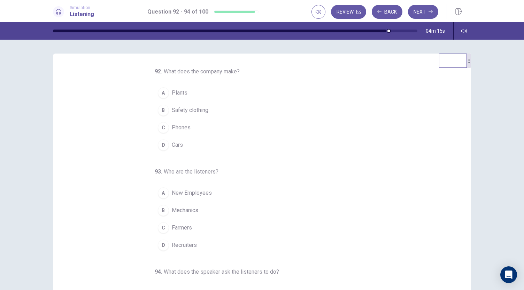
click at [196, 90] on button "A Plants" at bounding box center [258, 92] width 206 height 17
click at [181, 143] on button "D Cars" at bounding box center [258, 145] width 206 height 17
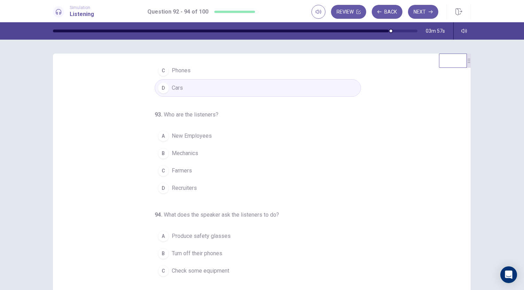
scroll to position [70, 0]
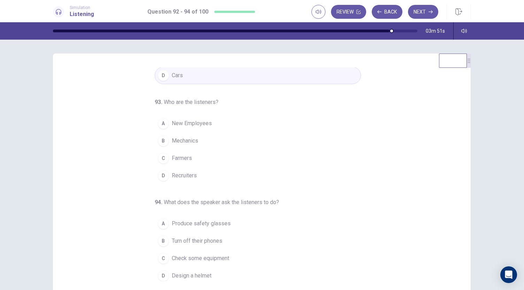
click at [215, 123] on button "A New Employees" at bounding box center [258, 123] width 206 height 17
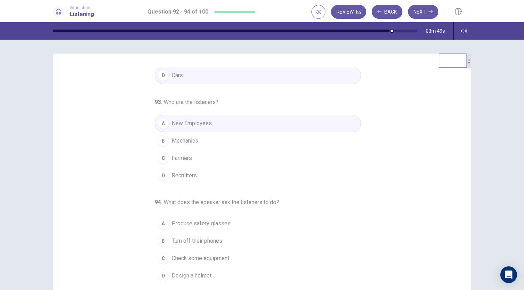
scroll to position [41, 0]
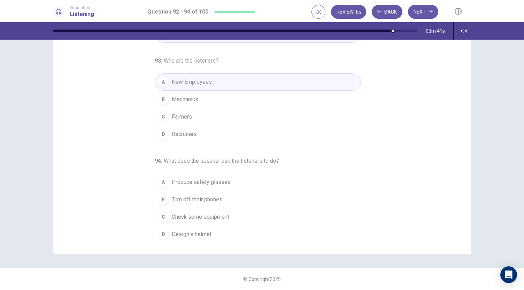
click at [193, 213] on span "Check some equipment" at bounding box center [200, 217] width 57 height 8
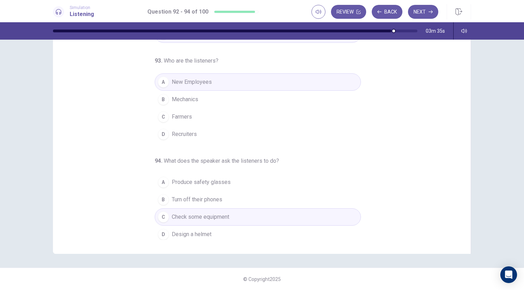
click at [179, 197] on span "Turn off their phones" at bounding box center [197, 200] width 51 height 8
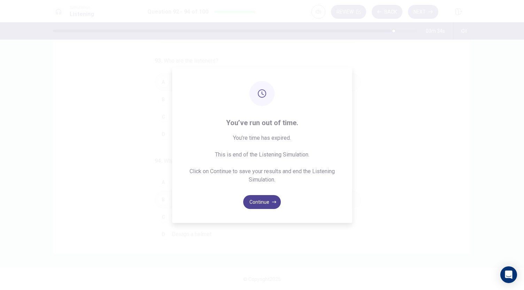
click at [270, 207] on button "Continue" at bounding box center [262, 202] width 38 height 14
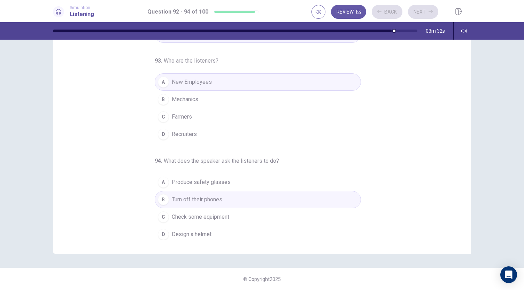
click at [262, 200] on button "B Turn off their phones" at bounding box center [258, 199] width 206 height 17
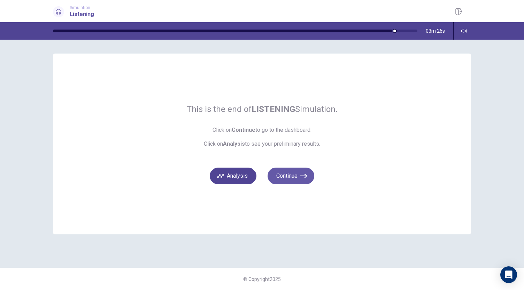
click at [245, 172] on button "Analysis" at bounding box center [233, 176] width 47 height 17
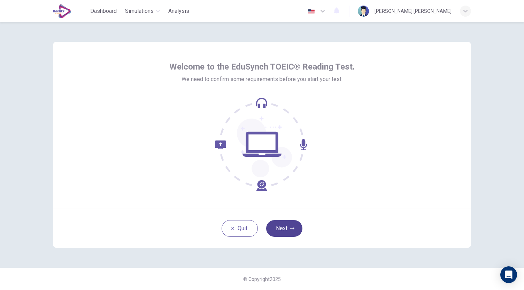
click at [290, 226] on button "Next" at bounding box center [284, 228] width 36 height 17
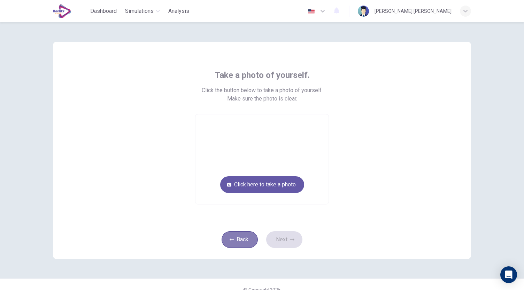
click at [243, 240] on button "Back" at bounding box center [240, 240] width 36 height 17
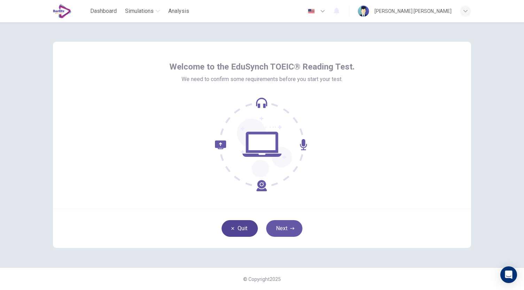
click at [242, 226] on button "Quit" at bounding box center [240, 228] width 36 height 17
click at [289, 226] on button "Next" at bounding box center [284, 228] width 36 height 17
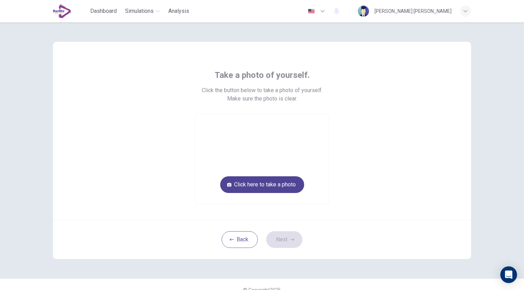
click at [279, 184] on button "Click here to take a photo" at bounding box center [262, 185] width 84 height 17
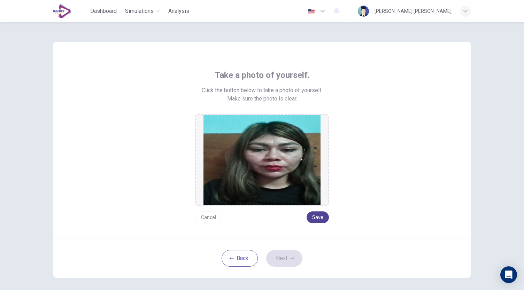
click at [320, 219] on button "Save" at bounding box center [317, 218] width 22 height 12
click at [279, 260] on button "Next" at bounding box center [284, 258] width 36 height 17
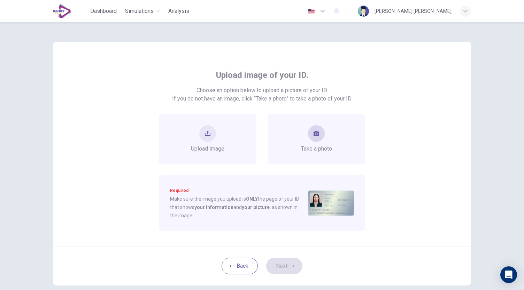
click at [309, 152] on span "Take a photo" at bounding box center [316, 149] width 31 height 8
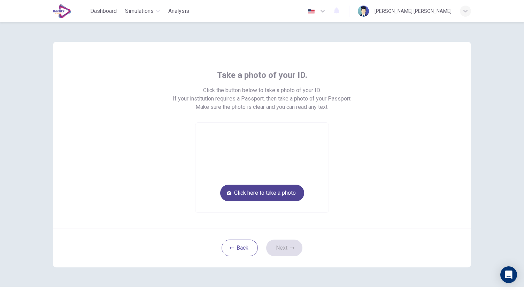
click at [278, 188] on button "Click here to take a photo" at bounding box center [262, 193] width 84 height 17
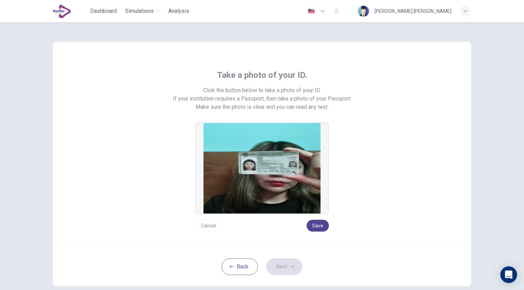
click at [311, 224] on button "Save" at bounding box center [317, 226] width 22 height 12
click at [284, 269] on button "Next" at bounding box center [284, 267] width 36 height 17
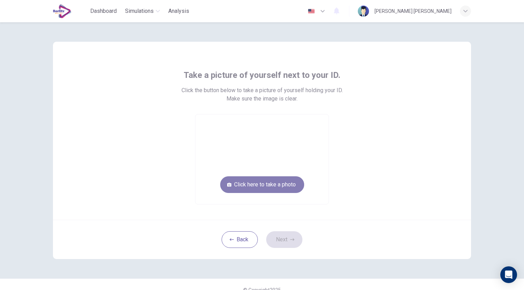
click at [274, 185] on button "Click here to take a photo" at bounding box center [262, 185] width 84 height 17
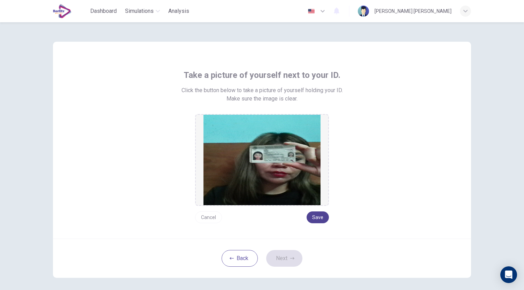
click at [318, 217] on button "Save" at bounding box center [317, 218] width 22 height 12
click at [278, 261] on button "Next" at bounding box center [284, 258] width 36 height 17
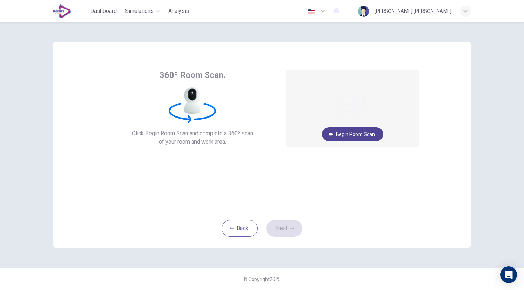
click at [351, 133] on button "Begin Room Scan" at bounding box center [352, 134] width 61 height 14
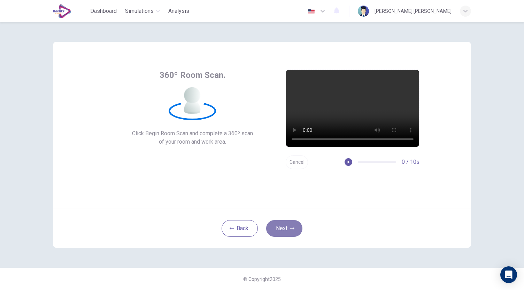
click at [281, 225] on button "Next" at bounding box center [284, 228] width 36 height 17
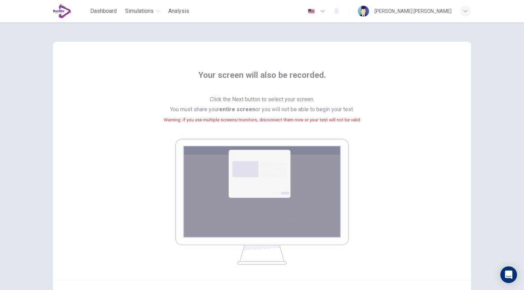
click at [281, 201] on img at bounding box center [261, 202] width 173 height 126
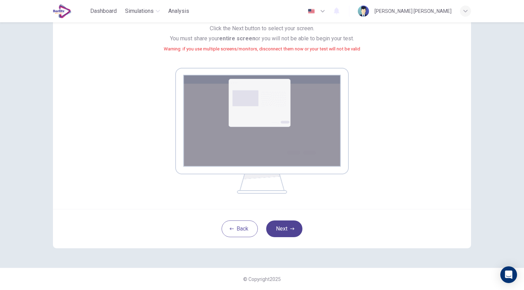
click at [281, 236] on button "Next" at bounding box center [284, 229] width 36 height 17
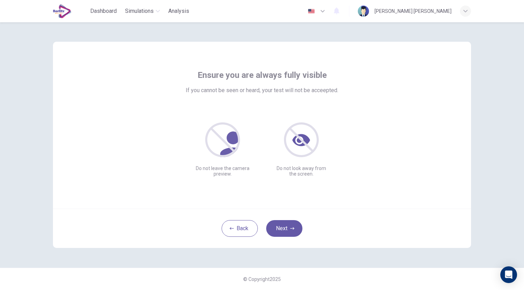
scroll to position [0, 0]
click at [295, 230] on button "Next" at bounding box center [284, 228] width 36 height 17
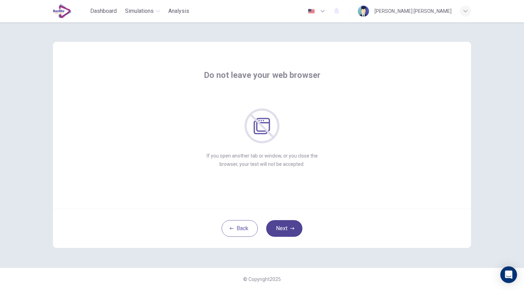
click at [295, 230] on button "Next" at bounding box center [284, 228] width 36 height 17
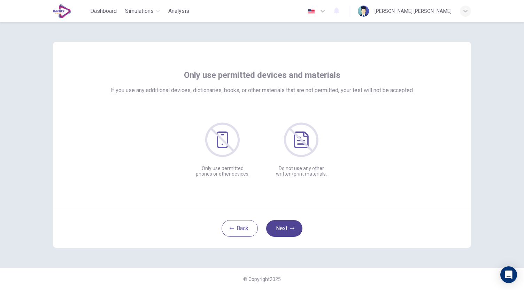
click at [295, 230] on button "Next" at bounding box center [284, 228] width 36 height 17
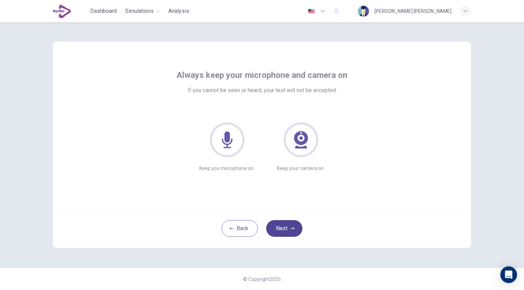
click at [295, 230] on button "Next" at bounding box center [284, 228] width 36 height 17
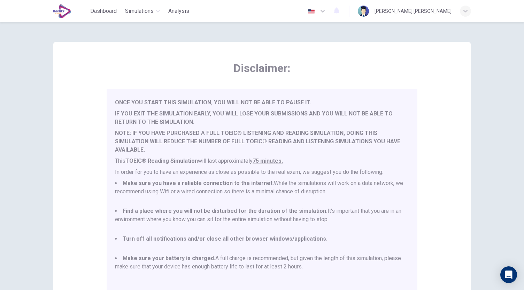
scroll to position [97, 0]
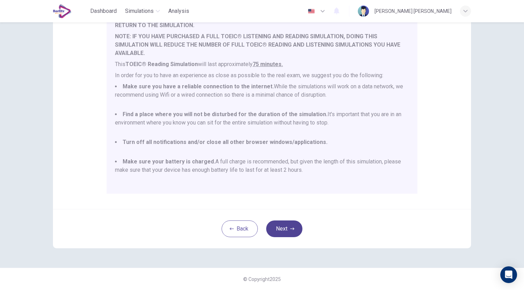
click at [295, 230] on button "Next" at bounding box center [284, 229] width 36 height 17
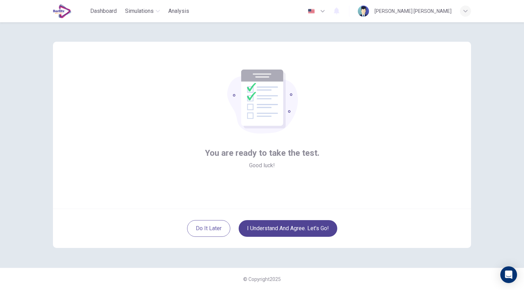
scroll to position [0, 0]
click at [295, 230] on button "I understand and agree. Let’s go!" at bounding box center [288, 228] width 99 height 17
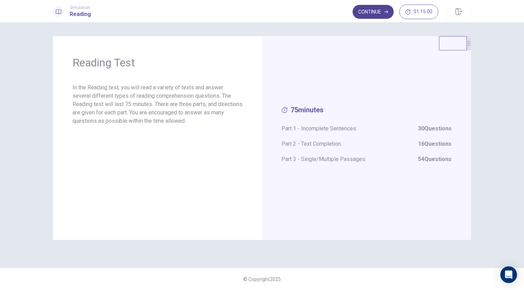
click at [376, 14] on button "Continue" at bounding box center [372, 12] width 41 height 14
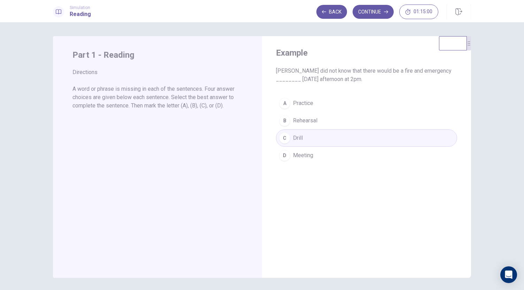
click at [315, 144] on div "A Practice B Rehearsal C Drill D Meeting" at bounding box center [366, 130] width 181 height 70
click at [380, 18] on button "Continue" at bounding box center [372, 12] width 41 height 14
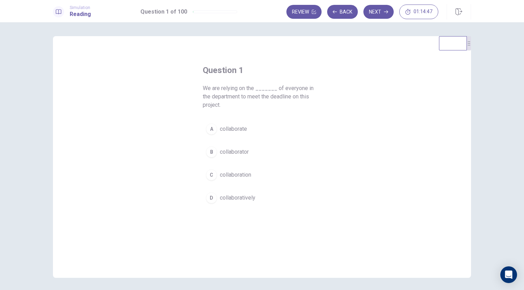
click at [250, 129] on button "A collaborate" at bounding box center [262, 129] width 118 height 17
click at [378, 14] on button "Next" at bounding box center [378, 12] width 30 height 14
click at [235, 168] on button "C signed" at bounding box center [262, 174] width 118 height 17
click at [383, 13] on button "Next" at bounding box center [378, 12] width 30 height 14
click at [225, 175] on button "C up" at bounding box center [262, 174] width 118 height 17
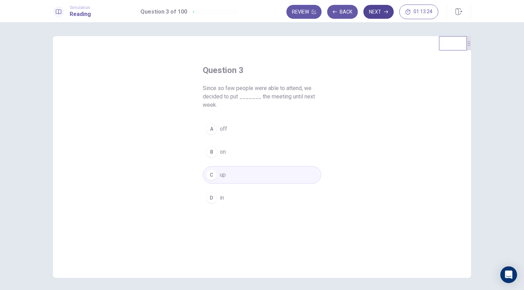
click at [376, 12] on button "Next" at bounding box center [378, 12] width 30 height 14
click at [254, 175] on button "C compensation" at bounding box center [262, 174] width 118 height 17
click at [375, 13] on button "Next" at bounding box center [378, 12] width 30 height 14
click at [237, 174] on span "elevated" at bounding box center [230, 175] width 21 height 8
click at [383, 11] on button "Next" at bounding box center [378, 12] width 30 height 14
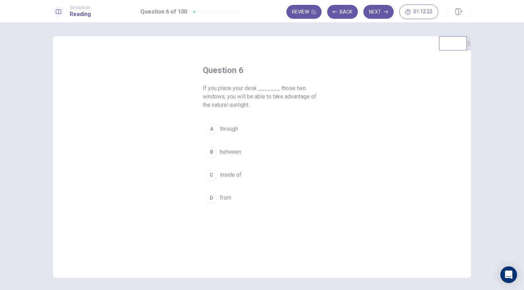
click at [227, 156] on button "B between" at bounding box center [262, 151] width 118 height 17
click at [370, 10] on button "Next" at bounding box center [378, 12] width 30 height 14
click at [243, 125] on span "auditorium" at bounding box center [232, 129] width 25 height 8
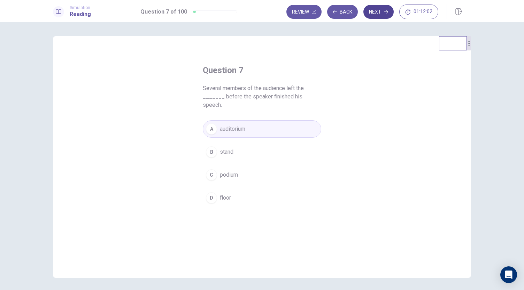
click at [386, 10] on icon "button" at bounding box center [386, 12] width 4 height 4
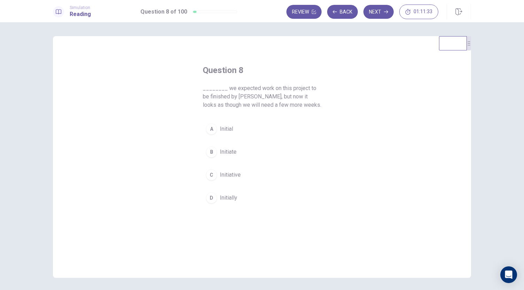
click at [238, 133] on button "A Initial" at bounding box center [262, 129] width 118 height 17
click at [370, 14] on button "Next" at bounding box center [378, 12] width 30 height 14
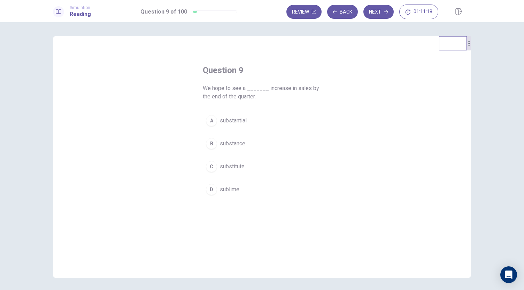
click at [244, 189] on button "D sublime" at bounding box center [262, 189] width 118 height 17
click at [377, 10] on button "Next" at bounding box center [378, 12] width 30 height 14
click at [237, 165] on button "C to meet" at bounding box center [262, 166] width 118 height 17
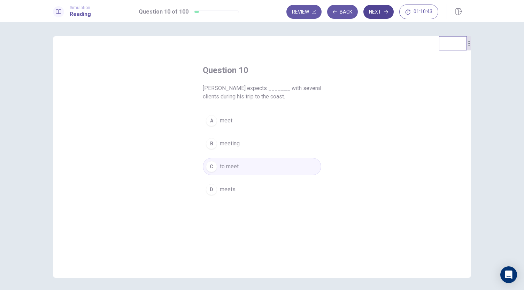
click at [380, 12] on button "Next" at bounding box center [378, 12] width 30 height 14
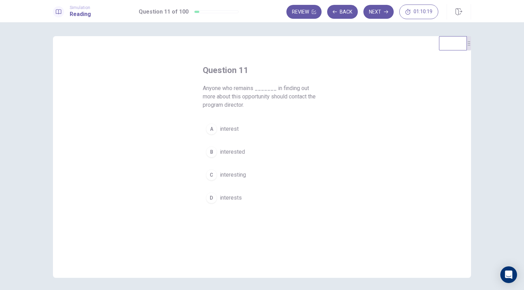
click at [243, 173] on span "interesting" at bounding box center [233, 175] width 26 height 8
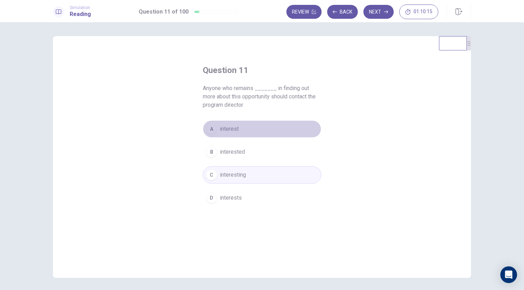
click at [247, 133] on button "A interest" at bounding box center [262, 129] width 118 height 17
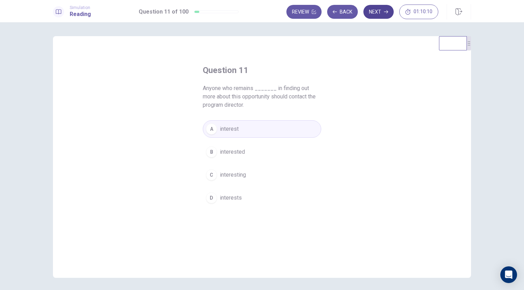
click at [381, 16] on button "Next" at bounding box center [378, 12] width 30 height 14
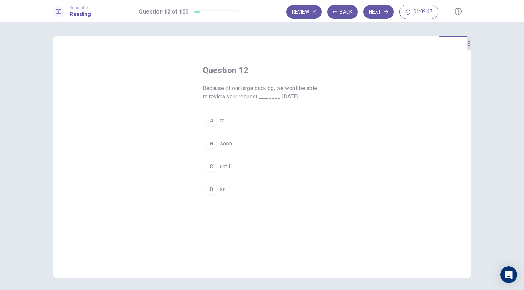
click at [227, 171] on button "C until" at bounding box center [262, 166] width 118 height 17
click at [226, 126] on button "A to" at bounding box center [262, 120] width 118 height 17
click at [384, 15] on button "Next" at bounding box center [378, 12] width 30 height 14
click at [255, 131] on button "A qualify" at bounding box center [262, 129] width 118 height 17
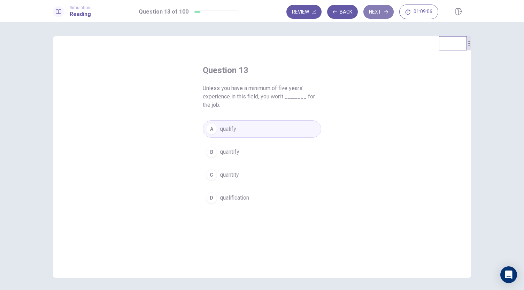
click at [372, 10] on button "Next" at bounding box center [378, 12] width 30 height 14
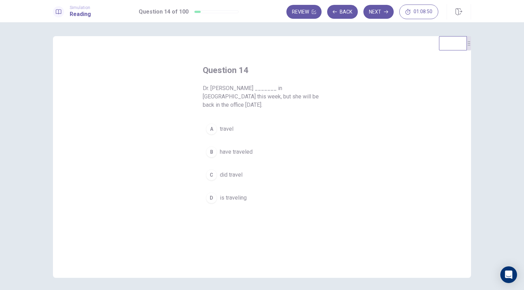
click at [248, 148] on span "have traveled" at bounding box center [236, 152] width 33 height 8
click at [234, 194] on span "is traveling" at bounding box center [233, 198] width 27 height 8
click at [237, 124] on button "A travel" at bounding box center [262, 129] width 118 height 17
click at [246, 148] on span "have traveled" at bounding box center [236, 152] width 33 height 8
click at [248, 121] on button "A travel" at bounding box center [262, 129] width 118 height 17
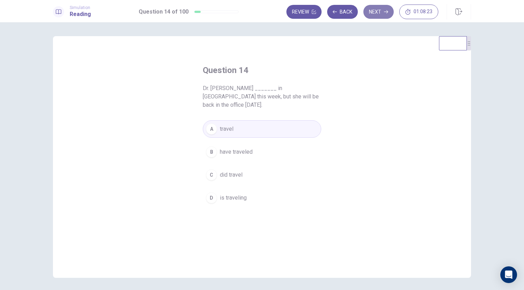
click at [375, 11] on button "Next" at bounding box center [378, 12] width 30 height 14
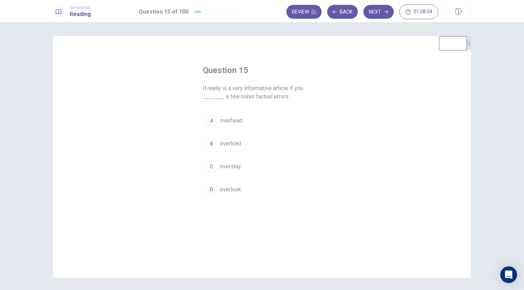
click at [257, 145] on button "B overload" at bounding box center [262, 143] width 118 height 17
click at [385, 11] on icon "button" at bounding box center [386, 12] width 4 height 4
click at [242, 142] on button "B will miss" at bounding box center [262, 143] width 118 height 17
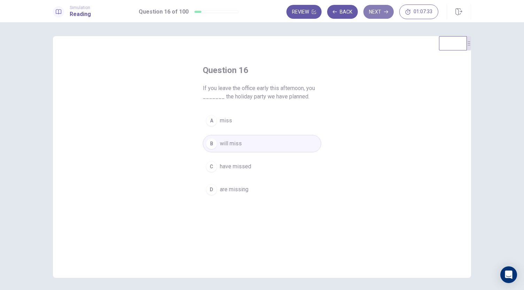
click at [386, 8] on button "Next" at bounding box center [378, 12] width 30 height 14
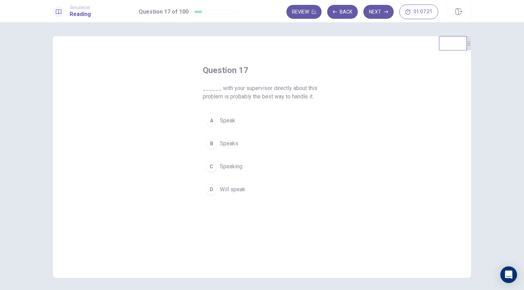
click at [263, 142] on button "B Speaks" at bounding box center [262, 143] width 118 height 17
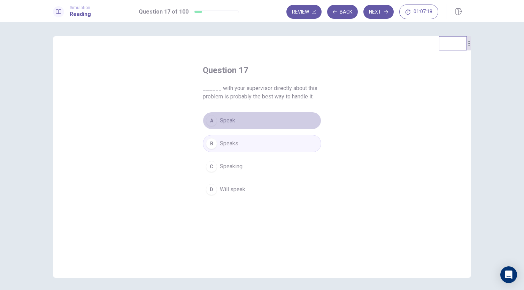
click at [280, 122] on button "A Speak" at bounding box center [262, 120] width 118 height 17
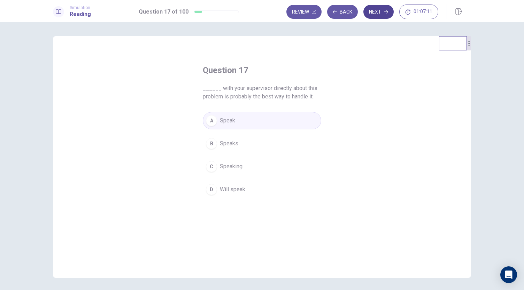
click at [384, 13] on icon "button" at bounding box center [386, 12] width 4 height 4
click at [226, 152] on button "B are" at bounding box center [262, 143] width 118 height 17
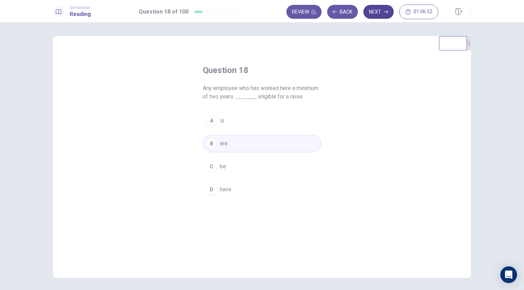
click at [384, 12] on icon "button" at bounding box center [386, 12] width 4 height 4
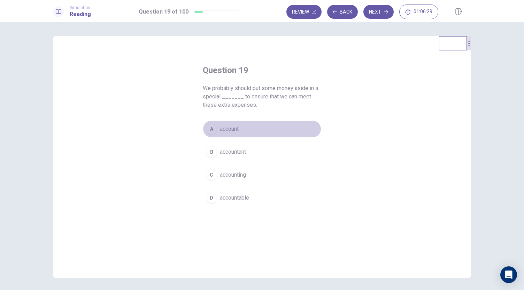
click at [256, 126] on button "A account" at bounding box center [262, 129] width 118 height 17
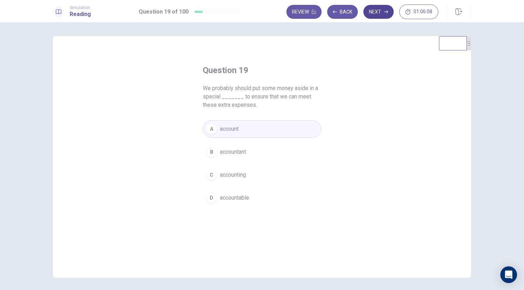
click at [383, 15] on button "Next" at bounding box center [378, 12] width 30 height 14
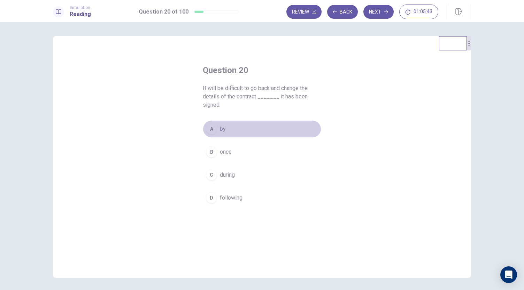
click at [253, 130] on button "A by" at bounding box center [262, 129] width 118 height 17
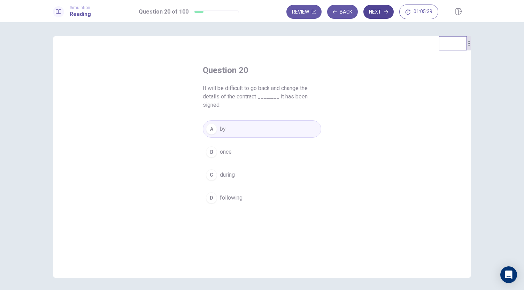
click at [384, 13] on icon "button" at bounding box center [386, 12] width 4 height 4
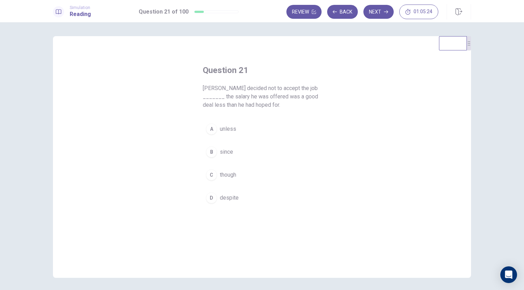
click at [247, 133] on button "A unless" at bounding box center [262, 129] width 118 height 17
click at [239, 200] on button "D despite" at bounding box center [262, 197] width 118 height 17
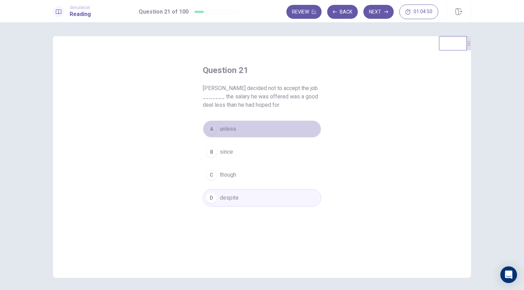
click at [273, 131] on button "A unless" at bounding box center [262, 129] width 118 height 17
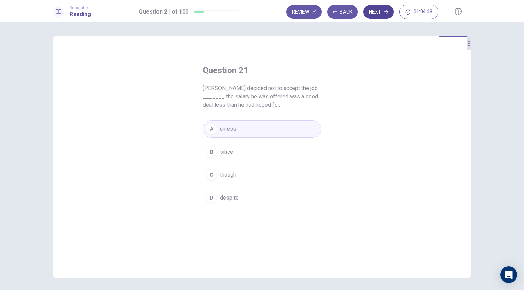
click at [379, 11] on button "Next" at bounding box center [378, 12] width 30 height 14
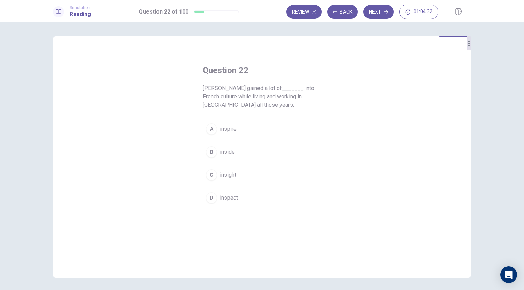
click at [256, 126] on button "A inspire" at bounding box center [262, 129] width 118 height 17
click at [380, 11] on button "Next" at bounding box center [378, 12] width 30 height 14
click at [245, 179] on button "C usually" at bounding box center [262, 174] width 118 height 17
click at [383, 13] on button "Next" at bounding box center [378, 12] width 30 height 14
click at [244, 132] on button "A response" at bounding box center [262, 129] width 118 height 17
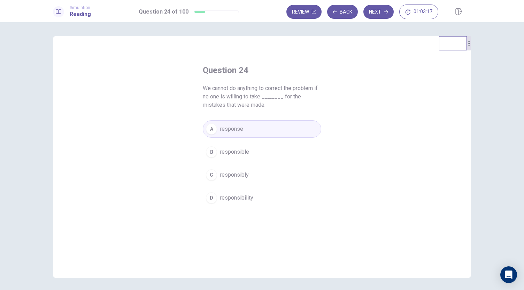
click at [269, 154] on button "B responsible" at bounding box center [262, 151] width 118 height 17
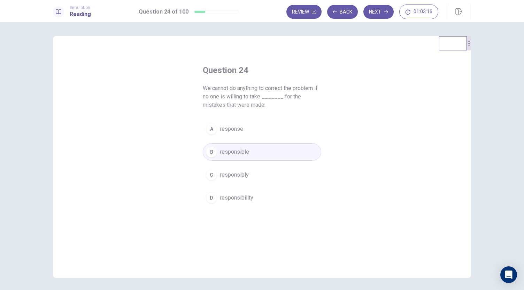
click at [257, 179] on button "C responsibly" at bounding box center [262, 174] width 118 height 17
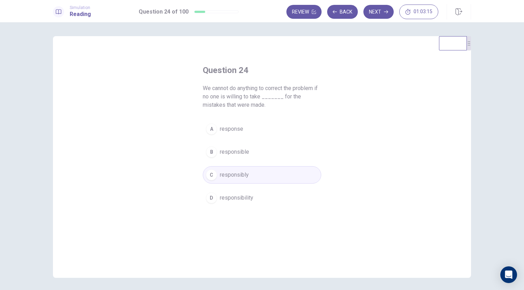
click at [257, 200] on button "D responsibility" at bounding box center [262, 197] width 118 height 17
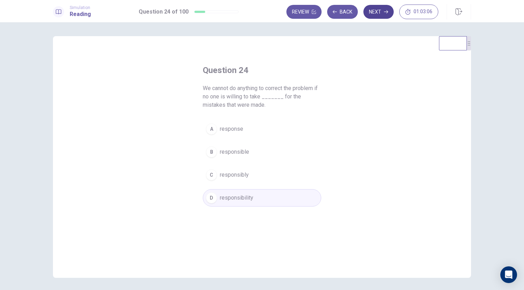
click at [382, 14] on button "Next" at bounding box center [378, 12] width 30 height 14
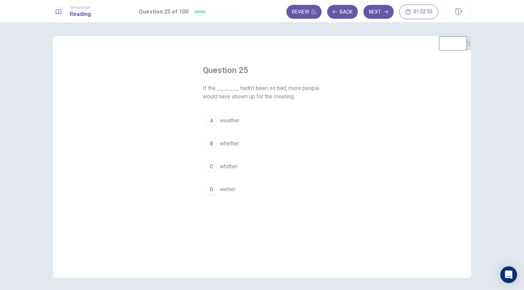
click at [281, 124] on button "A weather" at bounding box center [262, 120] width 118 height 17
click at [381, 13] on button "Next" at bounding box center [378, 12] width 30 height 14
click at [240, 141] on button "B to call" at bounding box center [262, 143] width 118 height 17
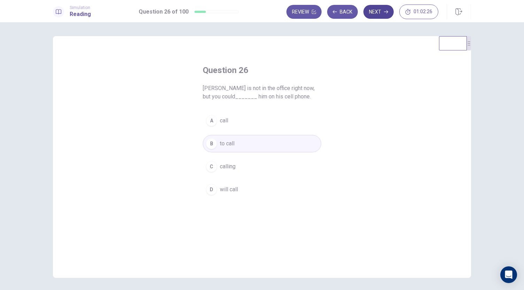
click at [380, 15] on button "Next" at bounding box center [378, 12] width 30 height 14
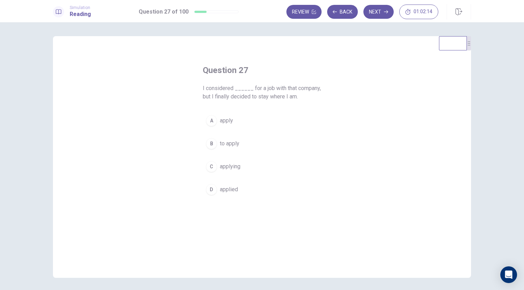
click at [262, 149] on button "B to apply" at bounding box center [262, 143] width 118 height 17
click at [385, 9] on button "Next" at bounding box center [378, 12] width 30 height 14
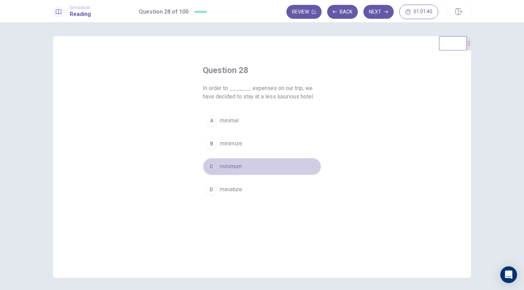
click at [249, 168] on button "C minimum" at bounding box center [262, 166] width 118 height 17
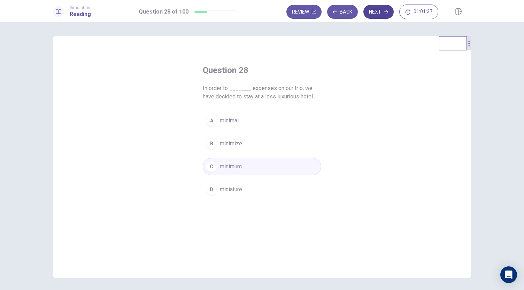
click at [375, 12] on button "Next" at bounding box center [378, 12] width 30 height 14
click at [235, 122] on button "A agree" at bounding box center [262, 120] width 118 height 17
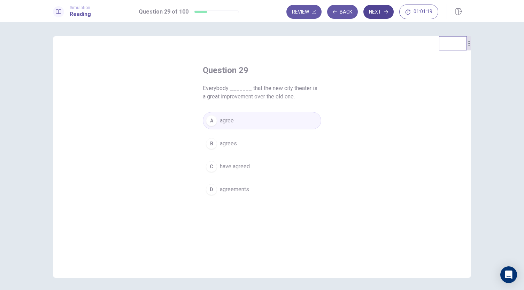
click at [379, 18] on button "Next" at bounding box center [378, 12] width 30 height 14
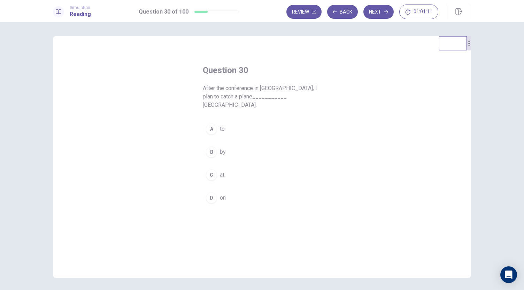
click at [246, 124] on button "A to" at bounding box center [262, 129] width 118 height 17
click at [381, 4] on div "Review Back Next 01:01:08" at bounding box center [378, 11] width 185 height 15
click at [381, 10] on button "Next" at bounding box center [378, 12] width 30 height 14
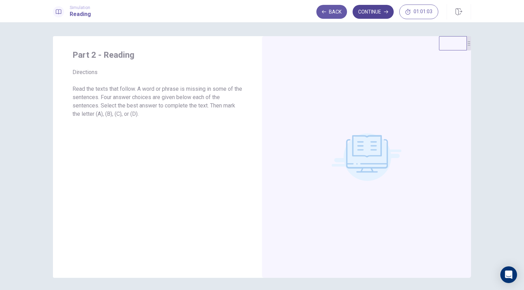
click at [377, 11] on button "Continue" at bounding box center [372, 12] width 41 height 14
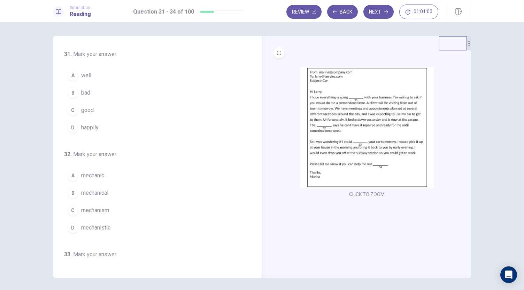
click at [340, 126] on img at bounding box center [367, 128] width 134 height 122
click at [160, 77] on button "A well" at bounding box center [153, 75] width 178 height 17
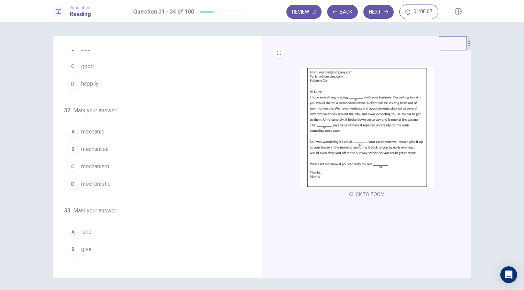
scroll to position [44, 0]
click at [133, 147] on button "B mechanical" at bounding box center [153, 148] width 178 height 17
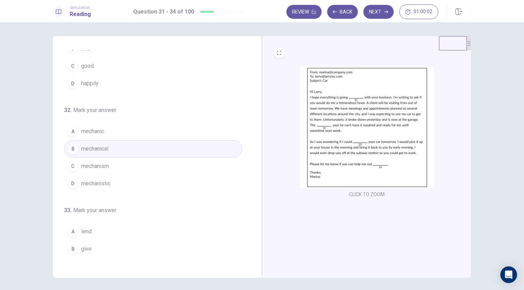
click at [122, 131] on button "A mechanic" at bounding box center [153, 131] width 178 height 17
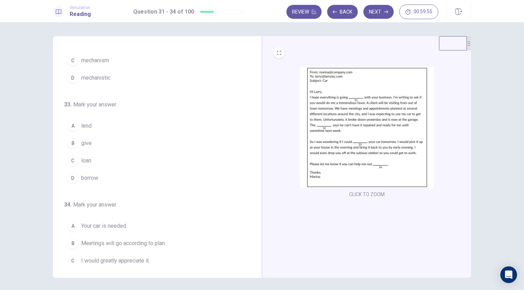
scroll to position [169, 0]
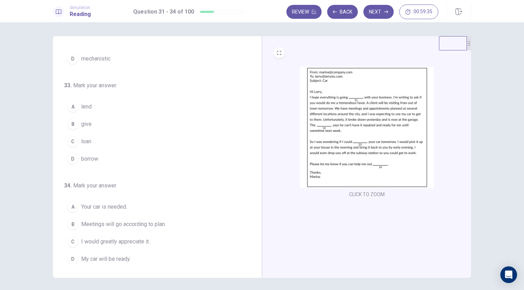
click at [150, 107] on button "A lend" at bounding box center [153, 106] width 178 height 17
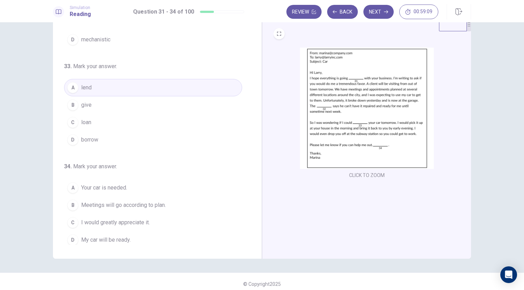
scroll to position [24, 0]
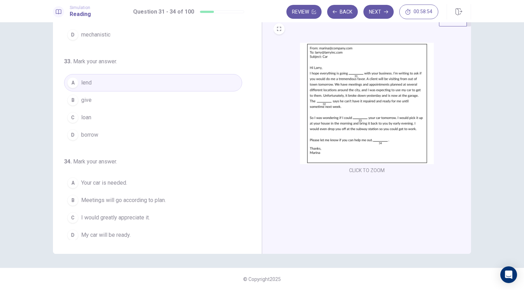
click at [147, 232] on button "D My car will be ready." at bounding box center [153, 235] width 178 height 17
click at [143, 214] on span "I would greatly appreciate it." at bounding box center [115, 218] width 69 height 8
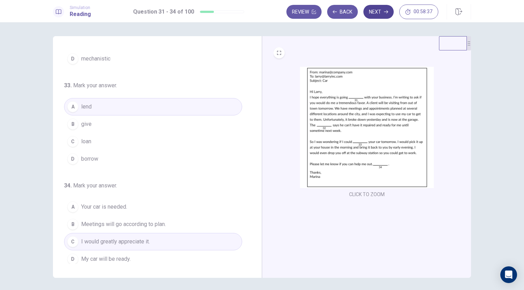
click at [381, 8] on button "Next" at bounding box center [378, 12] width 30 height 14
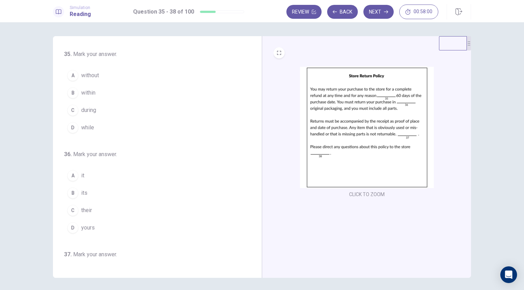
click at [119, 109] on button "C during" at bounding box center [153, 110] width 178 height 17
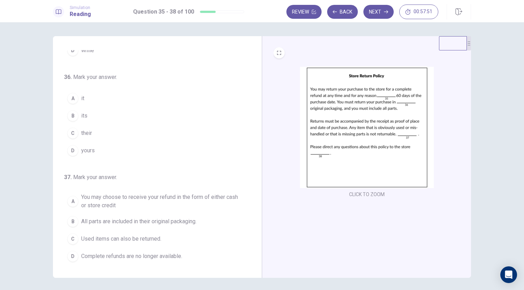
scroll to position [99, 0]
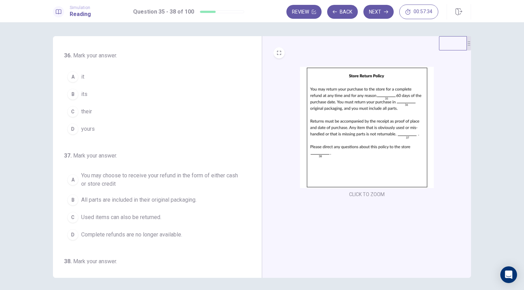
click at [88, 114] on span "their" at bounding box center [86, 112] width 11 height 8
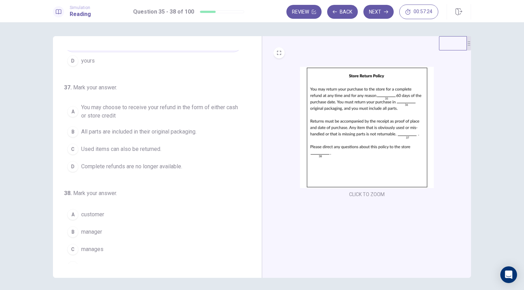
scroll to position [175, 0]
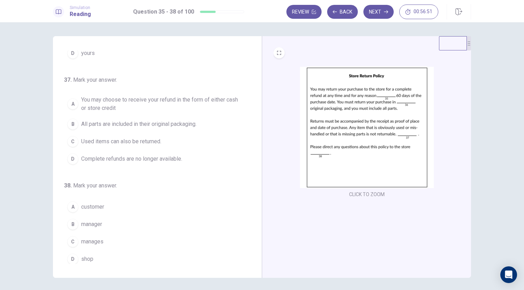
click at [125, 147] on button "C Used items can also be returned." at bounding box center [153, 141] width 178 height 17
click at [137, 155] on span "Complete refunds are no longer available." at bounding box center [131, 159] width 101 height 8
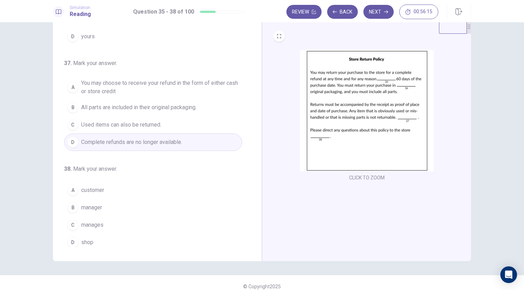
scroll to position [24, 0]
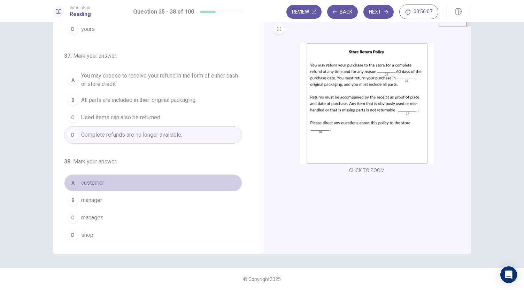
click at [157, 181] on button "A customer" at bounding box center [153, 182] width 178 height 17
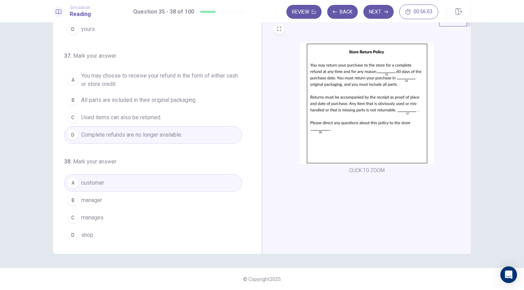
scroll to position [0, 0]
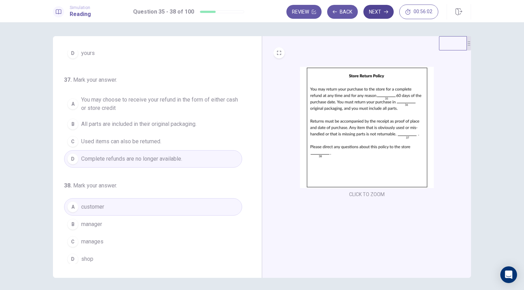
click at [383, 9] on button "Next" at bounding box center [378, 12] width 30 height 14
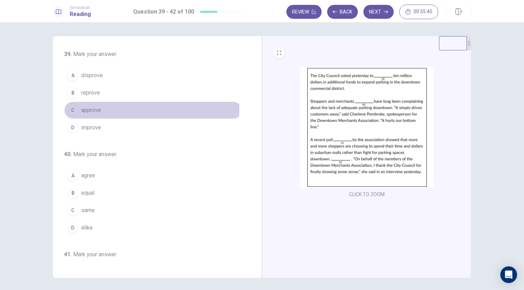
click at [138, 109] on button "C approve" at bounding box center [153, 110] width 178 height 17
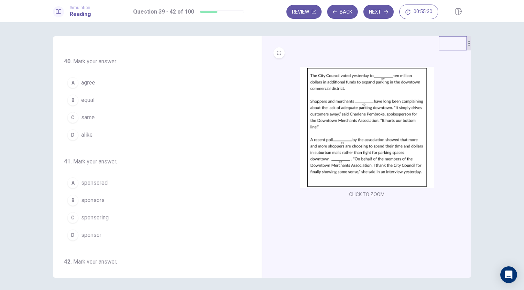
scroll to position [81, 0]
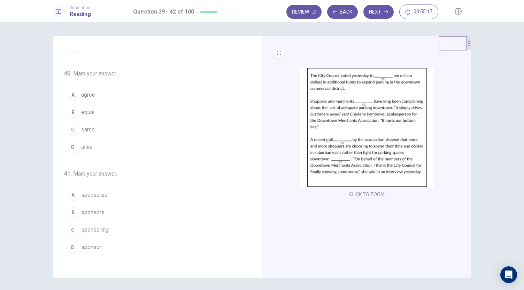
click at [149, 100] on button "A agree" at bounding box center [153, 94] width 178 height 17
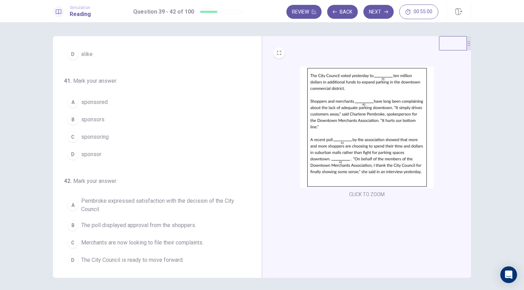
scroll to position [175, 0]
click at [161, 116] on button "B sponsors" at bounding box center [153, 118] width 178 height 17
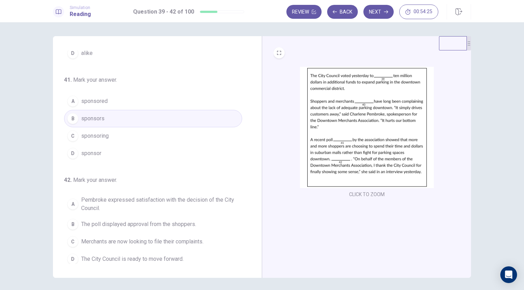
scroll to position [24, 0]
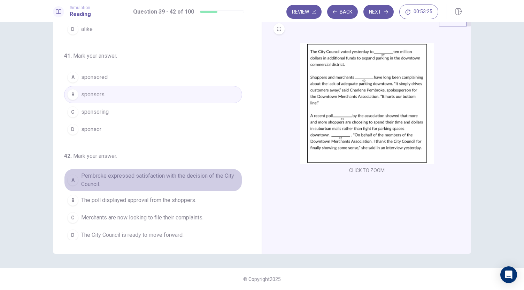
click at [169, 174] on span "Pembroke expressed satisfaction with the decision of the City Council." at bounding box center [160, 180] width 158 height 17
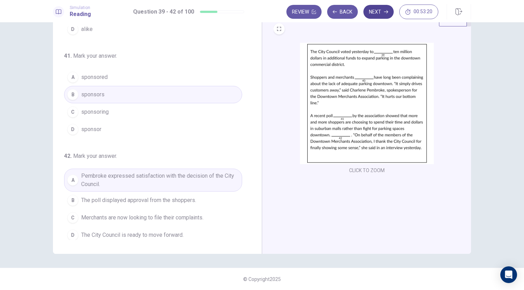
click at [375, 15] on button "Next" at bounding box center [378, 12] width 30 height 14
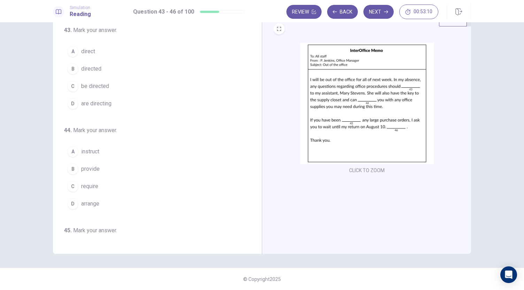
scroll to position [0, 0]
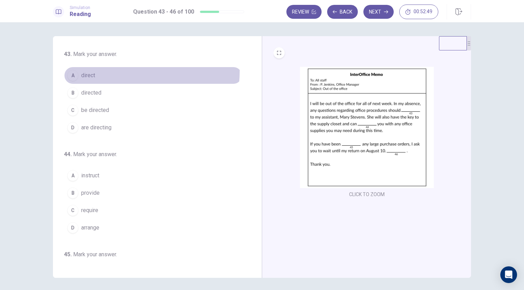
click at [116, 71] on button "A direct" at bounding box center [153, 75] width 178 height 17
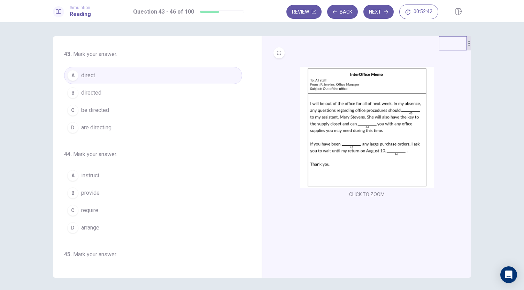
click at [101, 110] on span "be directed" at bounding box center [95, 110] width 28 height 8
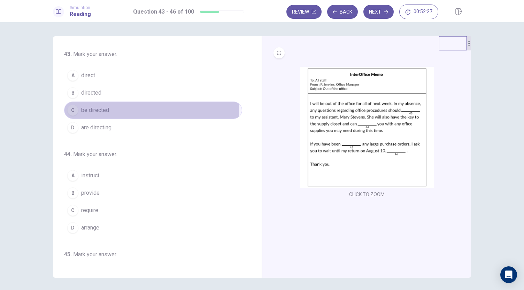
click at [101, 110] on span "be directed" at bounding box center [95, 110] width 28 height 8
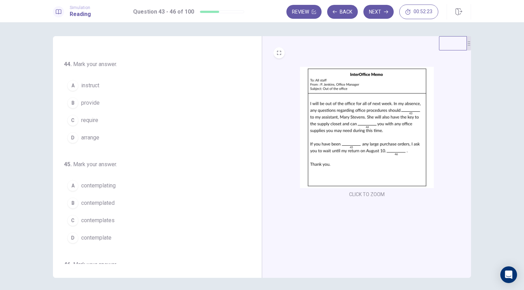
scroll to position [93, 0]
click at [101, 139] on button "D arrange" at bounding box center [153, 135] width 178 height 17
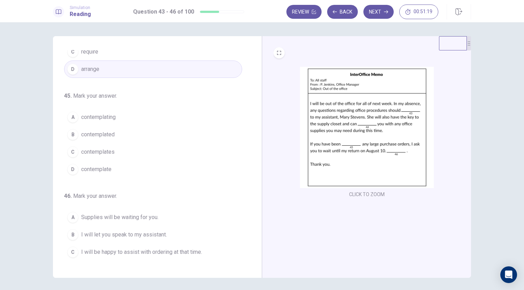
scroll to position [169, 0]
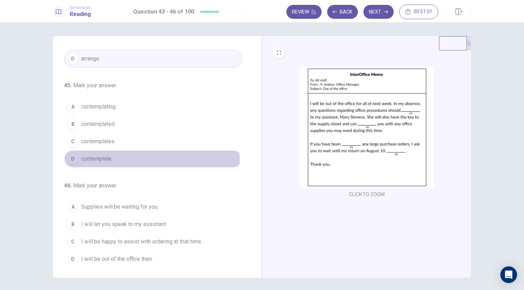
click at [139, 158] on button "D contemplate" at bounding box center [153, 158] width 178 height 17
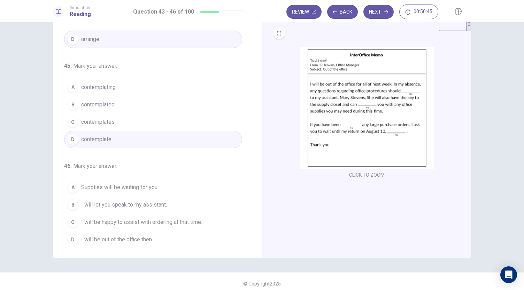
scroll to position [24, 0]
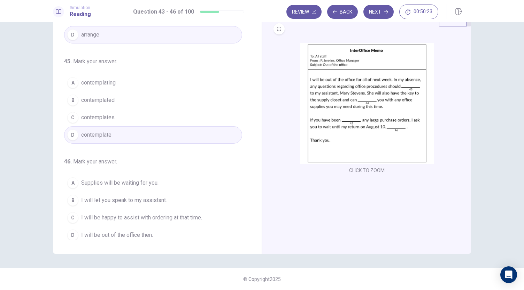
click at [166, 235] on button "D I will be out of the office then." at bounding box center [153, 235] width 178 height 17
click at [381, 8] on button "Next" at bounding box center [378, 12] width 30 height 14
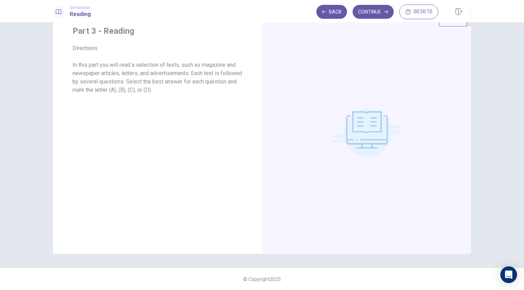
scroll to position [0, 0]
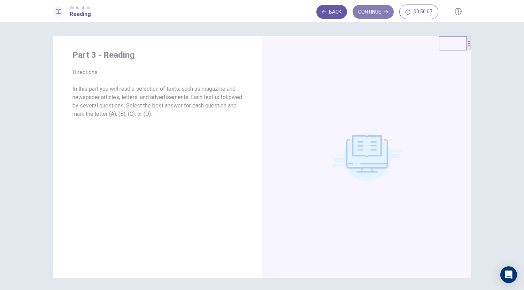
click at [379, 9] on button "Continue" at bounding box center [372, 12] width 41 height 14
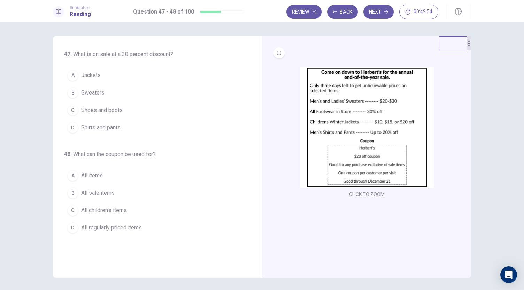
click at [123, 113] on button "C Shoes and boots" at bounding box center [153, 110] width 178 height 17
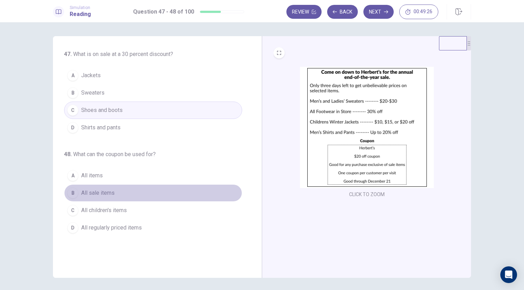
click at [123, 190] on button "B All sale items" at bounding box center [153, 193] width 178 height 17
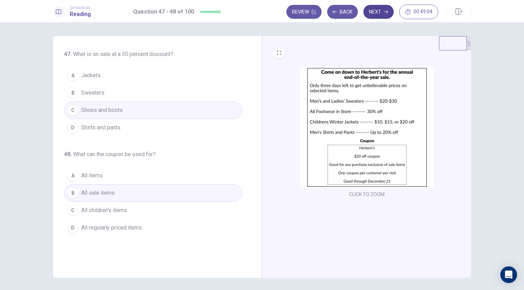
click at [375, 11] on button "Next" at bounding box center [378, 12] width 30 height 14
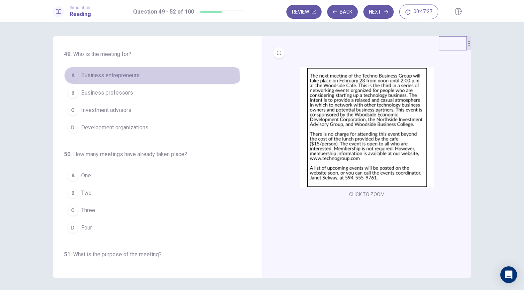
click at [133, 78] on span "Business entrepreneurs" at bounding box center [110, 75] width 59 height 8
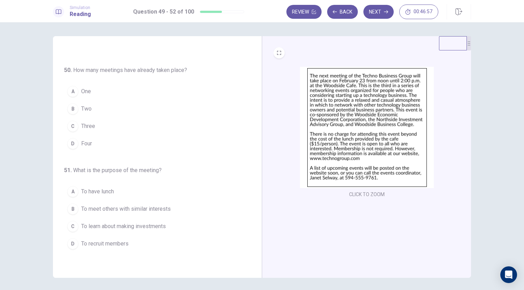
scroll to position [87, 0]
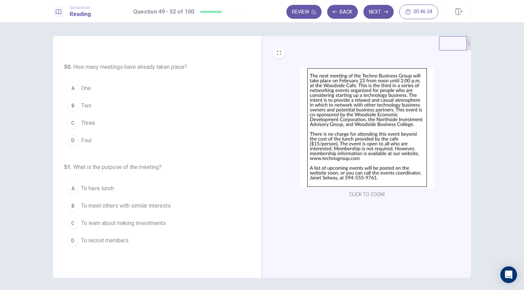
click at [110, 125] on button "C Three" at bounding box center [153, 123] width 178 height 17
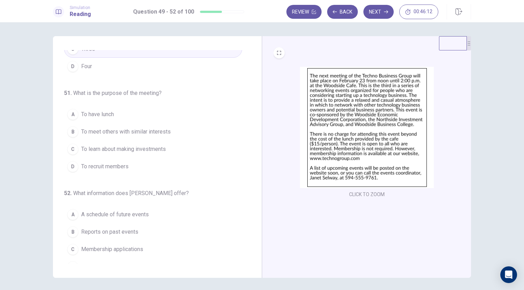
scroll to position [169, 0]
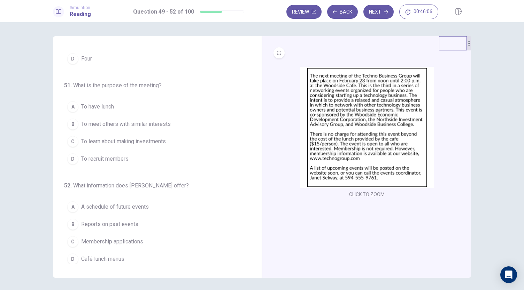
click at [169, 130] on button "B To meet others with similar interests" at bounding box center [153, 124] width 178 height 17
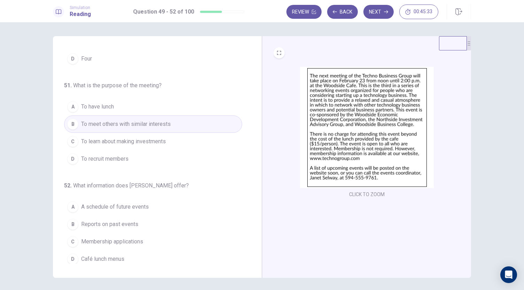
click at [169, 152] on button "D To recruit members" at bounding box center [153, 158] width 178 height 17
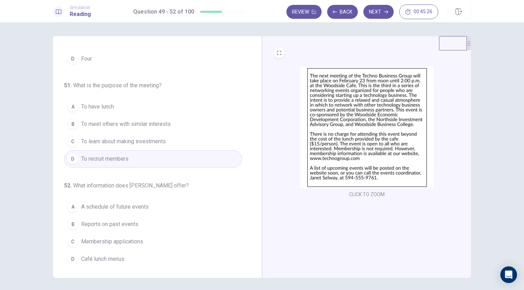
scroll to position [24, 0]
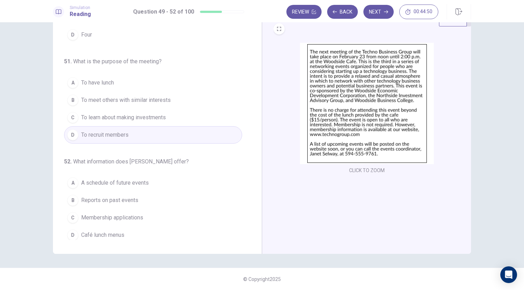
click at [150, 183] on button "A A schedule of future events" at bounding box center [153, 182] width 178 height 17
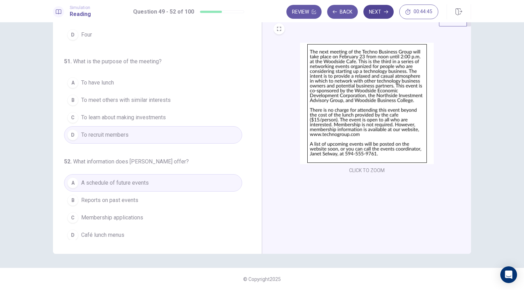
click at [379, 7] on button "Next" at bounding box center [378, 12] width 30 height 14
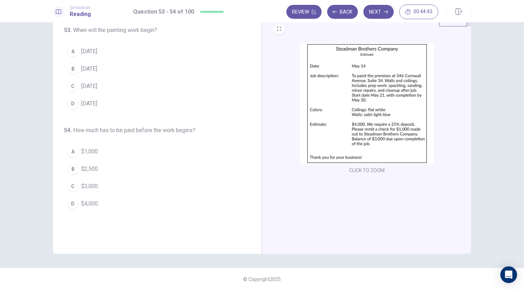
scroll to position [0, 0]
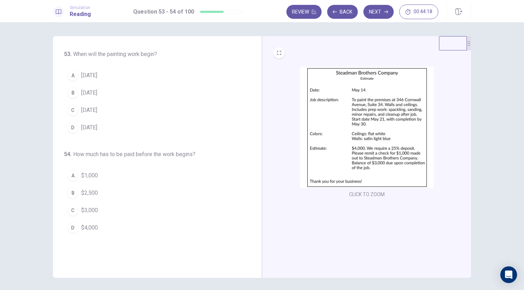
click at [124, 106] on button "C [DATE]" at bounding box center [153, 110] width 178 height 17
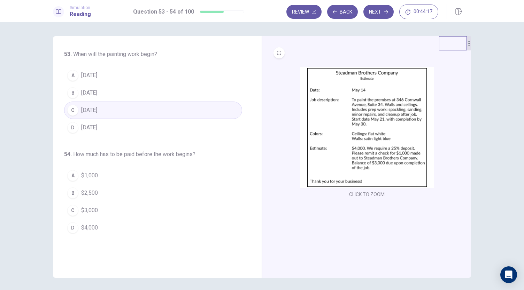
scroll to position [24, 0]
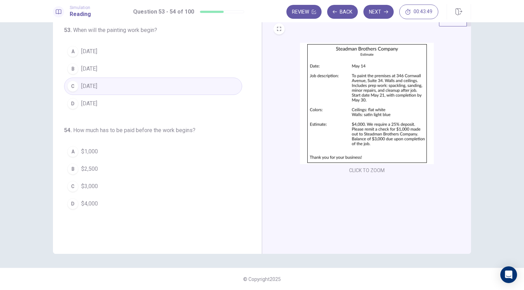
click at [101, 151] on button "A $1,000" at bounding box center [153, 151] width 178 height 17
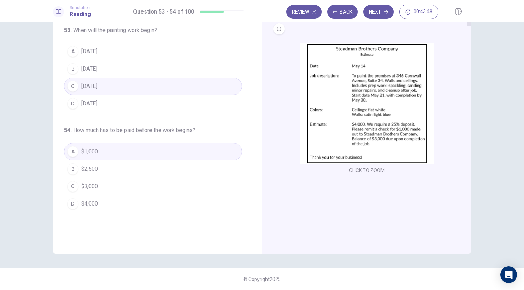
scroll to position [0, 0]
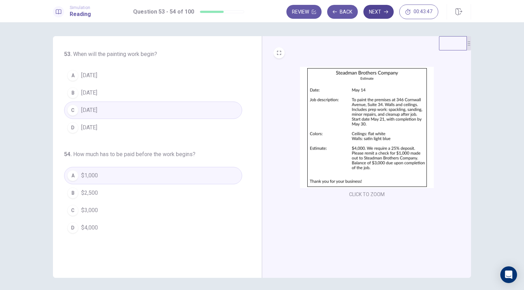
click at [383, 16] on button "Next" at bounding box center [378, 12] width 30 height 14
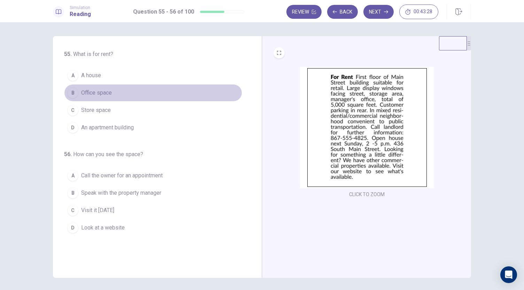
click at [130, 97] on button "B Office space" at bounding box center [153, 92] width 178 height 17
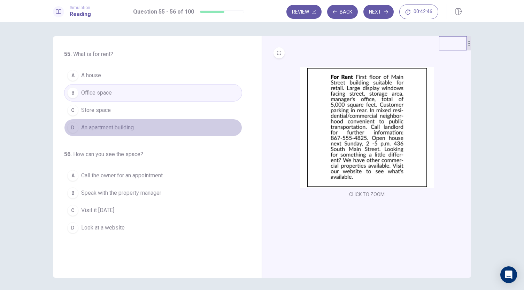
click at [108, 131] on button "D An apartment building" at bounding box center [153, 127] width 178 height 17
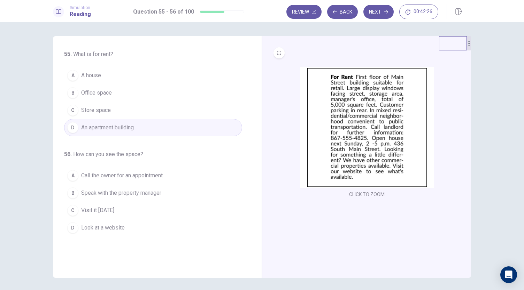
scroll to position [24, 0]
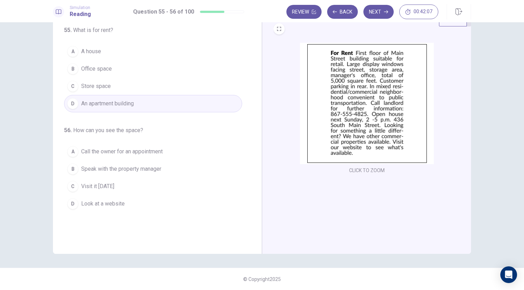
click at [132, 187] on button "C Visit it [DATE]" at bounding box center [153, 186] width 178 height 17
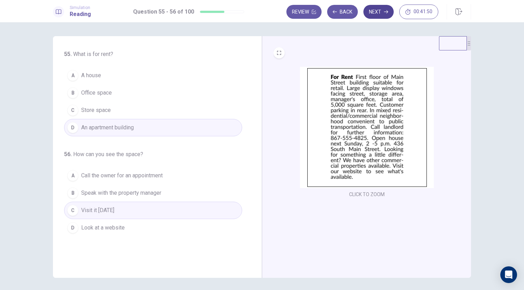
click at [379, 16] on button "Next" at bounding box center [378, 12] width 30 height 14
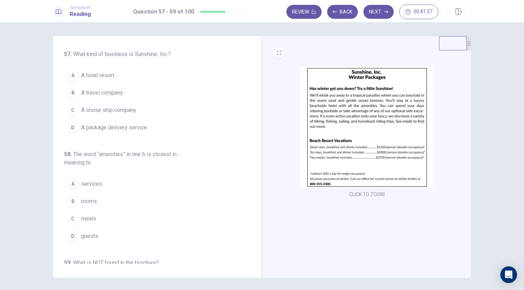
click at [375, 138] on img at bounding box center [367, 128] width 134 height 122
click at [111, 74] on span "A hotel resort" at bounding box center [97, 75] width 33 height 8
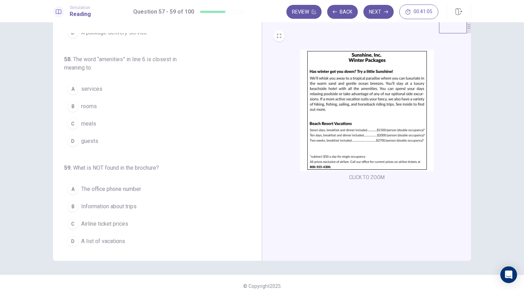
scroll to position [22, 0]
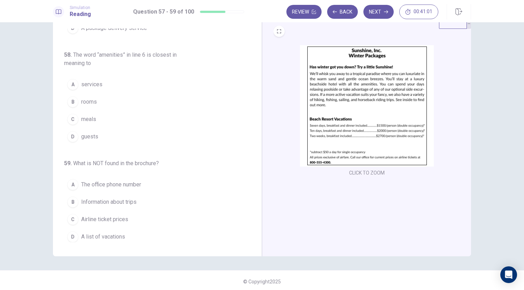
click at [355, 133] on img at bounding box center [367, 106] width 134 height 122
click at [102, 80] on button "A services" at bounding box center [153, 84] width 178 height 17
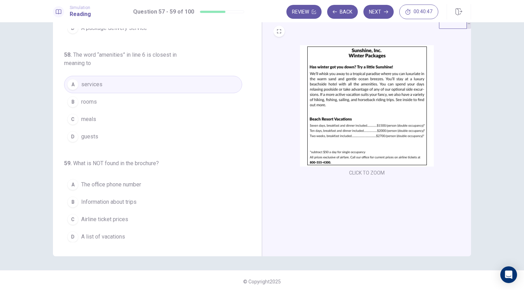
scroll to position [24, 0]
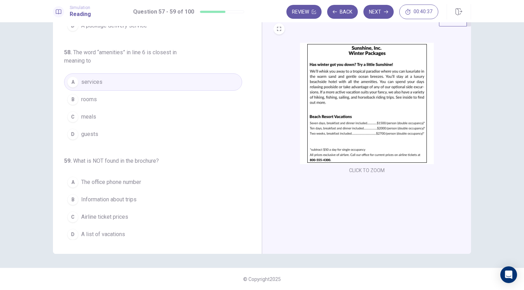
click at [334, 132] on img at bounding box center [367, 104] width 134 height 122
click at [365, 121] on img at bounding box center [367, 104] width 134 height 122
click at [133, 232] on button "D A list of vacations" at bounding box center [153, 234] width 178 height 17
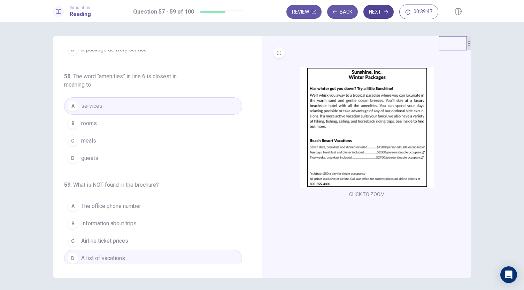
click at [378, 13] on button "Next" at bounding box center [378, 12] width 30 height 14
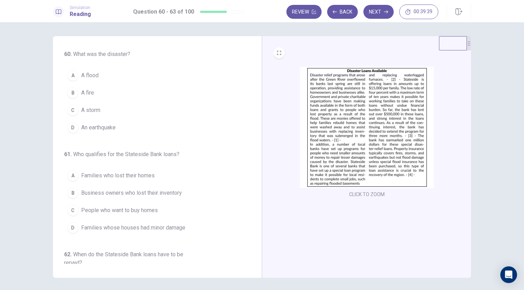
click at [344, 142] on img at bounding box center [367, 128] width 134 height 122
click at [109, 77] on button "A A flood" at bounding box center [153, 75] width 178 height 17
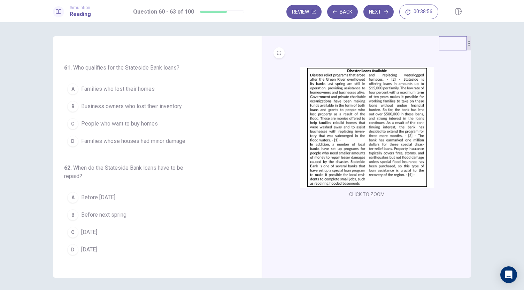
scroll to position [87, 0]
click at [363, 111] on img at bounding box center [367, 128] width 134 height 122
click at [149, 91] on span "Families who lost their homes" at bounding box center [117, 88] width 73 height 8
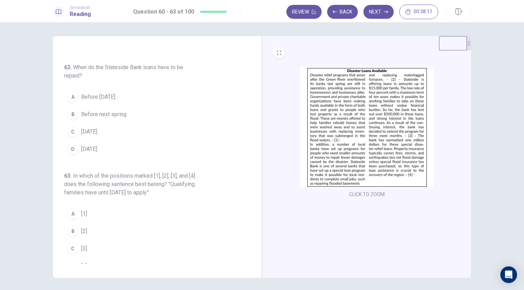
scroll to position [194, 0]
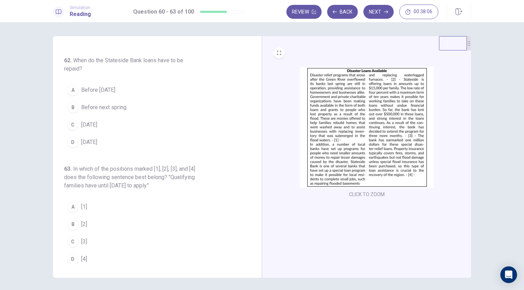
click at [382, 146] on img at bounding box center [367, 128] width 134 height 122
click at [123, 135] on button "D [DATE]" at bounding box center [153, 142] width 178 height 17
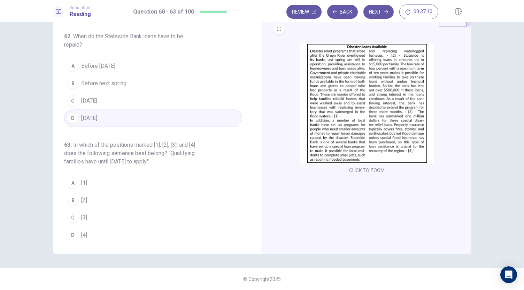
click at [384, 141] on img at bounding box center [367, 104] width 134 height 122
click at [151, 216] on button "C [3]" at bounding box center [153, 217] width 178 height 17
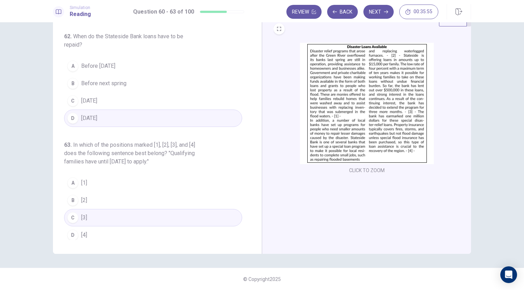
click at [96, 194] on button "B [2]" at bounding box center [153, 200] width 178 height 17
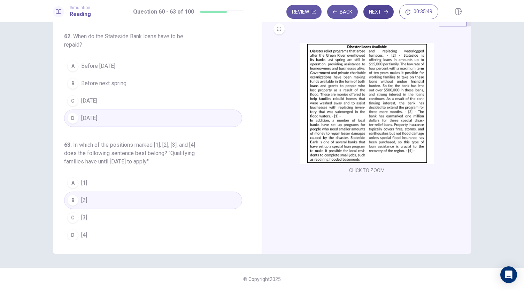
click at [381, 14] on button "Next" at bounding box center [378, 12] width 30 height 14
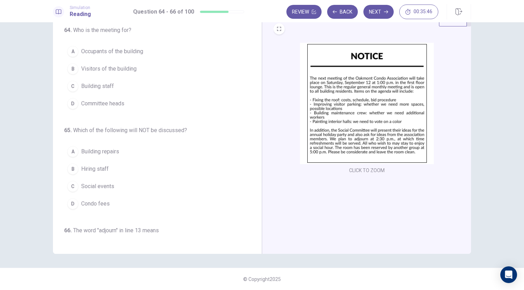
scroll to position [0, 0]
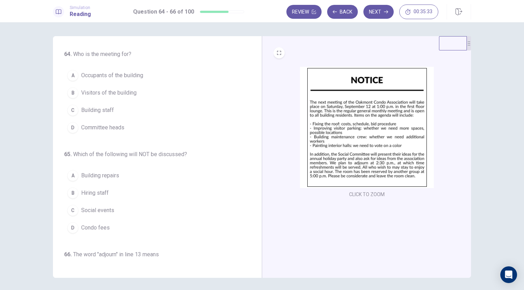
click at [343, 109] on img at bounding box center [367, 128] width 134 height 122
click at [158, 77] on button "A Occupants of the building" at bounding box center [153, 75] width 178 height 17
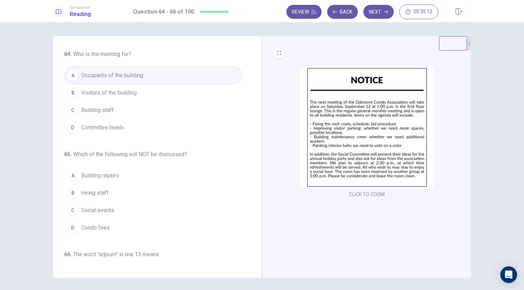
click at [365, 135] on img at bounding box center [367, 128] width 134 height 122
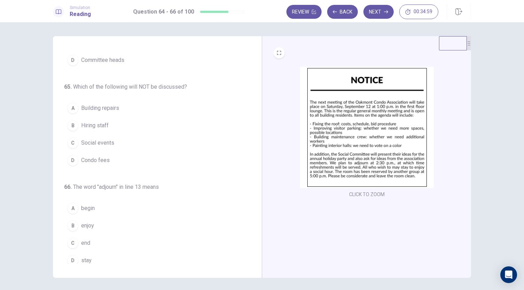
scroll to position [70, 0]
click at [340, 147] on img at bounding box center [367, 128] width 134 height 122
click at [135, 144] on button "C Social events" at bounding box center [153, 140] width 178 height 17
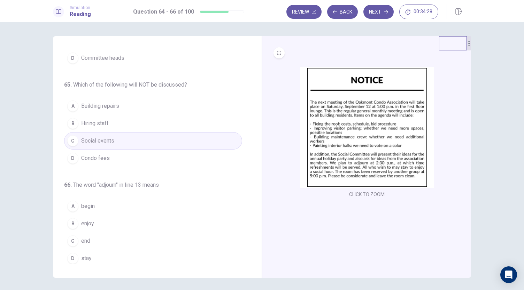
scroll to position [24, 0]
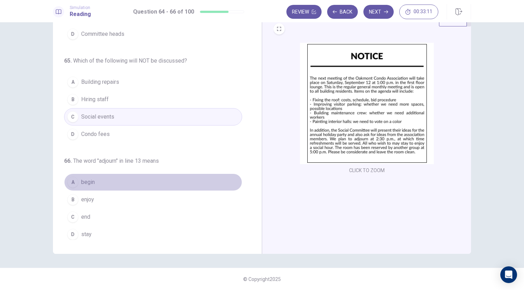
click at [172, 174] on button "A begin" at bounding box center [153, 182] width 178 height 17
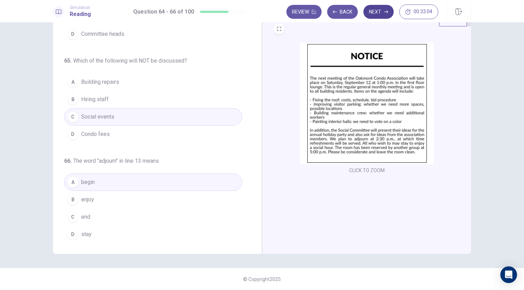
click at [374, 13] on button "Next" at bounding box center [378, 12] width 30 height 14
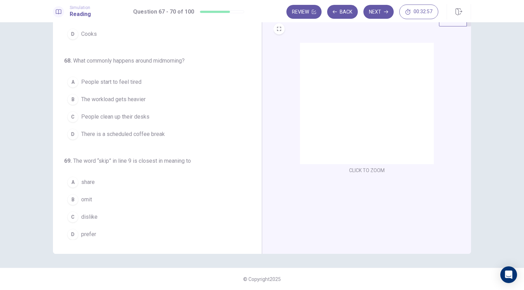
scroll to position [0, 0]
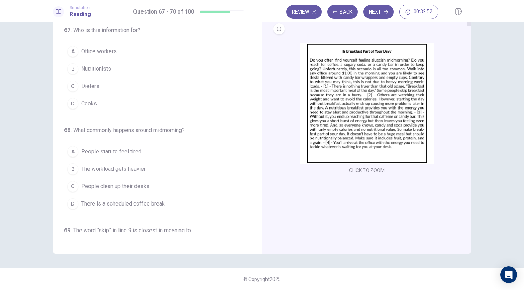
click at [329, 124] on img at bounding box center [367, 104] width 134 height 122
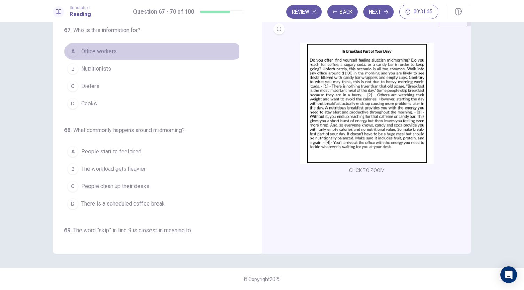
click at [111, 51] on span "Office workers" at bounding box center [99, 51] width 36 height 8
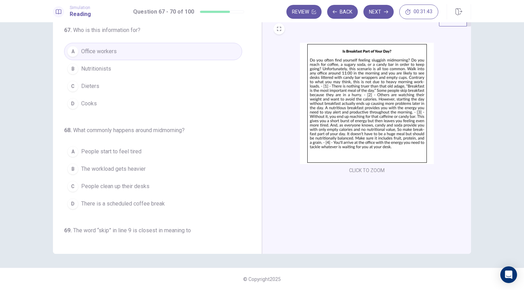
click at [335, 107] on img at bounding box center [367, 104] width 134 height 122
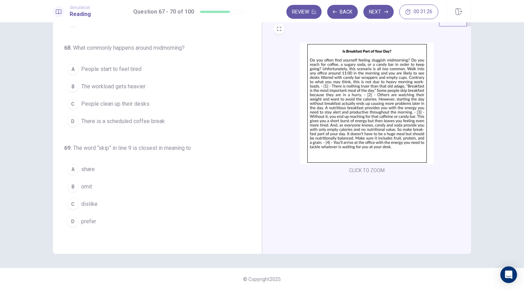
scroll to position [89, 0]
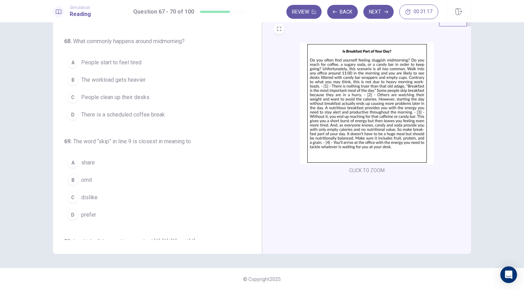
click at [159, 112] on span "There is a scheduled coffee break" at bounding box center [123, 115] width 84 height 8
click at [357, 109] on img at bounding box center [367, 104] width 134 height 122
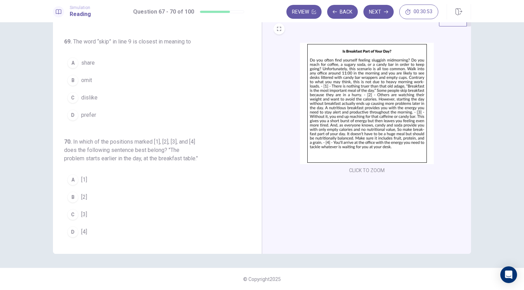
scroll to position [189, 0]
click at [356, 121] on img at bounding box center [367, 104] width 134 height 122
click at [339, 98] on img at bounding box center [367, 104] width 134 height 122
click at [93, 79] on button "B omit" at bounding box center [153, 79] width 178 height 17
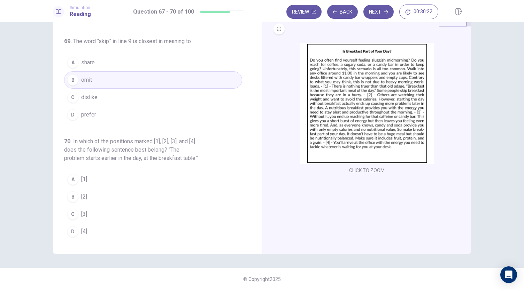
scroll to position [194, 0]
click at [371, 88] on img at bounding box center [367, 104] width 134 height 122
click at [375, 129] on img at bounding box center [367, 104] width 134 height 122
click at [96, 187] on button "A [1]" at bounding box center [153, 179] width 178 height 17
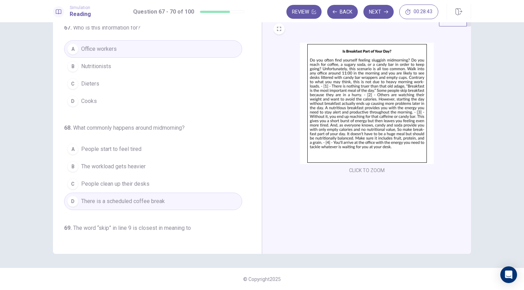
scroll to position [0, 0]
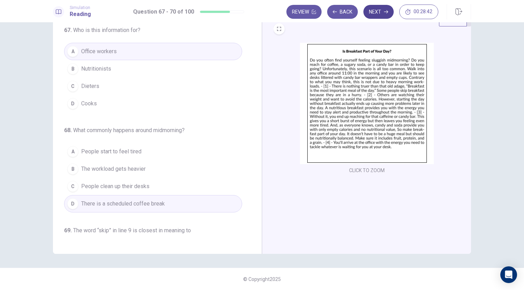
click at [382, 11] on button "Next" at bounding box center [378, 12] width 30 height 14
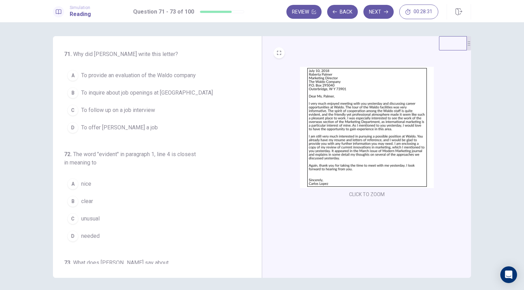
click at [339, 121] on img at bounding box center [367, 128] width 134 height 122
click at [367, 119] on img at bounding box center [367, 128] width 134 height 122
click at [143, 110] on span "To follow up on a job interview" at bounding box center [118, 110] width 74 height 8
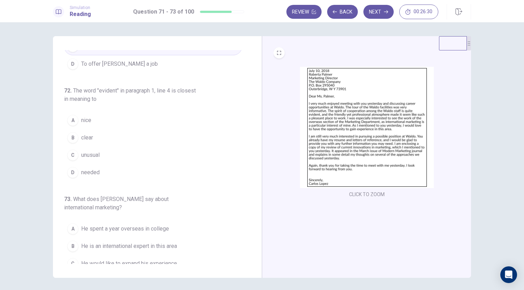
scroll to position [86, 0]
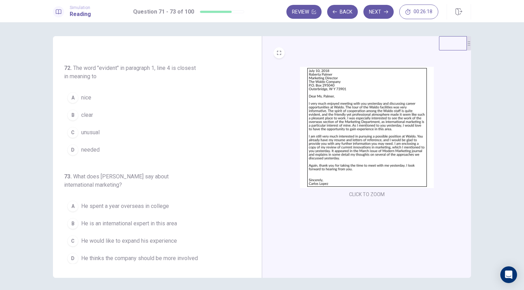
click at [355, 134] on img at bounding box center [367, 128] width 134 height 122
click at [347, 89] on img at bounding box center [367, 128] width 134 height 122
click at [111, 92] on button "A nice" at bounding box center [153, 97] width 178 height 17
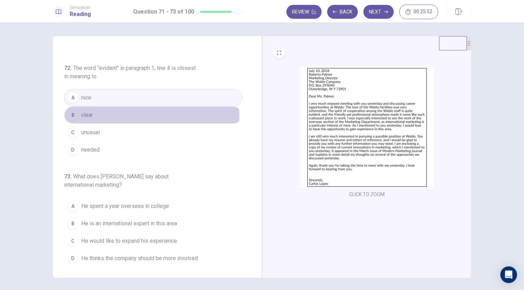
click at [107, 115] on button "B clear" at bounding box center [153, 115] width 178 height 17
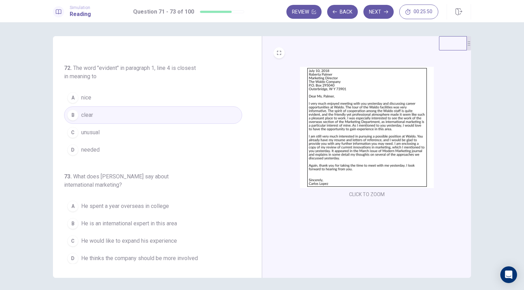
click at [347, 149] on img at bounding box center [367, 128] width 134 height 122
click at [105, 153] on button "D needed" at bounding box center [153, 149] width 178 height 17
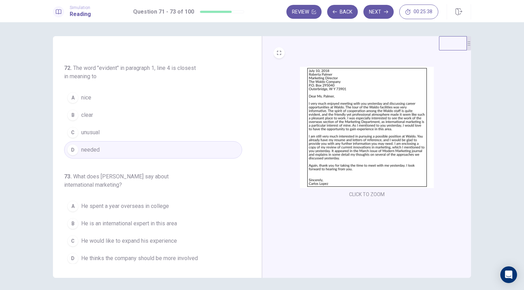
click at [323, 137] on img at bounding box center [367, 128] width 134 height 122
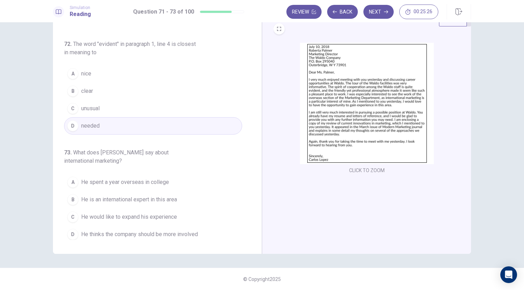
click at [355, 120] on img at bounding box center [367, 104] width 134 height 122
click at [168, 216] on span "He would like to expand his experience" at bounding box center [129, 217] width 96 height 8
click at [161, 201] on span "He is an international expert in this area" at bounding box center [129, 200] width 96 height 8
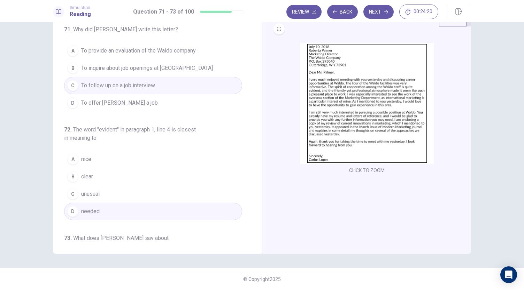
scroll to position [0, 0]
click at [380, 14] on button "Next" at bounding box center [378, 12] width 30 height 14
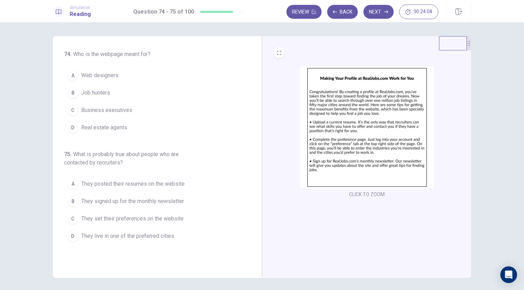
click at [348, 113] on img at bounding box center [367, 128] width 134 height 122
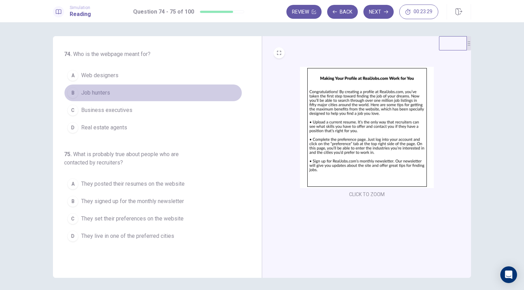
click at [169, 91] on button "B Job hunters" at bounding box center [153, 92] width 178 height 17
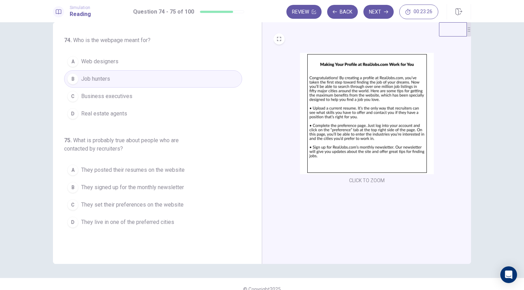
scroll to position [24, 0]
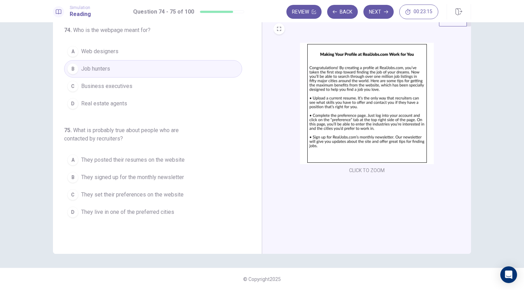
click at [360, 121] on img at bounding box center [367, 104] width 134 height 122
click at [354, 62] on img at bounding box center [367, 104] width 134 height 122
click at [170, 159] on span "They posted their resumes on the website" at bounding box center [132, 160] width 103 height 8
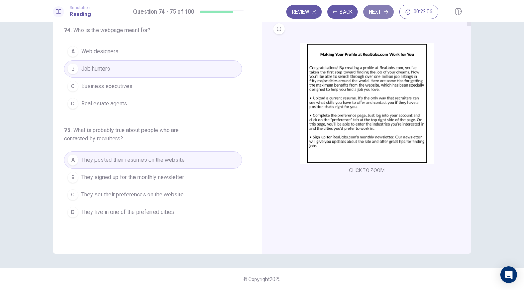
click at [369, 11] on button "Next" at bounding box center [378, 12] width 30 height 14
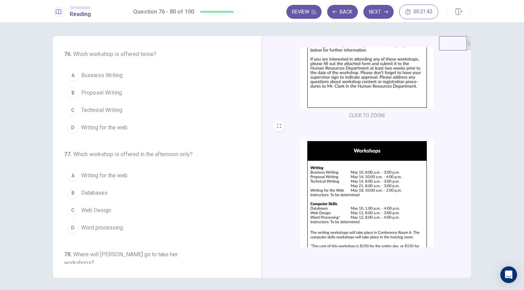
scroll to position [0, 0]
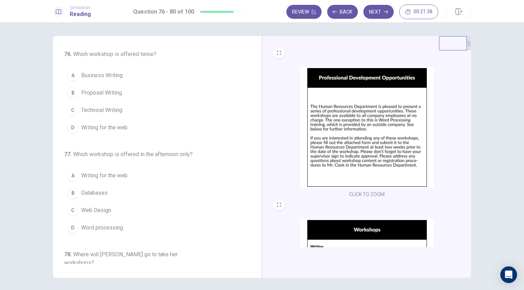
click at [374, 117] on img at bounding box center [367, 128] width 134 height 122
click at [113, 75] on span "Business Writing" at bounding box center [101, 75] width 41 height 8
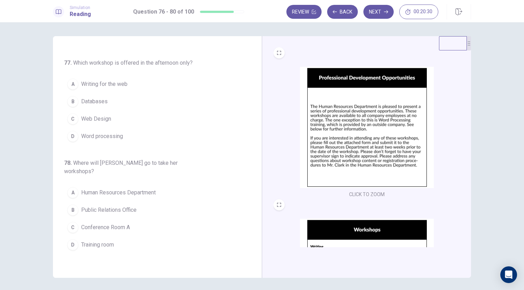
scroll to position [93, 0]
click at [354, 152] on img at bounding box center [367, 128] width 134 height 122
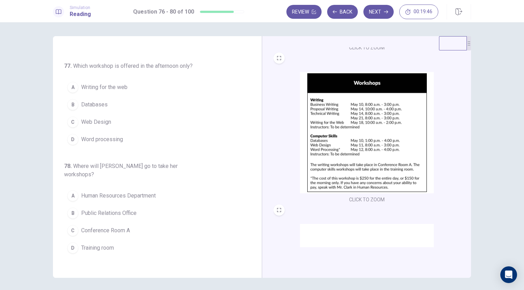
scroll to position [148, 0]
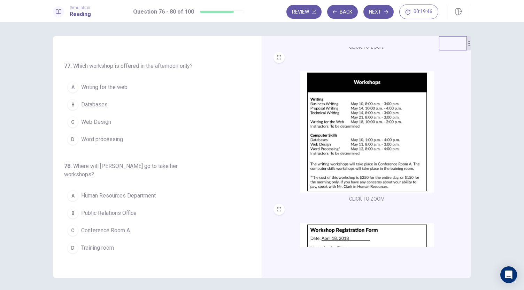
click at [389, 160] on img at bounding box center [367, 132] width 134 height 122
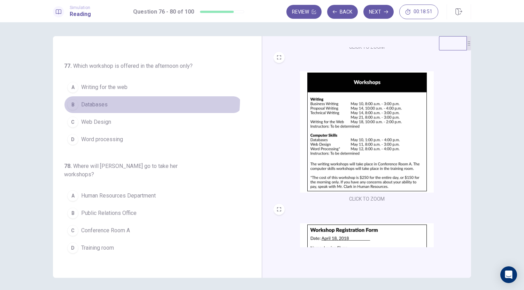
click at [131, 98] on button "B Databases" at bounding box center [153, 104] width 178 height 17
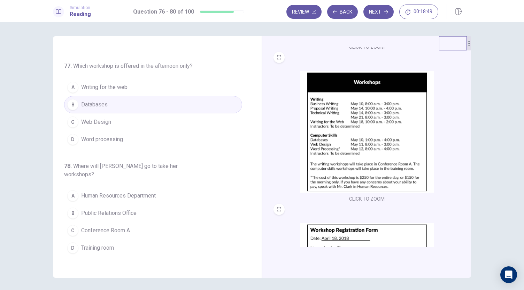
click at [317, 136] on img at bounding box center [367, 132] width 134 height 122
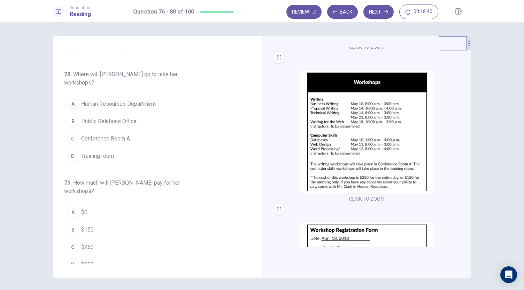
scroll to position [183, 0]
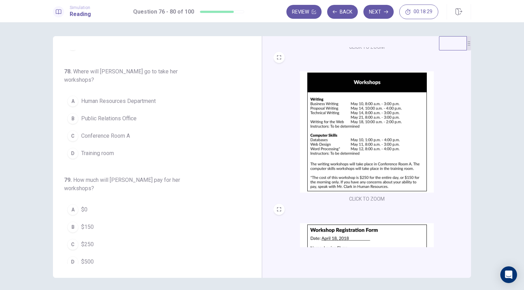
click at [372, 132] on img at bounding box center [367, 132] width 134 height 122
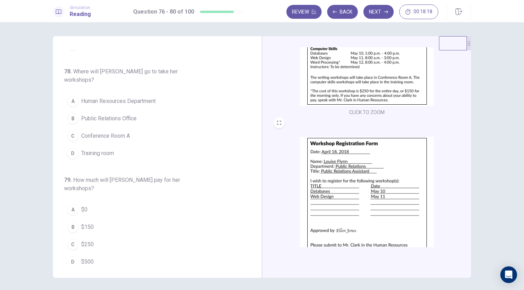
scroll to position [256, 0]
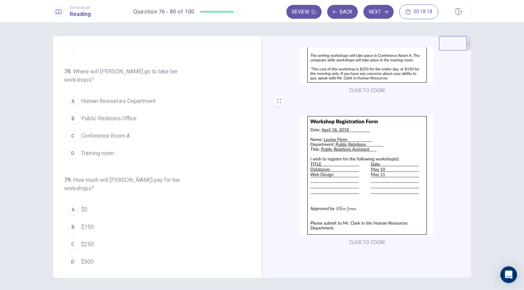
click at [382, 164] on img at bounding box center [367, 176] width 134 height 122
click at [130, 115] on span "Public Relations Office" at bounding box center [108, 119] width 55 height 8
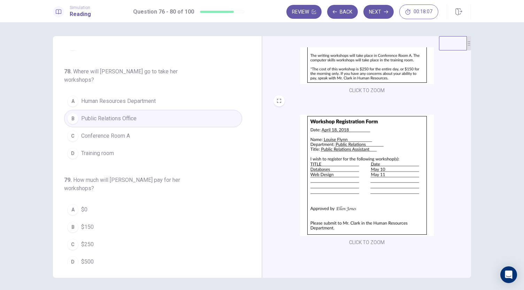
click at [342, 186] on img at bounding box center [367, 176] width 134 height 122
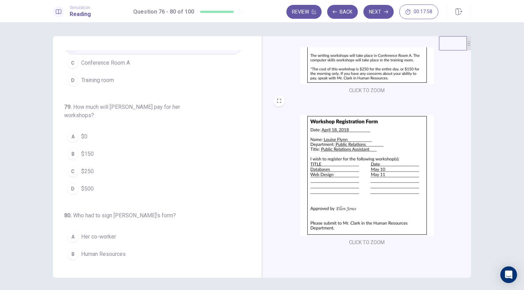
click at [372, 195] on img at bounding box center [367, 176] width 134 height 122
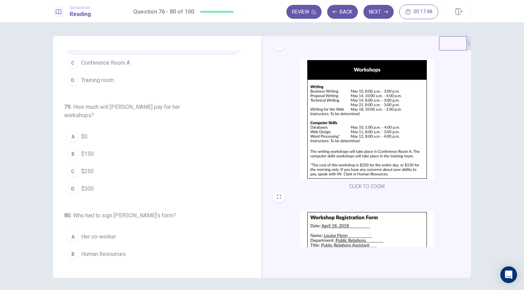
scroll to position [160, 0]
click at [111, 163] on button "C $250" at bounding box center [153, 171] width 178 height 17
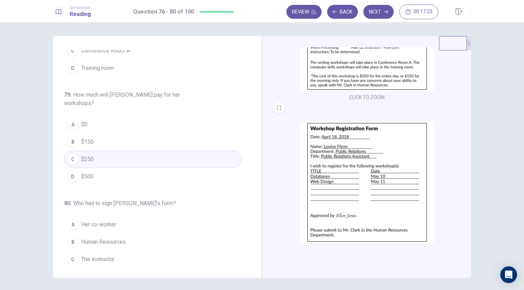
scroll to position [256, 0]
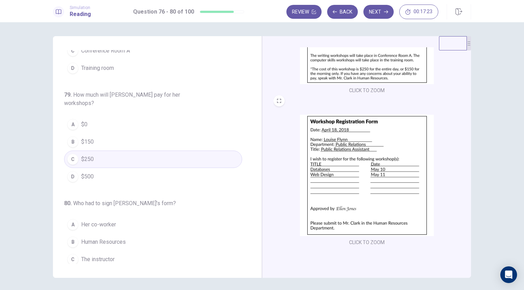
click at [344, 218] on img at bounding box center [367, 176] width 134 height 122
click at [134, 234] on button "B Human Resources" at bounding box center [153, 242] width 178 height 17
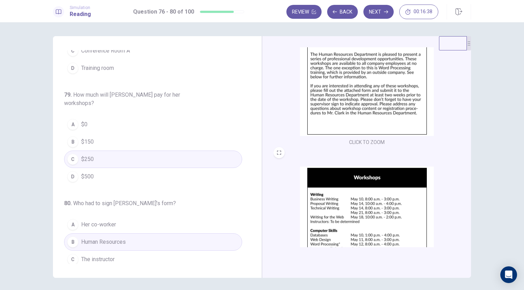
scroll to position [0, 0]
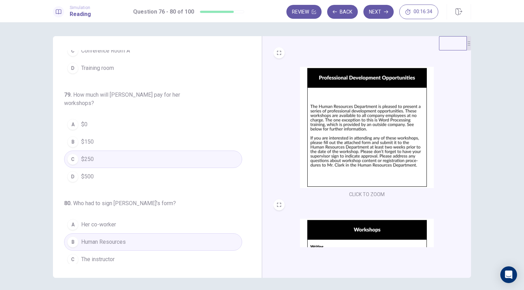
click at [128, 269] on button "D Her supervisor" at bounding box center [153, 277] width 178 height 17
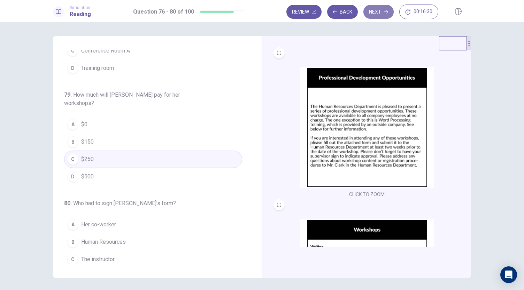
click at [373, 15] on button "Next" at bounding box center [378, 12] width 30 height 14
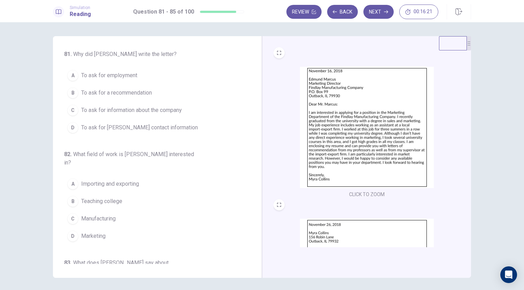
click at [362, 113] on img at bounding box center [367, 128] width 134 height 122
click at [213, 81] on button "A To ask for employment" at bounding box center [153, 75] width 178 height 17
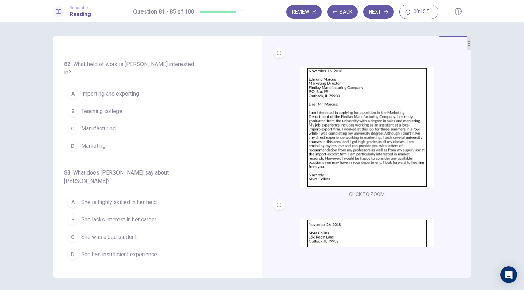
scroll to position [91, 0]
click at [122, 137] on button "D Marketing" at bounding box center [153, 145] width 178 height 17
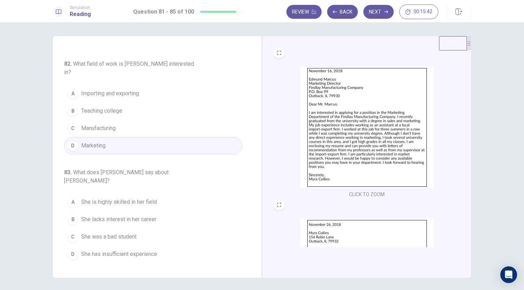
click at [371, 139] on img at bounding box center [367, 128] width 134 height 122
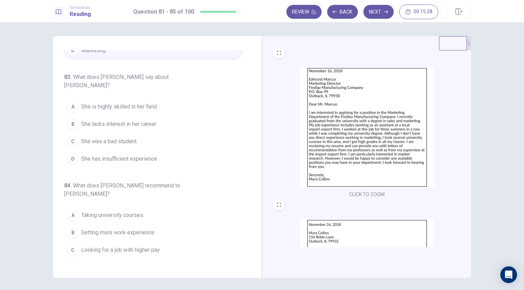
scroll to position [188, 0]
click at [355, 174] on img at bounding box center [367, 128] width 134 height 122
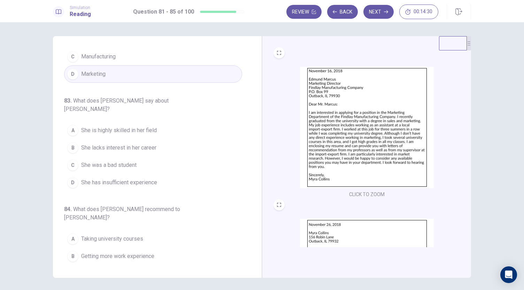
scroll to position [165, 0]
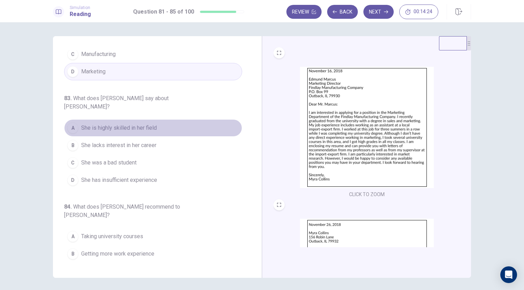
click at [160, 119] on button "A She is highly skilled in her field" at bounding box center [153, 127] width 178 height 17
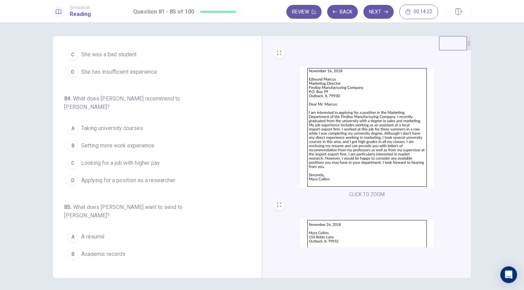
scroll to position [273, 0]
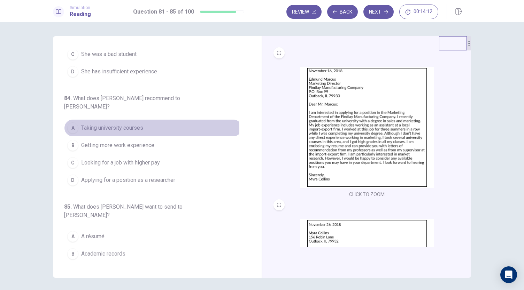
click at [145, 119] on button "A Taking university courses" at bounding box center [153, 127] width 178 height 17
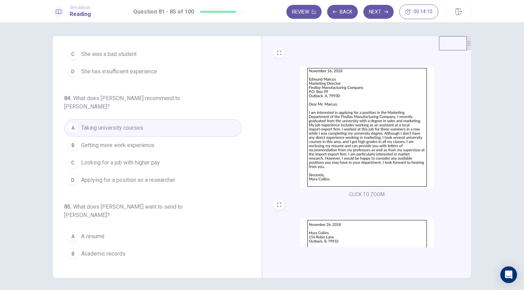
click at [147, 141] on span "Getting more work experience" at bounding box center [117, 145] width 73 height 8
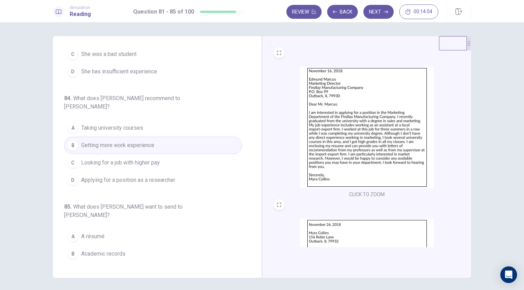
scroll to position [285, 0]
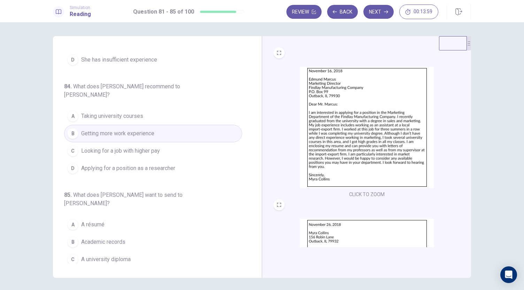
click at [161, 269] on button "D Letters of recommendation" at bounding box center [153, 277] width 178 height 17
click at [419, 127] on img at bounding box center [367, 128] width 134 height 122
click at [140, 269] on button "D Letters of recommendation" at bounding box center [153, 277] width 178 height 17
click at [379, 12] on button "Next" at bounding box center [378, 12] width 30 height 14
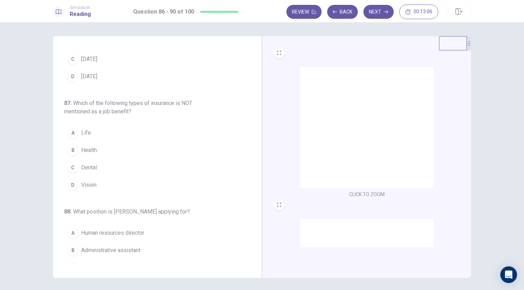
scroll to position [0, 0]
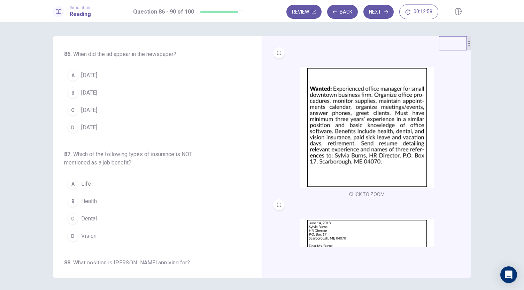
click at [339, 139] on img at bounding box center [367, 128] width 134 height 122
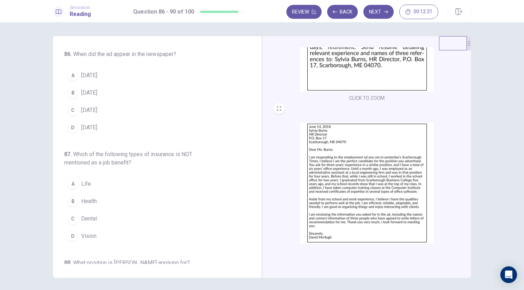
scroll to position [97, 0]
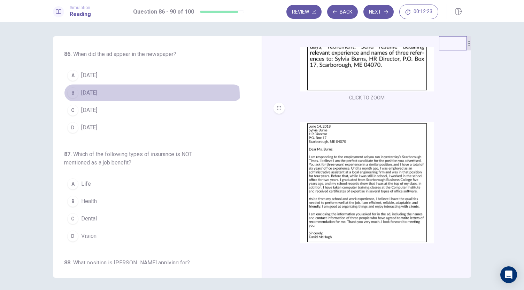
click at [107, 97] on button "B [DATE]" at bounding box center [153, 92] width 178 height 17
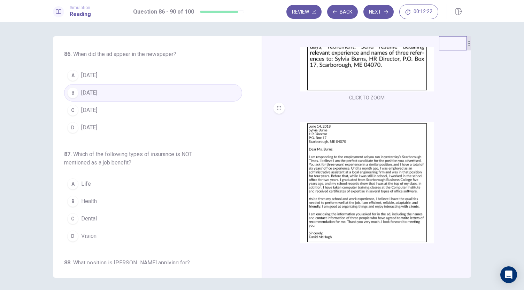
click at [357, 174] on img at bounding box center [367, 183] width 134 height 122
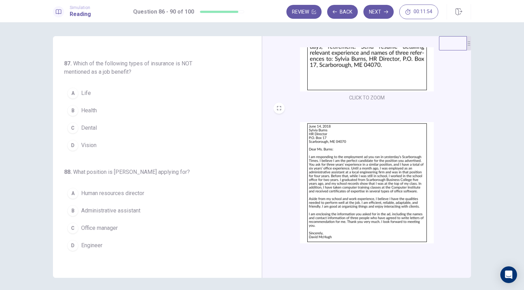
scroll to position [92, 0]
click at [337, 173] on img at bounding box center [367, 183] width 134 height 122
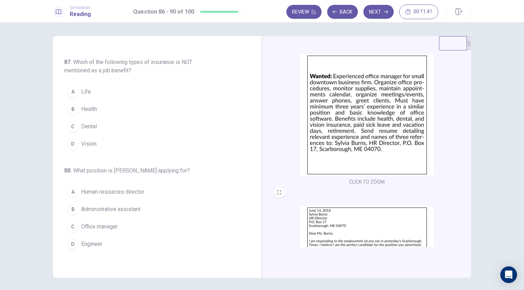
scroll to position [13, 0]
click at [70, 89] on div "A" at bounding box center [72, 91] width 11 height 11
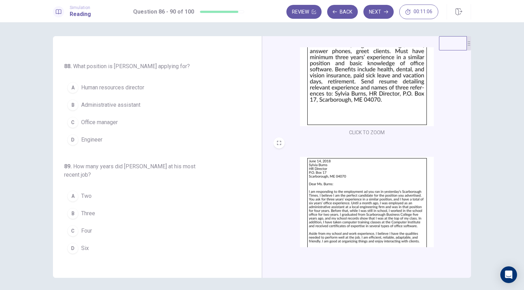
scroll to position [104, 0]
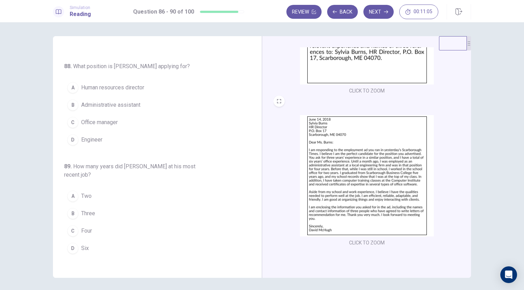
click at [351, 185] on img at bounding box center [367, 176] width 134 height 122
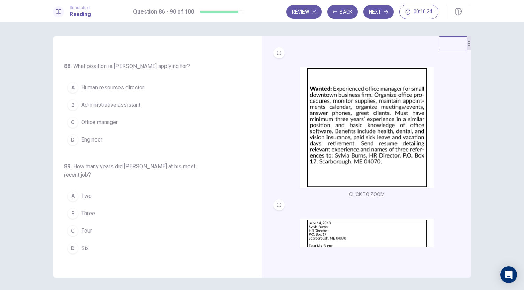
click at [143, 114] on button "C Office manager" at bounding box center [153, 122] width 178 height 17
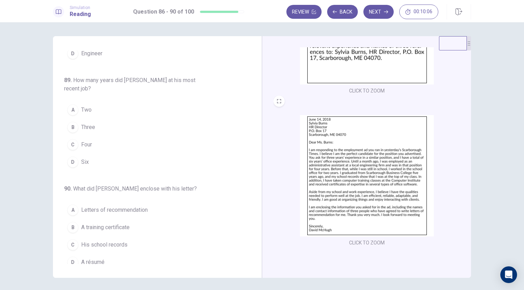
scroll to position [285, 0]
click at [368, 186] on img at bounding box center [367, 176] width 134 height 122
click at [89, 139] on span "Four" at bounding box center [86, 143] width 11 height 8
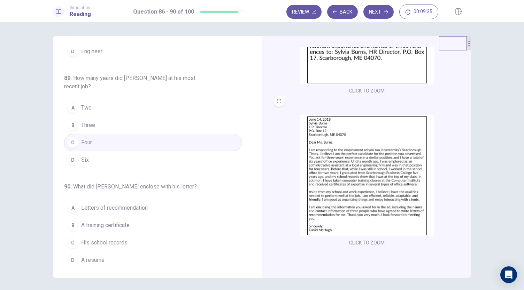
scroll to position [24, 0]
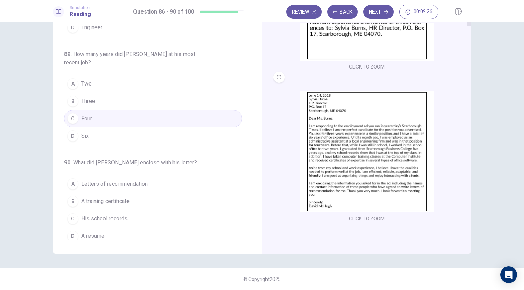
click at [339, 202] on img at bounding box center [367, 152] width 134 height 122
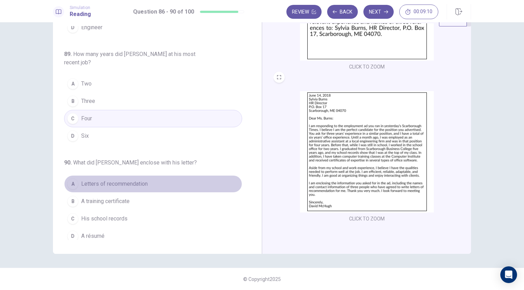
click at [155, 182] on button "A Letters of recommendation" at bounding box center [153, 184] width 178 height 17
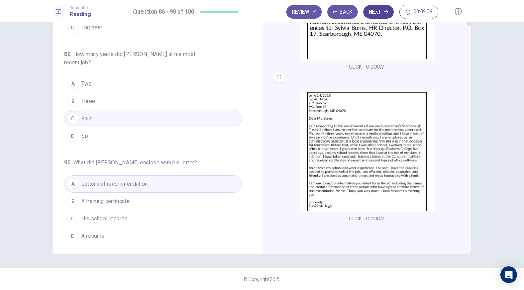
click at [380, 12] on button "Next" at bounding box center [378, 12] width 30 height 14
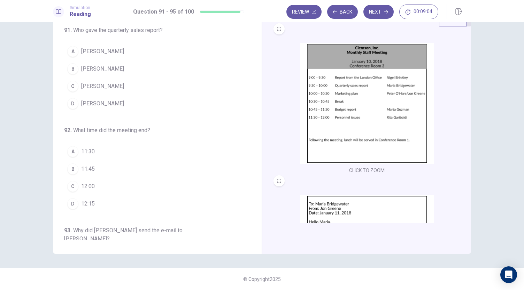
scroll to position [0, 0]
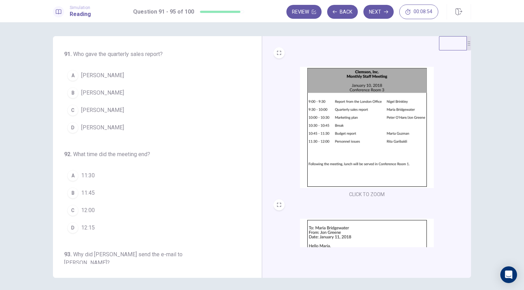
click at [368, 156] on img at bounding box center [367, 128] width 134 height 122
click at [142, 89] on button "B [PERSON_NAME]" at bounding box center [153, 92] width 178 height 17
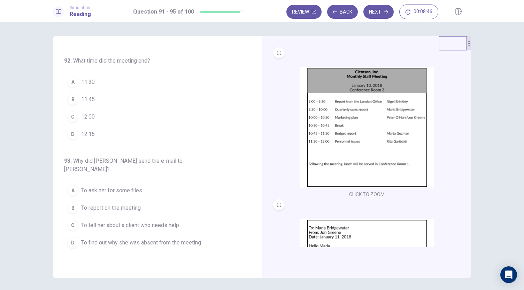
scroll to position [96, 0]
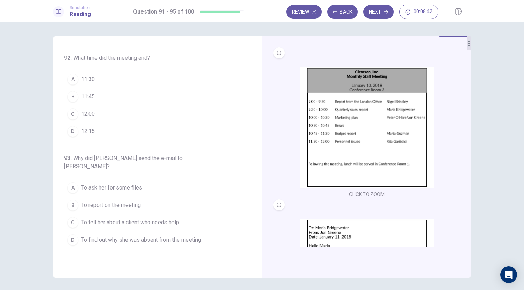
click at [363, 140] on img at bounding box center [367, 128] width 134 height 122
click at [137, 114] on button "C 12:00" at bounding box center [153, 114] width 178 height 17
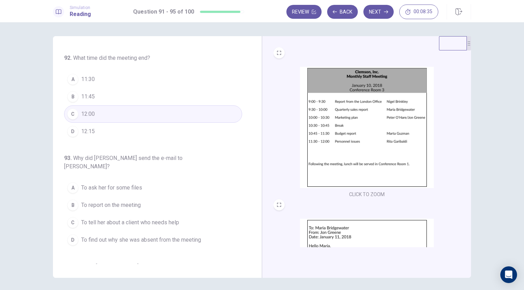
click at [375, 123] on img at bounding box center [367, 128] width 134 height 122
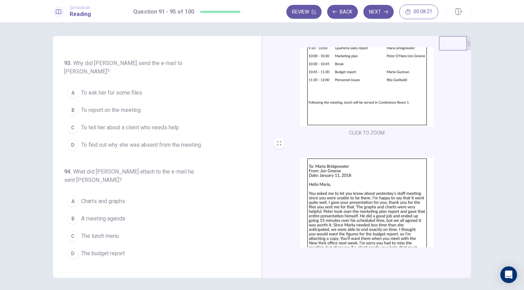
scroll to position [104, 0]
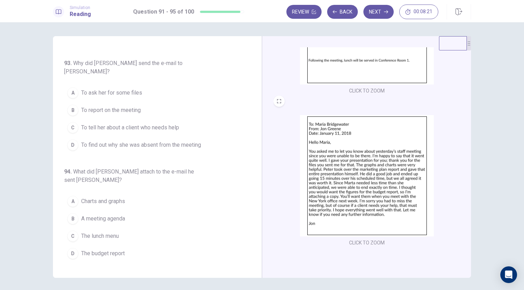
click at [351, 204] on img at bounding box center [367, 176] width 134 height 122
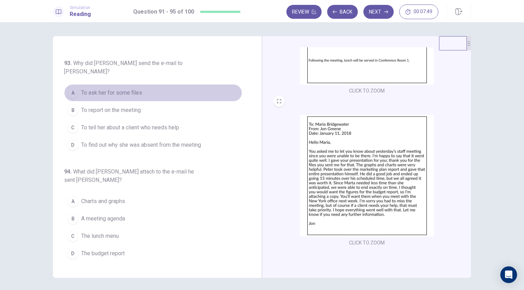
click at [158, 84] on button "A To ask her for some files" at bounding box center [153, 92] width 178 height 17
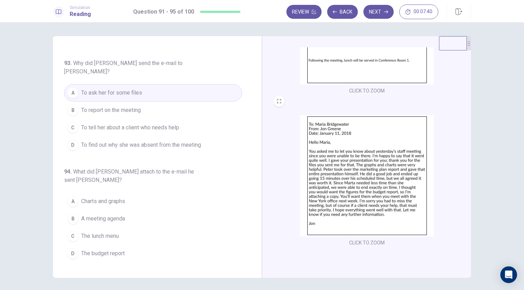
click at [319, 180] on img at bounding box center [367, 176] width 134 height 122
click at [171, 108] on button "B To report on the meeting" at bounding box center [153, 110] width 178 height 17
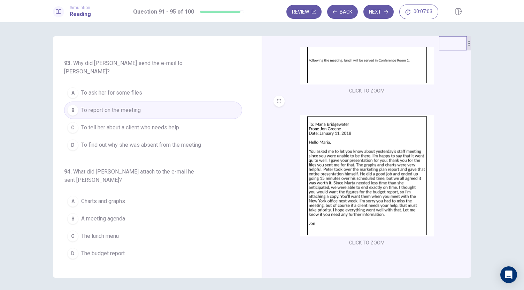
click at [171, 124] on span "To tell her about a client who needs help" at bounding box center [130, 128] width 98 height 8
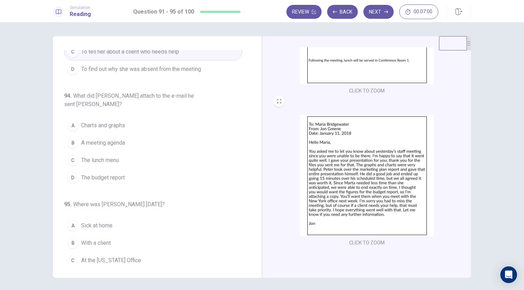
scroll to position [269, 0]
click at [340, 175] on img at bounding box center [367, 176] width 134 height 122
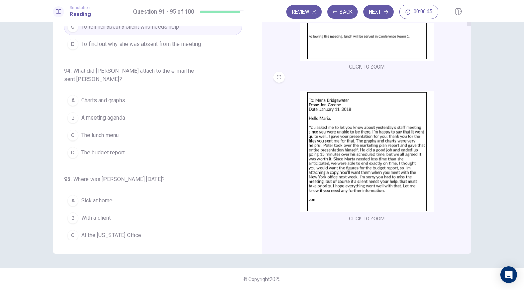
scroll to position [0, 0]
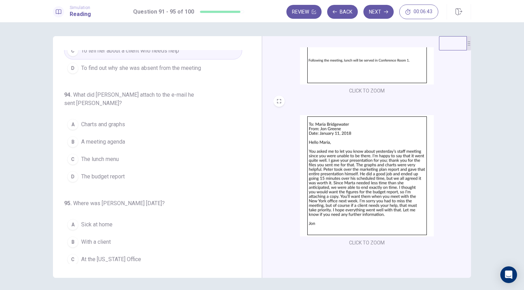
click at [366, 72] on img at bounding box center [367, 24] width 134 height 122
click at [353, 185] on img at bounding box center [367, 176] width 134 height 122
click at [121, 138] on span "A meeting agenda" at bounding box center [103, 142] width 44 height 8
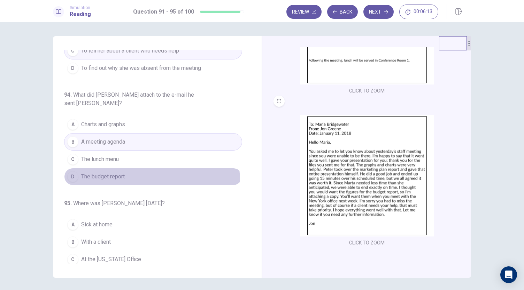
click at [127, 168] on button "D The budget report" at bounding box center [153, 176] width 178 height 17
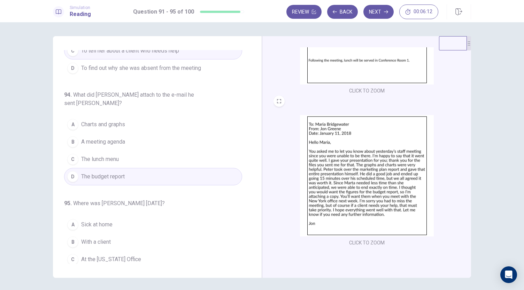
click at [365, 173] on img at bounding box center [367, 176] width 134 height 122
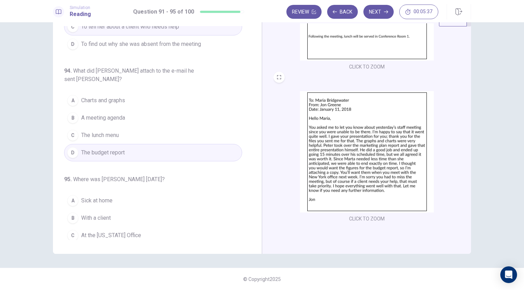
click at [132, 210] on button "B With a client" at bounding box center [153, 218] width 178 height 17
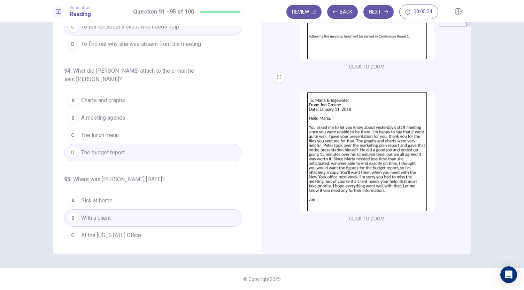
click at [134, 232] on span "At the [US_STATE] Office" at bounding box center [111, 236] width 60 height 8
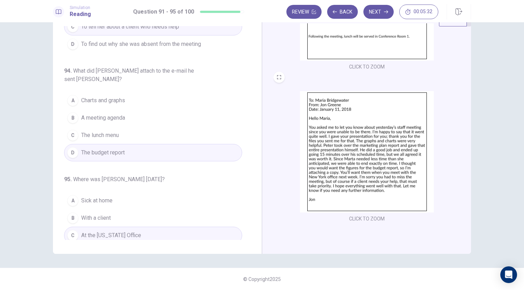
click at [327, 188] on img at bounding box center [367, 152] width 134 height 122
click at [138, 244] on button "D At the staff meeting" at bounding box center [153, 252] width 178 height 17
click at [382, 14] on button "Next" at bounding box center [378, 12] width 30 height 14
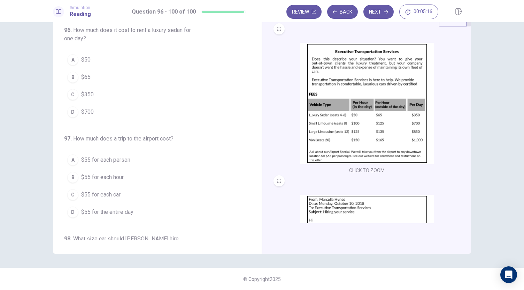
scroll to position [0, 0]
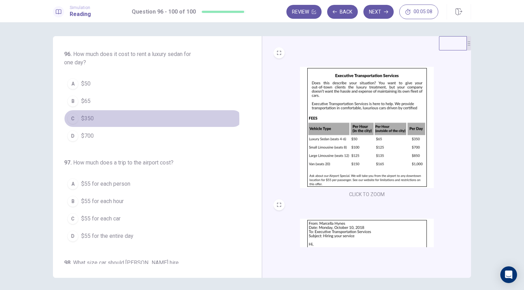
click at [121, 119] on button "C $350" at bounding box center [153, 118] width 178 height 17
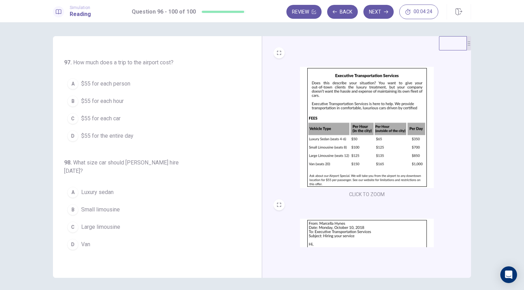
scroll to position [104, 0]
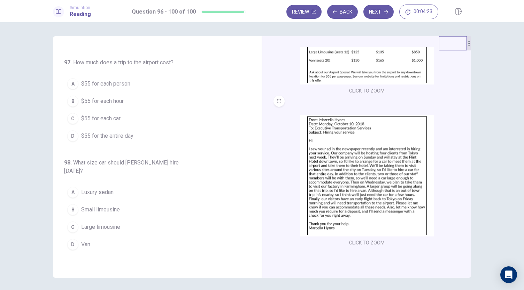
click at [358, 187] on img at bounding box center [367, 176] width 134 height 122
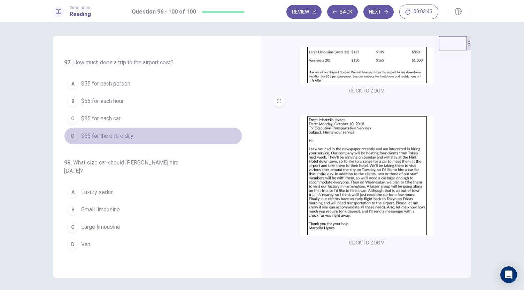
click at [163, 132] on button "D $55 for the entire day" at bounding box center [153, 135] width 178 height 17
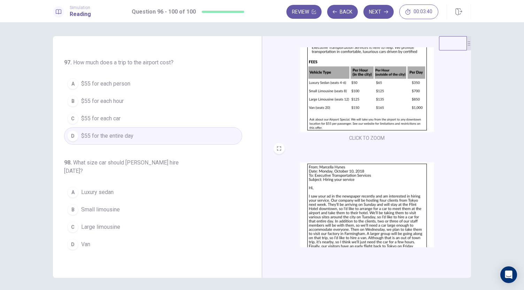
scroll to position [55, 0]
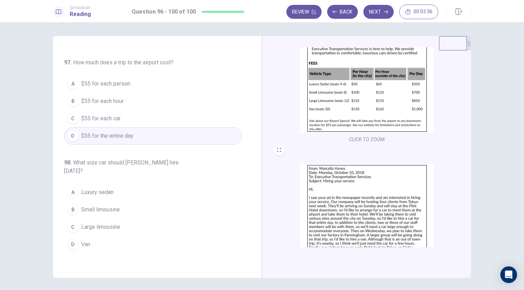
click at [130, 83] on button "A $55 for each person" at bounding box center [153, 83] width 178 height 17
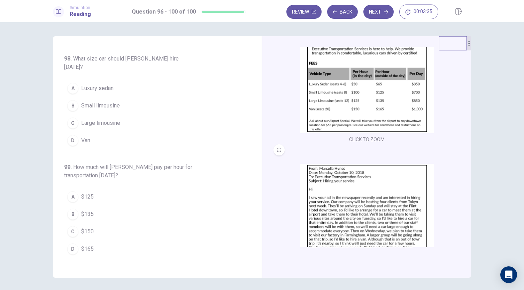
scroll to position [205, 0]
click at [354, 203] on img at bounding box center [367, 225] width 134 height 122
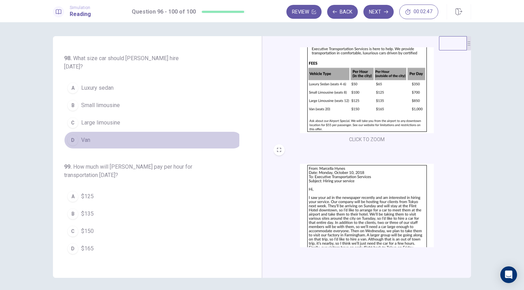
click at [94, 132] on button "D Van" at bounding box center [153, 140] width 178 height 17
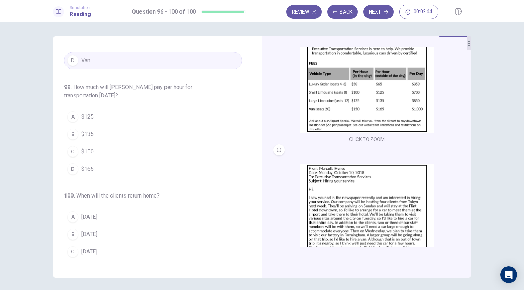
scroll to position [285, 0]
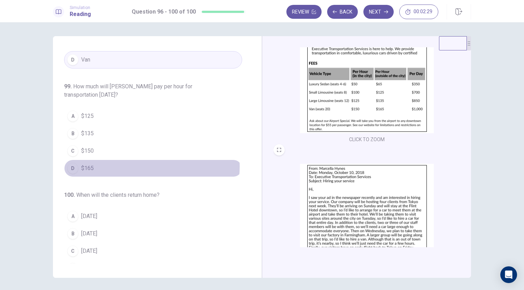
click at [149, 160] on button "D $165" at bounding box center [153, 168] width 178 height 17
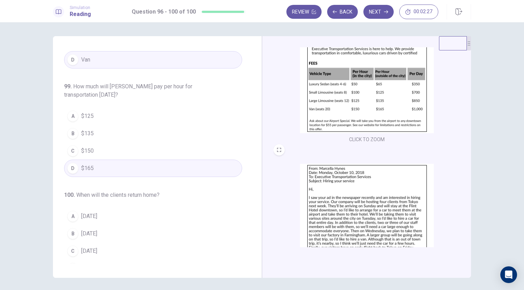
click at [402, 202] on img at bounding box center [367, 225] width 134 height 122
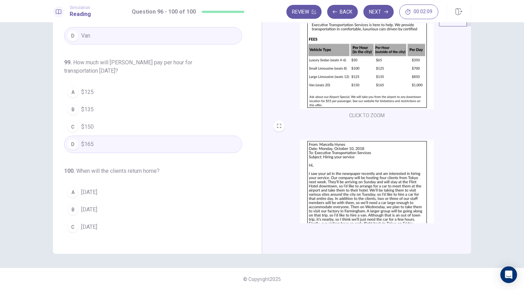
click at [143, 184] on button "A [DATE]" at bounding box center [153, 192] width 178 height 17
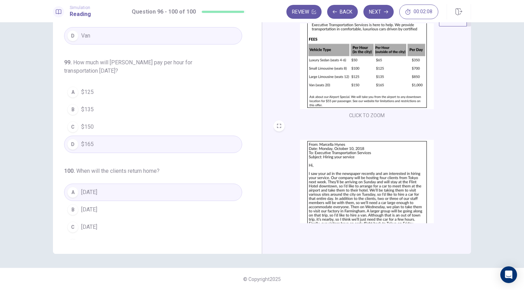
click at [354, 199] on img at bounding box center [367, 201] width 134 height 122
click at [121, 236] on button "D [DATE]" at bounding box center [153, 244] width 178 height 17
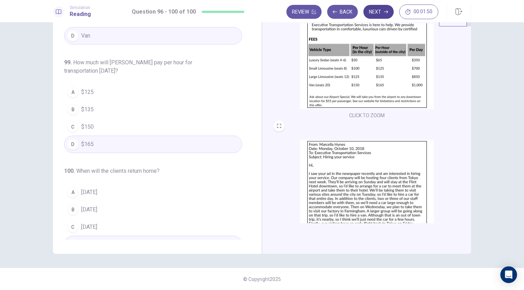
click at [376, 8] on button "Next" at bounding box center [378, 12] width 30 height 14
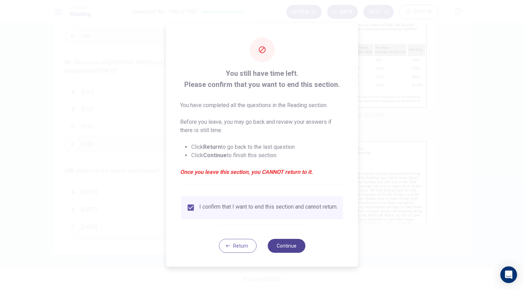
click at [298, 246] on button "Continue" at bounding box center [286, 246] width 38 height 14
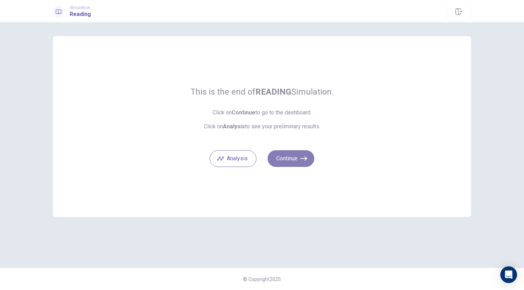
click at [289, 158] on button "Continue" at bounding box center [290, 158] width 47 height 17
